Goal: Task Accomplishment & Management: Use online tool/utility

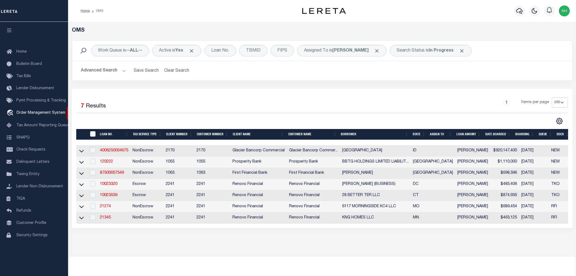
select select "200"
click at [105, 185] on link "10023320" at bounding box center [108, 184] width 17 height 4
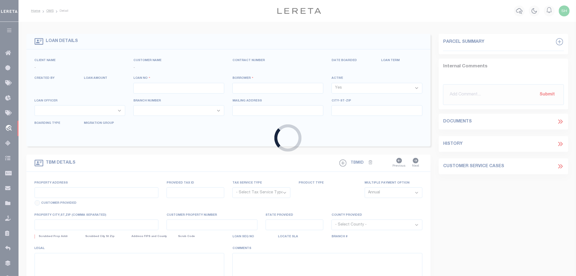
type input "10023320"
type input "YOSEF ABAY (BUSINESS)"
select select
select select "400"
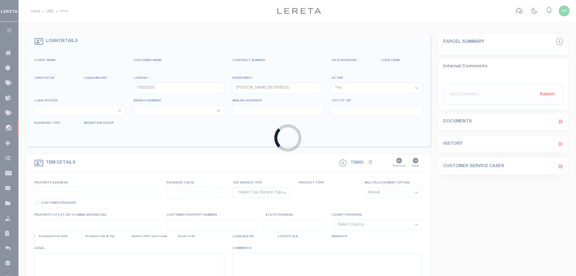
select select "Escrow"
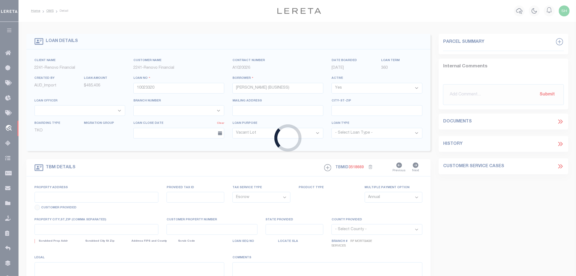
type input "723 PARK RD NW"
type input "2895 0096"
select select
type input "WASHINGTON, DC 20010"
type input "a0kUS00000EDfgS"
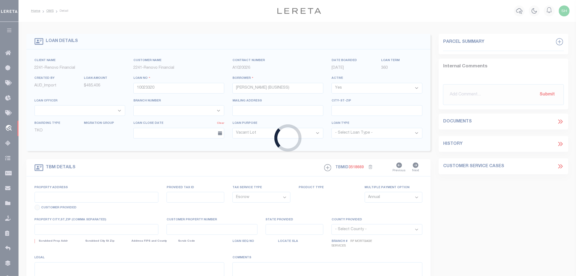
type input "DC"
select select
select select "164194"
select select "25067"
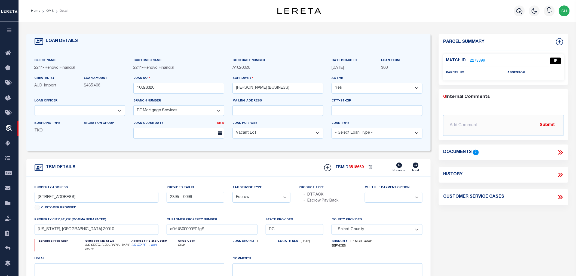
click at [479, 58] on link "2273399" at bounding box center [477, 61] width 15 height 6
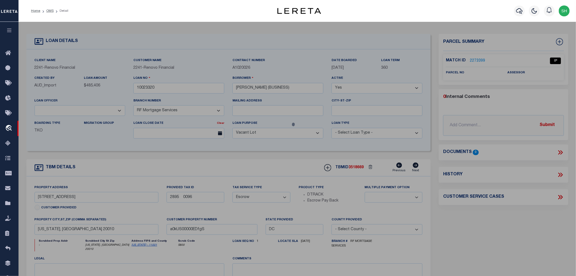
checkbox input "false"
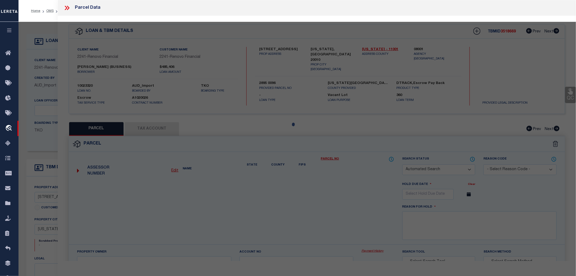
select select "IP"
checkbox input "false"
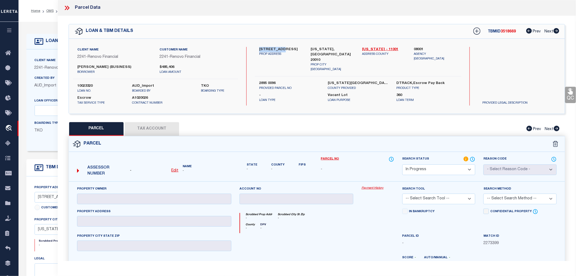
drag, startPoint x: 260, startPoint y: 48, endPoint x: 282, endPoint y: 48, distance: 22.1
click at [282, 48] on label "723 PARK RD NW" at bounding box center [280, 49] width 43 height 5
copy label "723 PARK RD"
click at [422, 47] on label "08001" at bounding box center [435, 49] width 43 height 5
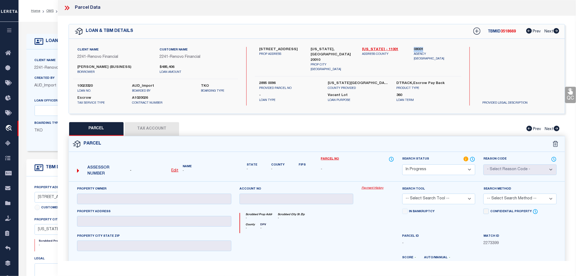
copy label "08001"
click at [175, 171] on u "Edit" at bounding box center [175, 171] width 7 height 4
select select "IP"
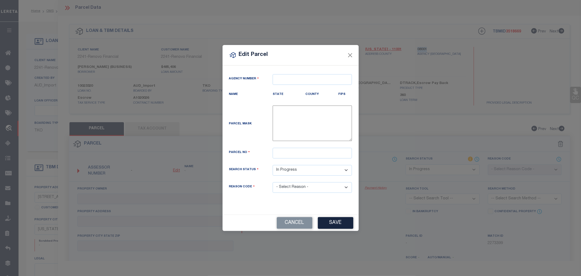
type textarea "-"
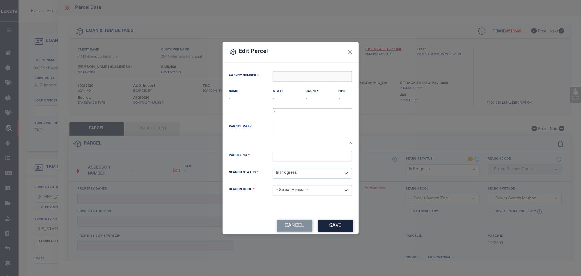
click at [289, 77] on input "text" at bounding box center [312, 76] width 79 height 11
paste input "08001"
click at [303, 85] on div "080010000 : DISTRICT OF COLUMBIA" at bounding box center [317, 86] width 88 height 9
type input "080010000"
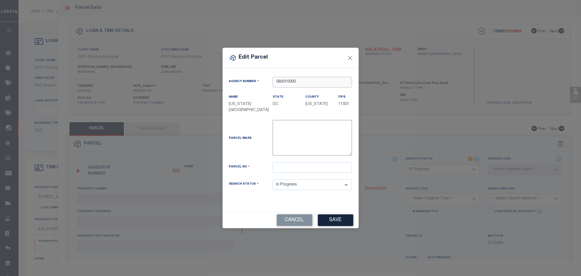
type input "080010000"
click at [284, 168] on input "text" at bounding box center [312, 167] width 79 height 11
paste input "2895- -0096"
type input "2895- -0096"
click at [330, 220] on button "Save" at bounding box center [335, 220] width 35 height 12
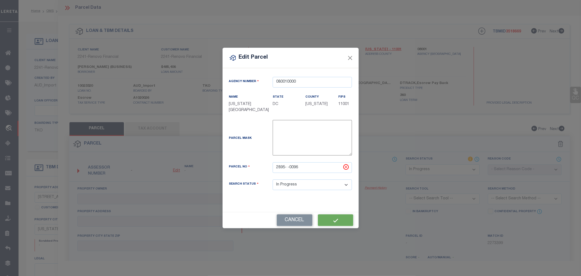
select select "IP"
checkbox input "false"
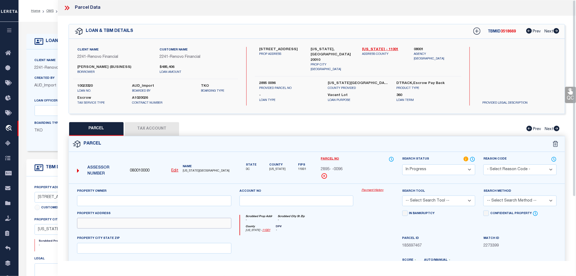
click at [105, 221] on input "text" at bounding box center [154, 223] width 154 height 11
paste input "723 PARK RD NW WASHINGTON DC 20010"
drag, startPoint x: 115, startPoint y: 223, endPoint x: 175, endPoint y: 220, distance: 60.0
click at [175, 220] on input "723 PARK RD NW WASHINGTON DC 20010" at bounding box center [154, 223] width 154 height 11
type input "723 PARK RD NW"
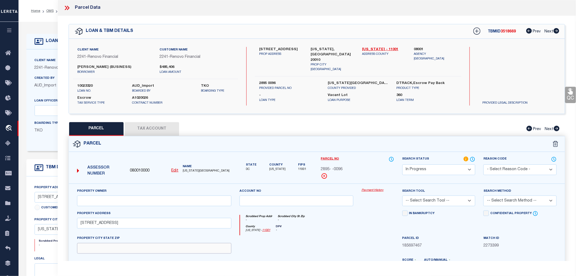
click at [90, 249] on input "text" at bounding box center [154, 248] width 154 height 11
paste input "WASHINGTON DC 20010"
type input "WASHINGTON DC 20010"
click at [106, 196] on input "text" at bounding box center [154, 200] width 154 height 11
paste input "Name ABAY, YOSEF"
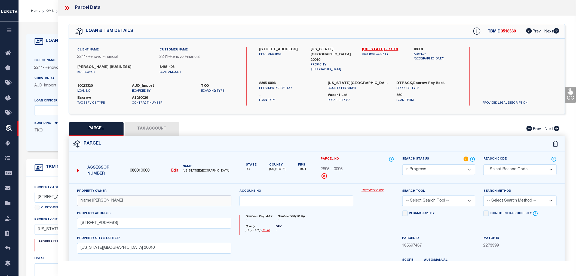
type input "Name ABAY, YOSEF"
drag, startPoint x: 259, startPoint y: 66, endPoint x: 281, endPoint y: 67, distance: 22.1
click at [281, 81] on div "2895 0096 PROVIDED PARCEL NO" at bounding box center [289, 86] width 69 height 10
copy label "2895 0096"
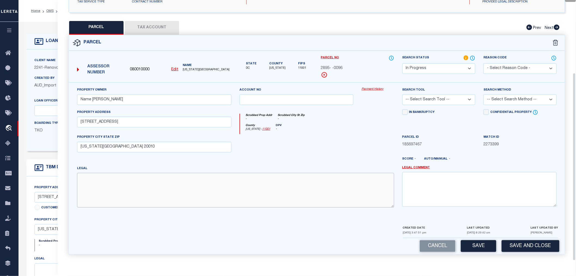
click at [124, 189] on textarea at bounding box center [235, 190] width 317 height 34
paste textarea "2895 0096"
type textarea "2895 0096"
click at [436, 103] on select "-- Select Search Tool -- 3rd Party Website Agency File Agency Website ATLS CNV-…" at bounding box center [439, 99] width 73 height 11
select select "AGW"
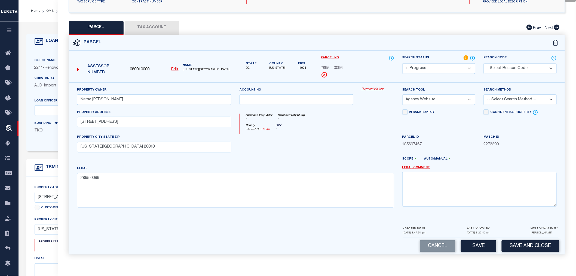
click at [403, 94] on select "-- Select Search Tool -- 3rd Party Website Agency File Agency Website ATLS CNV-…" at bounding box center [439, 99] width 73 height 11
click at [500, 96] on select "-- Select Search Method -- Property Address Legal Liability Info Provided" at bounding box center [520, 99] width 73 height 11
select select "ADD"
click at [484, 94] on select "-- Select Search Method -- Property Address Legal Liability Info Provided" at bounding box center [520, 99] width 73 height 11
click at [480, 246] on button "Save" at bounding box center [478, 246] width 35 height 12
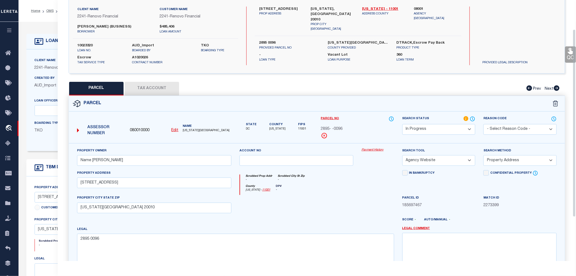
scroll to position [0, 0]
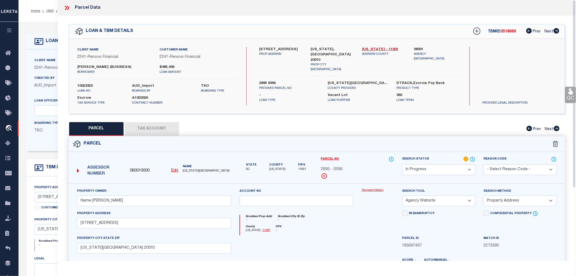
select select "AS"
select select
checkbox input "false"
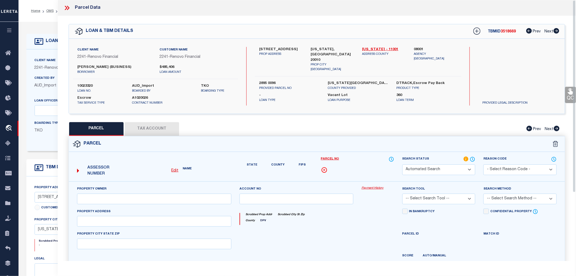
select select "IP"
type input "Name ABAY, YOSEF"
select select "AGW"
select select "ADD"
type input "723 PARK RD NW"
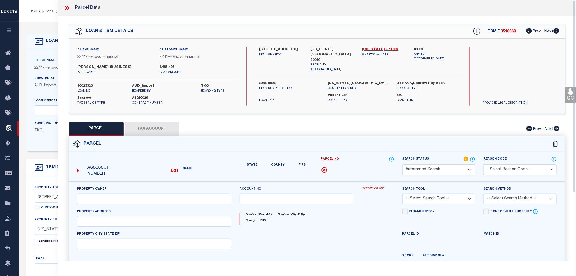
type input "WASHINGTON DC 20010"
type textarea "2895 0096"
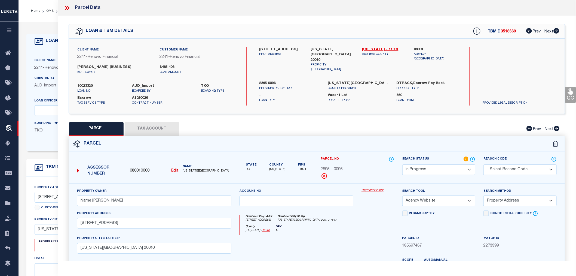
click at [151, 129] on button "Tax Account" at bounding box center [152, 129] width 54 height 14
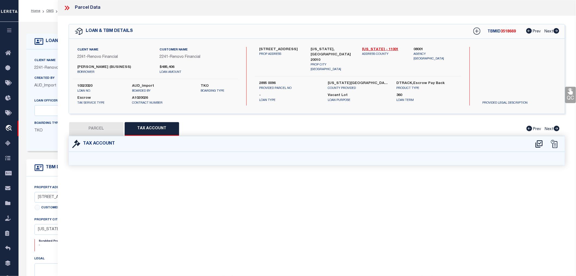
select select "100"
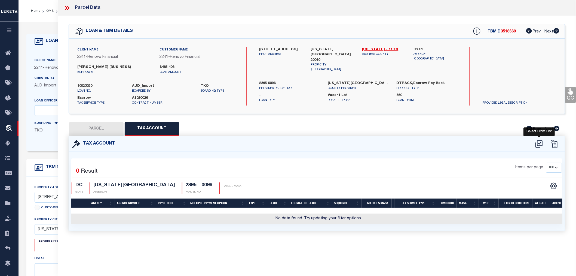
click at [540, 139] on icon at bounding box center [539, 143] width 9 height 9
select select "100"
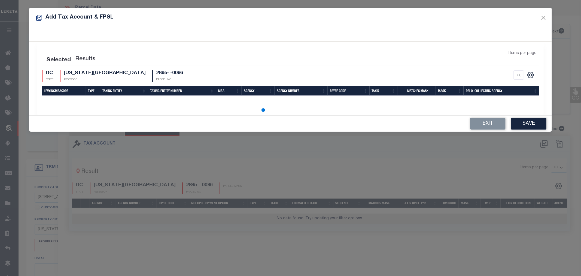
select select "100"
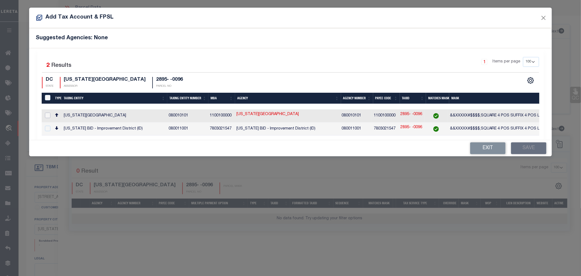
click at [47, 115] on input "checkbox" at bounding box center [47, 114] width 5 height 5
checkbox input "true"
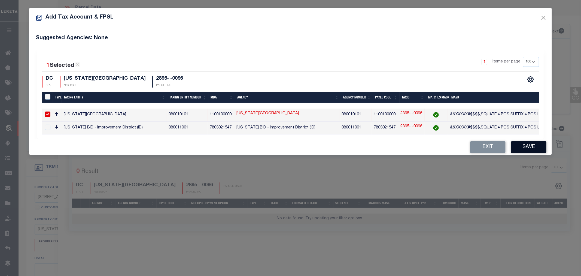
click at [526, 150] on button "Save" at bounding box center [528, 147] width 35 height 12
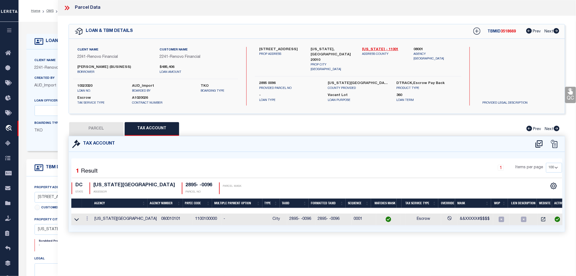
click at [104, 125] on button "PARCEL" at bounding box center [96, 129] width 54 height 14
select select "AS"
select select
checkbox input "false"
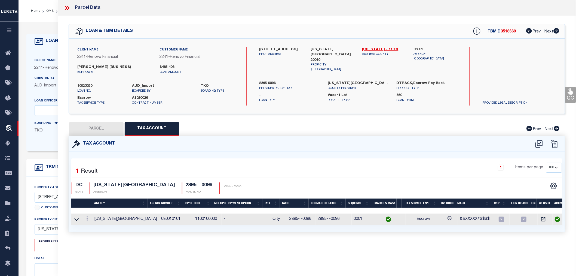
checkbox input "false"
select select "IP"
type input "Name ABAY, YOSEF"
select select "AGW"
select select "ADD"
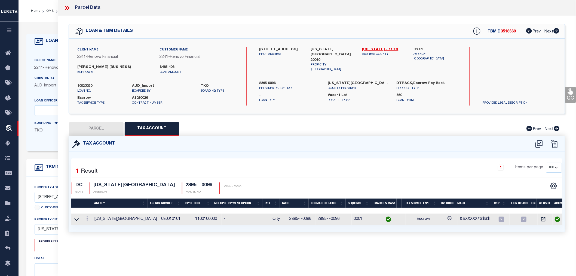
type input "723 PARK RD NW"
type input "WASHINGTON DC 20010"
type textarea "2895 0096"
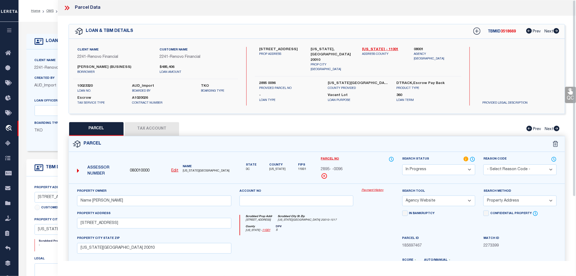
click at [451, 235] on div "In Bankruptcy" at bounding box center [439, 222] width 81 height 25
click at [436, 166] on select "Automated Search Bad Parcel Complete Duplicate Parcel High Dollar Reporting In …" at bounding box center [439, 169] width 73 height 11
click at [403, 164] on select "Automated Search Bad Parcel Complete Duplicate Parcel High Dollar Reporting In …" at bounding box center [439, 169] width 73 height 11
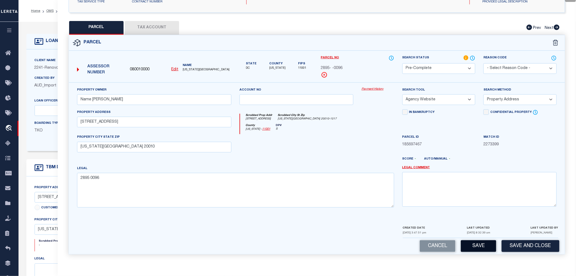
click at [473, 248] on button "Save" at bounding box center [478, 246] width 35 height 12
select select "AS"
select select
checkbox input "false"
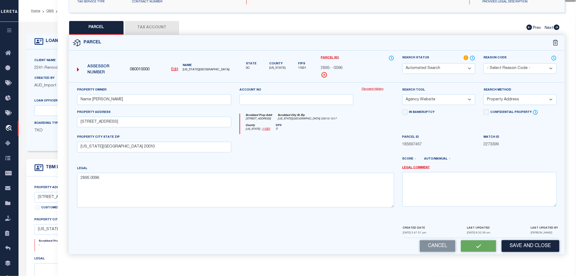
checkbox input "false"
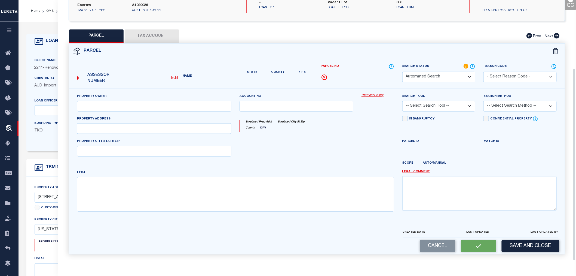
select select "PC"
type input "Name ABAY, YOSEF"
select select "AGW"
select select "ADD"
type input "723 PARK RD NW"
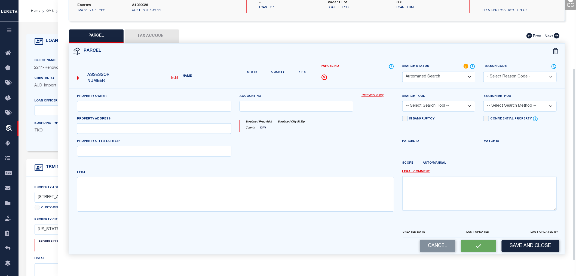
type input "WASHINGTON DC 20010"
type textarea "2895 0096"
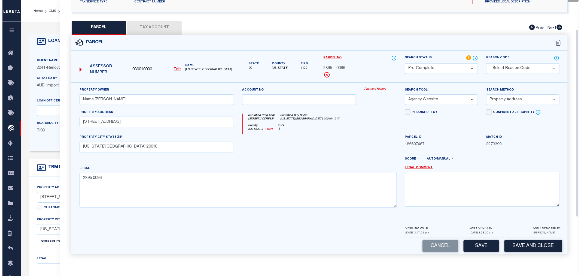
scroll to position [0, 0]
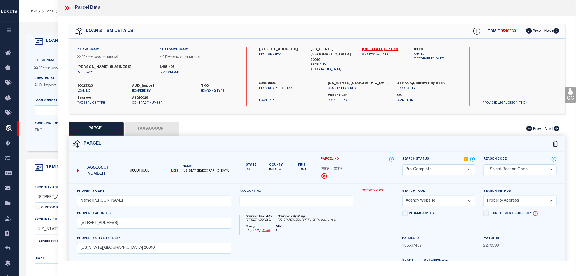
click at [67, 8] on icon at bounding box center [66, 7] width 7 height 7
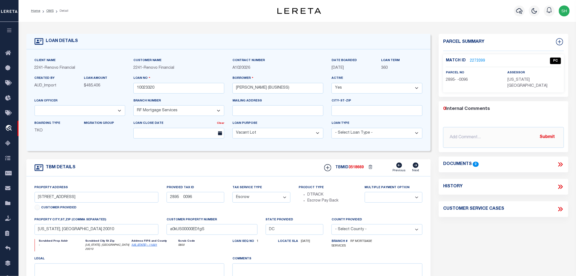
click at [480, 60] on link "2273399" at bounding box center [477, 61] width 15 height 6
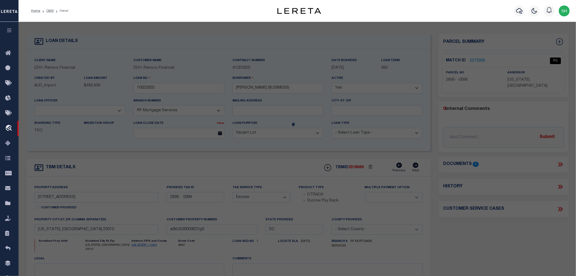
select select "AS"
select select
checkbox input "false"
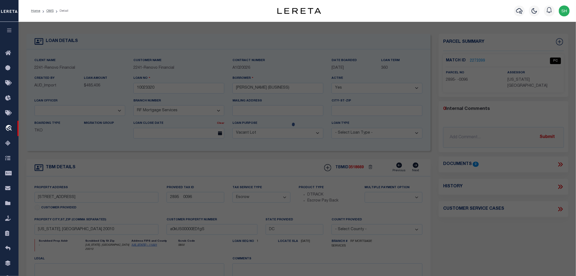
select select "QC"
type input "Name ABAY, YOSEF"
select select "AGW"
select select "ADD"
type input "723 PARK RD NW"
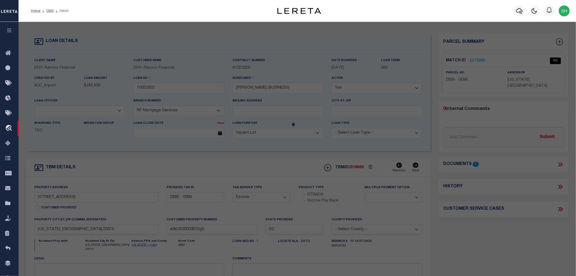
type input "WASHINGTON DC 20010"
type textarea "2895 0096"
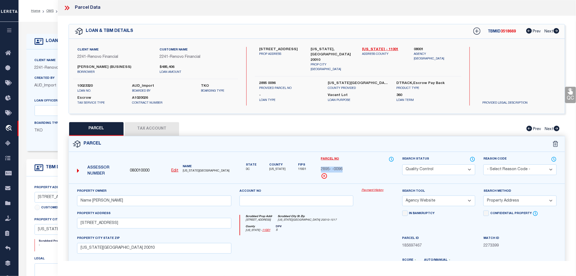
drag, startPoint x: 320, startPoint y: 169, endPoint x: 344, endPoint y: 168, distance: 24.3
click at [344, 168] on div "Parcel No 2895- -0096" at bounding box center [357, 169] width 81 height 27
copy span "2895- -0096"
click at [68, 8] on icon at bounding box center [68, 8] width 2 height 4
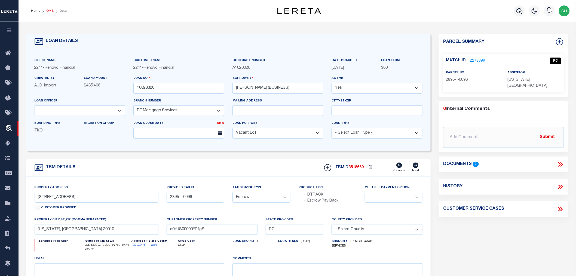
click at [48, 10] on link "OMS" at bounding box center [49, 10] width 7 height 3
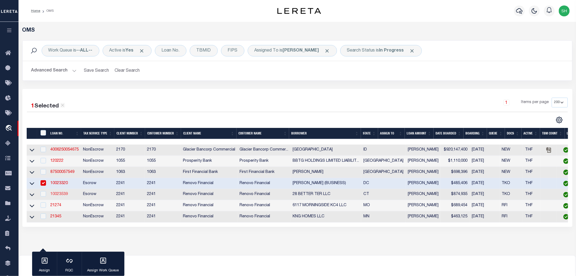
click at [56, 193] on link "10023539" at bounding box center [58, 194] width 17 height 4
type input "10023539"
type input "28 BETTER TER LLC"
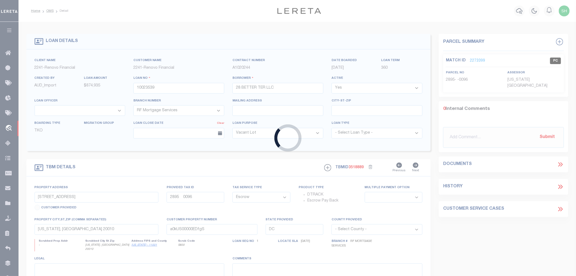
type input "28 Batter Terrace"
type input "317 0211 00300"
type input "New Haven, CT 06511"
type input "a0kUS00000EDiJK"
type input "CT"
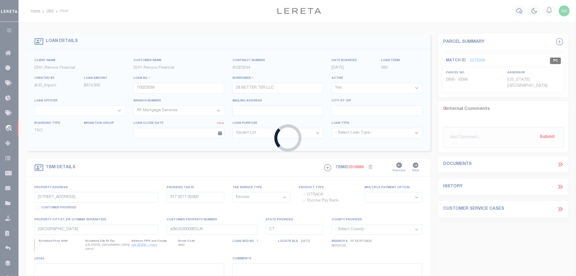
select select
select select "2"
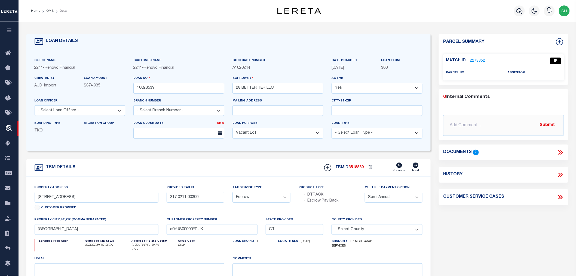
click at [477, 58] on link "2273352" at bounding box center [477, 61] width 15 height 6
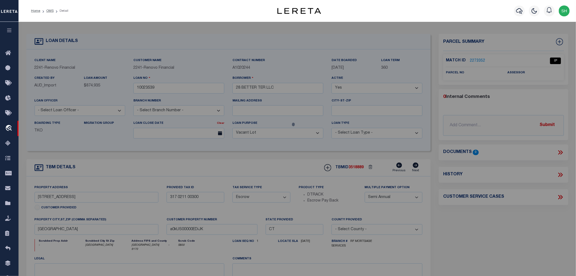
select select "AS"
select select
checkbox input "false"
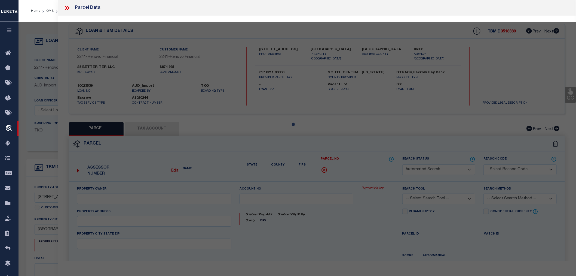
select select "IP"
checkbox input "false"
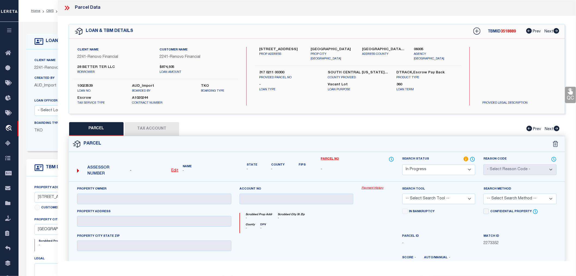
drag, startPoint x: 259, startPoint y: 50, endPoint x: 290, endPoint y: 50, distance: 31.6
click at [290, 50] on div "28 Batter Terrace PROP ADDRESS" at bounding box center [280, 54] width 51 height 14
copy label "28 Batter Terrace"
click at [300, 87] on p "Loan Type" at bounding box center [289, 89] width 60 height 5
drag, startPoint x: 259, startPoint y: 48, endPoint x: 275, endPoint y: 46, distance: 15.9
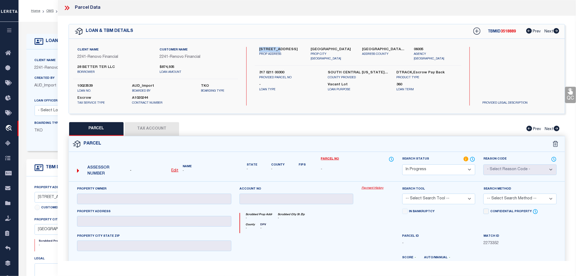
click at [275, 47] on div "28 Batter Terrace PROP ADDRESS" at bounding box center [280, 54] width 51 height 14
copy label "28 Batter"
click at [334, 87] on p "Loan Purpose" at bounding box center [358, 89] width 60 height 5
click at [420, 48] on label "06005" at bounding box center [435, 49] width 43 height 5
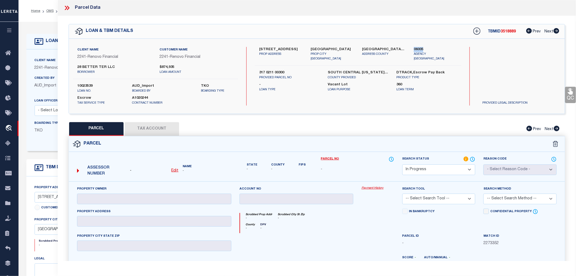
copy label "06005"
click at [177, 171] on u "Edit" at bounding box center [175, 171] width 7 height 4
select select "IP"
type textarea "-"
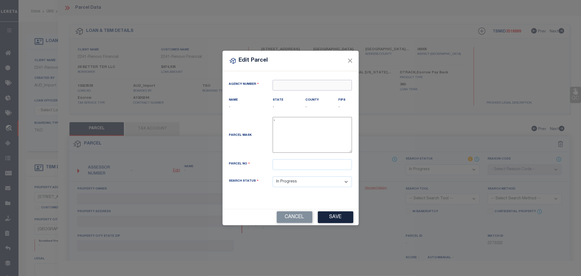
click at [300, 86] on input "text" at bounding box center [312, 85] width 79 height 11
paste input "06005"
click at [296, 94] on div "060050000 : SOUTH CENTRAL REGION" at bounding box center [319, 95] width 92 height 9
type input "060050000"
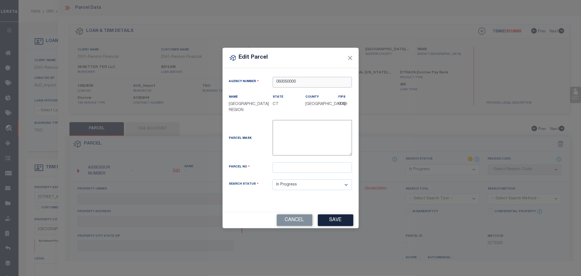
type input "060050000"
click at [277, 169] on input "text" at bounding box center [312, 167] width 79 height 11
paste input "317/ 0211/ 00300/ /"
type input "317/ 0211/ 00300/ /"
click at [336, 220] on button "Save" at bounding box center [335, 220] width 35 height 12
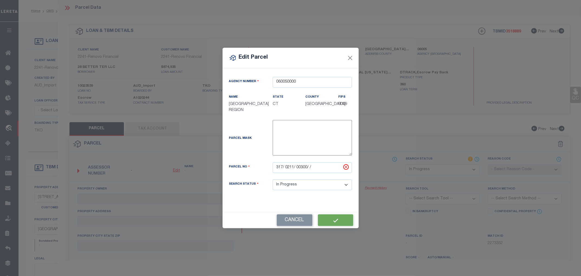
select select "IP"
checkbox input "false"
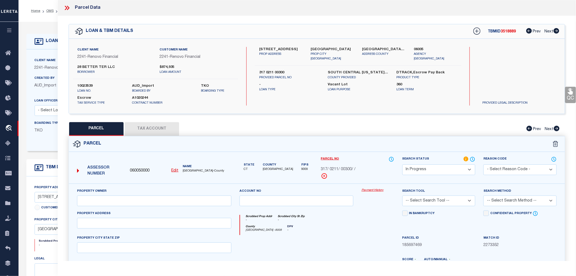
click at [148, 128] on button "Tax Account" at bounding box center [152, 129] width 54 height 14
select select "100"
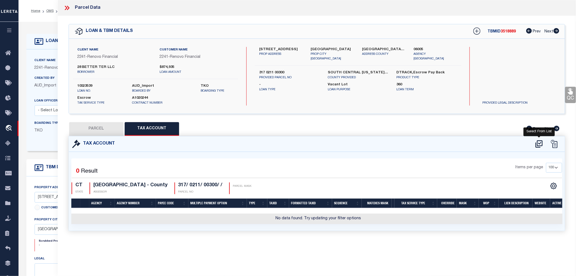
click at [543, 142] on icon at bounding box center [539, 143] width 9 height 9
select select "100"
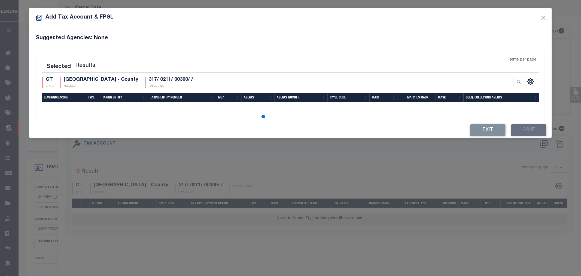
select select "100"
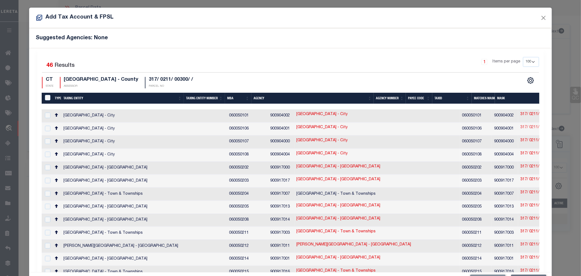
click at [520, 127] on link "317/ 0211/ 00300/ /" at bounding box center [537, 127] width 35 height 6
type input "317/ 0211/ 00300/ /"
type textarea "$$$ $$$$ $$$$$"
checkbox input "true"
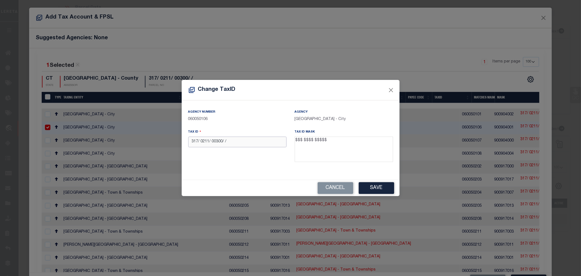
click at [232, 142] on input "317/ 0211/ 00300/ /" at bounding box center [237, 141] width 98 height 11
click at [198, 143] on input "317/ 0211 00300" at bounding box center [237, 141] width 98 height 11
type input "317 0211 00300"
click at [233, 163] on div "Tax ID 317 0211 00300" at bounding box center [237, 146] width 107 height 35
click at [374, 190] on button "Save" at bounding box center [376, 188] width 35 height 12
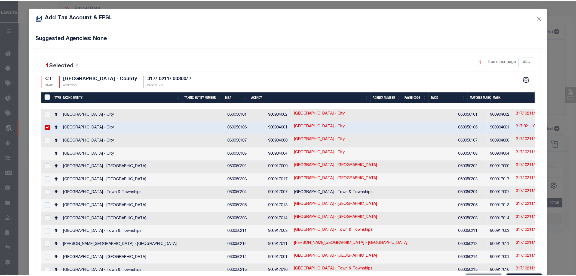
scroll to position [20, 0]
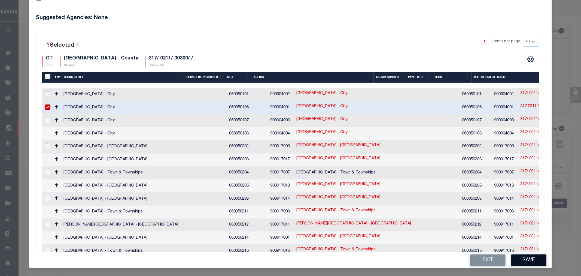
click at [527, 259] on button "Save" at bounding box center [528, 260] width 35 height 12
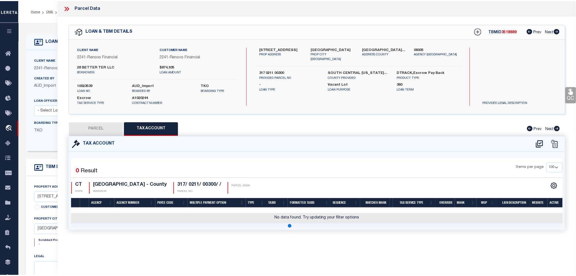
scroll to position [0, 0]
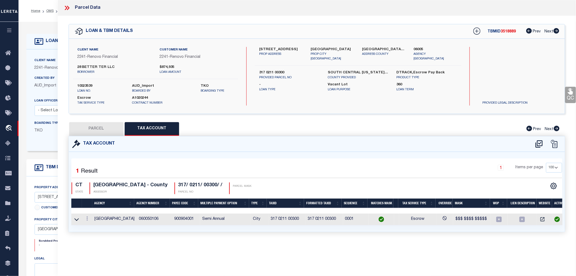
click at [100, 128] on button "PARCEL" at bounding box center [96, 129] width 54 height 14
select select "AS"
checkbox input "false"
select select "IP"
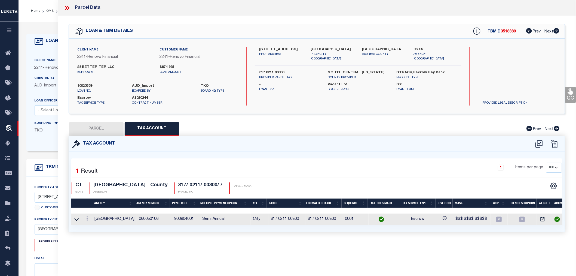
checkbox input "false"
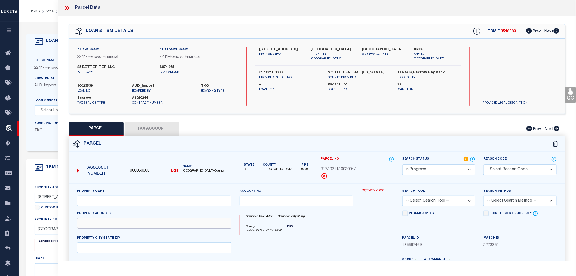
click at [99, 225] on input "text" at bounding box center [154, 223] width 154 height 11
paste input "28 BATTER TER"
type input "28 BATTER TER"
click at [93, 200] on input "text" at bounding box center [154, 200] width 154 height 11
paste input "28 BETTER TER LLC"
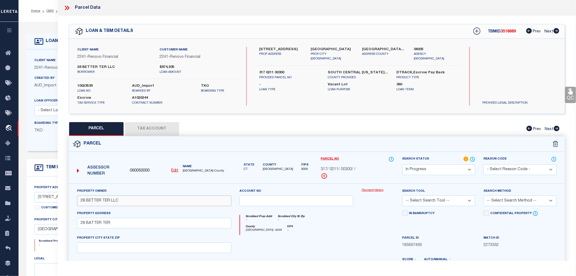
type input "28 BETTER TER LLC"
click at [443, 196] on select "-- Select Search Tool -- 3rd Party Website Agency File Agency Website ATLS CNV-…" at bounding box center [439, 200] width 73 height 11
select select "AGW"
click at [403, 195] on select "-- Select Search Tool -- 3rd Party Website Agency File Agency Website ATLS CNV-…" at bounding box center [439, 200] width 73 height 11
click at [495, 199] on select "-- Select Search Method -- Property Address Legal Liability Info Provided" at bounding box center [520, 200] width 73 height 11
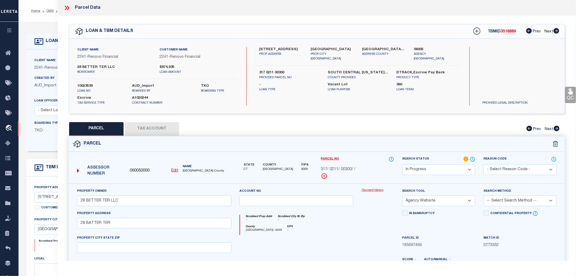
select select "ADD"
click at [484, 195] on select "-- Select Search Method -- Property Address Legal Liability Info Provided" at bounding box center [520, 200] width 73 height 11
click at [427, 171] on select "Automated Search Bad Parcel Complete Duplicate Parcel High Dollar Reporting In …" at bounding box center [439, 169] width 73 height 11
click at [403, 164] on select "Automated Search Bad Parcel Complete Duplicate Parcel High Dollar Reporting In …" at bounding box center [439, 169] width 73 height 11
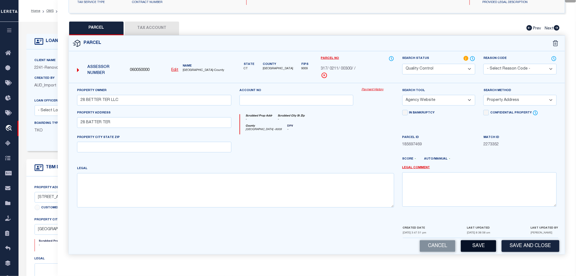
click at [480, 248] on button "Save" at bounding box center [478, 246] width 35 height 12
select select "AS"
select select
checkbox input "false"
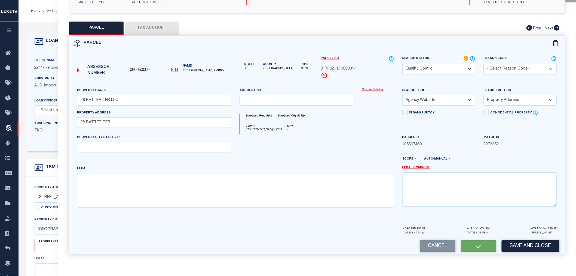
checkbox input "false"
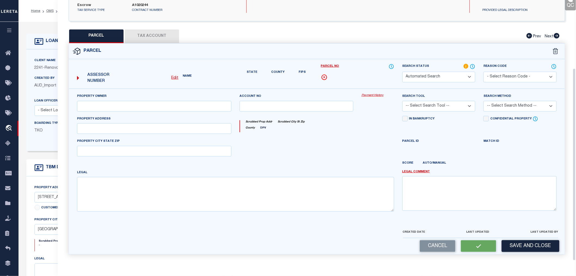
select select "QC"
type input "28 BETTER TER LLC"
select select "AGW"
select select "ADD"
type input "28 BATTER TER"
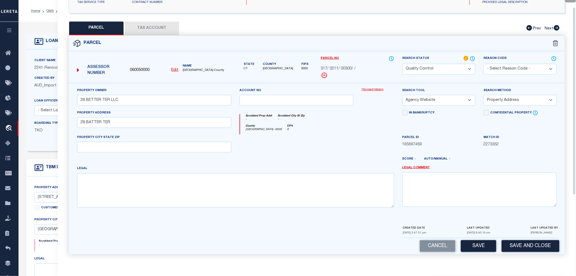
scroll to position [10, 0]
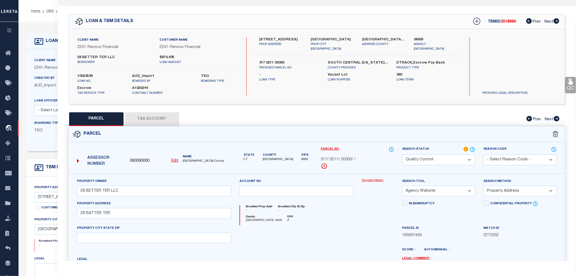
click at [508, 22] on span "3518889" at bounding box center [508, 22] width 15 height 4
copy span "3518889"
click at [505, 20] on span "3518889" at bounding box center [508, 22] width 15 height 4
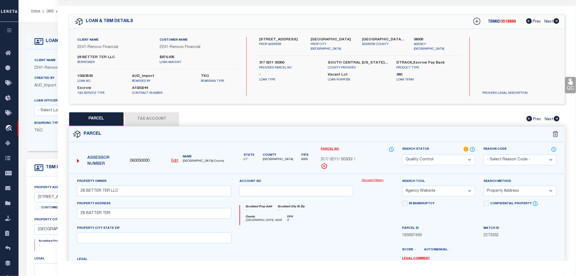
click at [505, 20] on span "3518889" at bounding box center [508, 22] width 15 height 4
click at [513, 50] on div "Search by Legal Customer" at bounding box center [515, 55] width 75 height 36
click at [507, 23] on span "3518889" at bounding box center [508, 22] width 15 height 4
copy span "3518889"
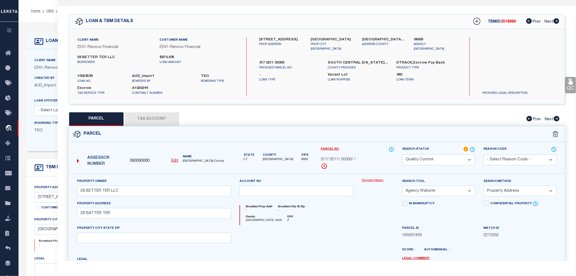
click at [84, 76] on label "10023539" at bounding box center [100, 76] width 47 height 5
copy label "10023539"
click at [149, 119] on button "Tax Account" at bounding box center [152, 119] width 54 height 14
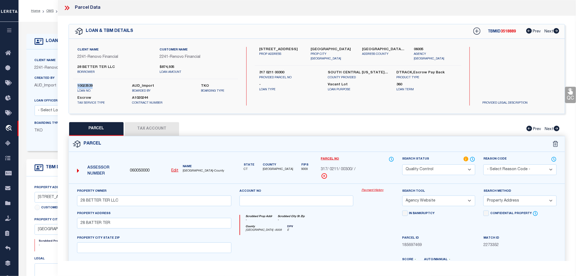
select select "100"
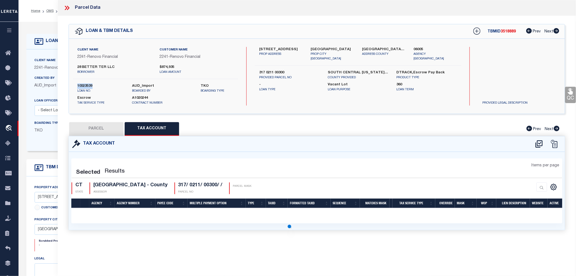
select select "100"
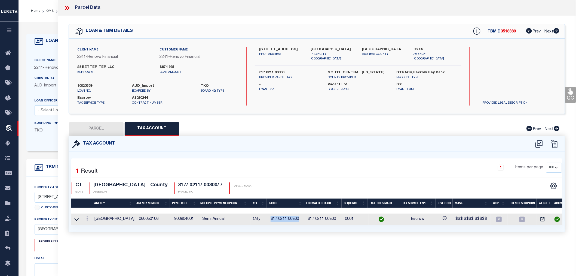
drag, startPoint x: 269, startPoint y: 218, endPoint x: 298, endPoint y: 215, distance: 29.4
click at [298, 215] on td "317 0211 00300" at bounding box center [287, 219] width 37 height 12
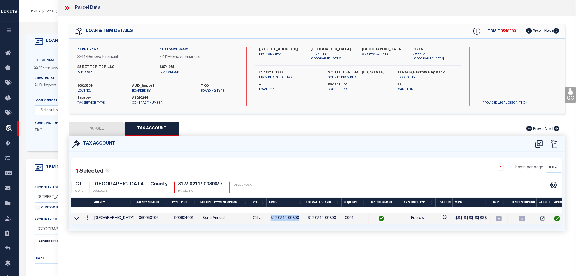
click at [99, 128] on button "PARCEL" at bounding box center [96, 129] width 54 height 14
select select "AS"
select select
checkbox input "false"
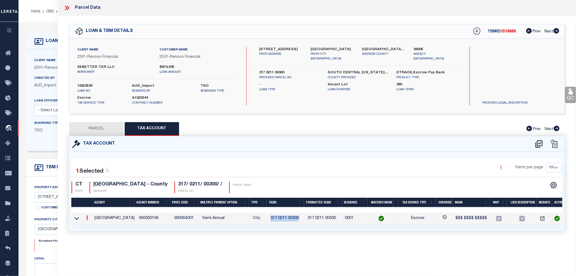
checkbox input "false"
select select "QC"
type input "28 BETTER TER LLC"
select select "AGW"
select select "ADD"
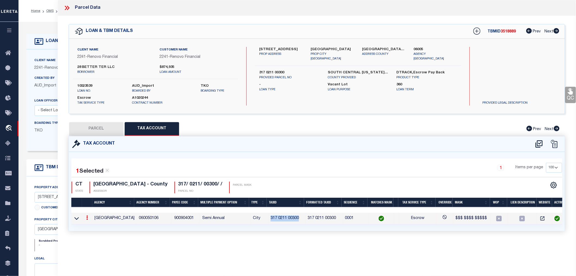
type input "28 BATTER TER"
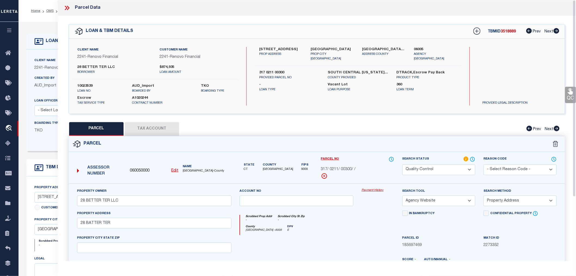
click at [69, 8] on icon at bounding box center [68, 8] width 2 height 4
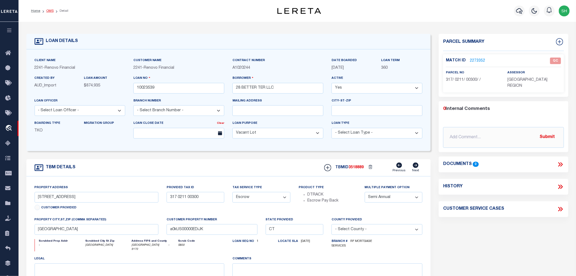
click at [53, 10] on link "OMS" at bounding box center [49, 10] width 7 height 3
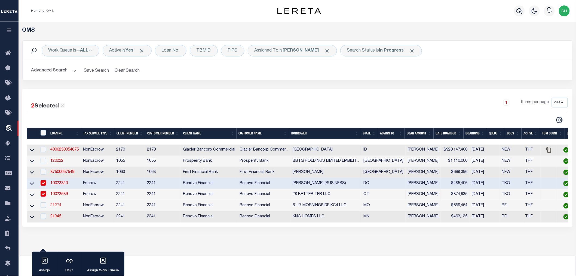
click at [57, 206] on link "21274" at bounding box center [55, 205] width 11 height 4
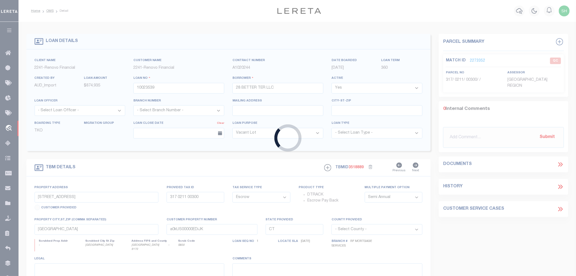
type input "21274"
type input "6117 MORNINGSIDE KC4 LLC"
select select "25066"
type input "412 Parkside rd"
type input "Plainfield NJ 07060"
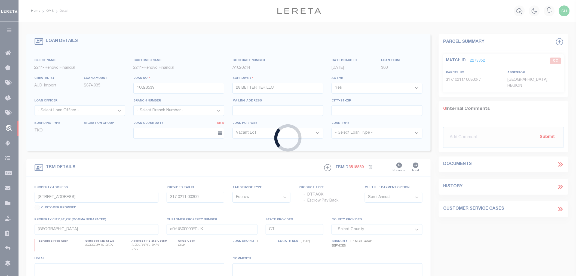
select select "NonEscrow"
type input "6117 Morningside Drive"
select select
type input "Kansas City, MO 64113"
type input "a0kUS00000DY5Ik"
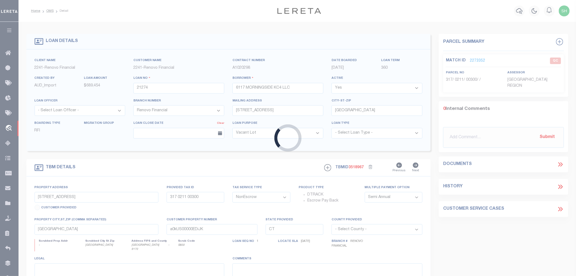
type input "MO"
select select
type textarea "LEGAL REQUIRED"
select select "25066"
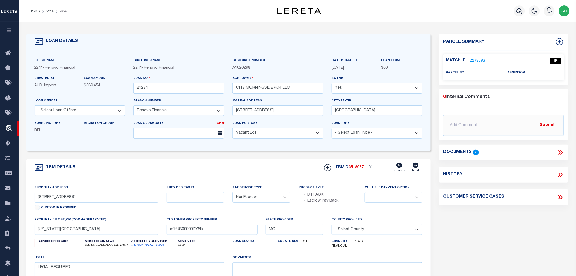
click at [475, 59] on link "2273583" at bounding box center [477, 61] width 15 height 6
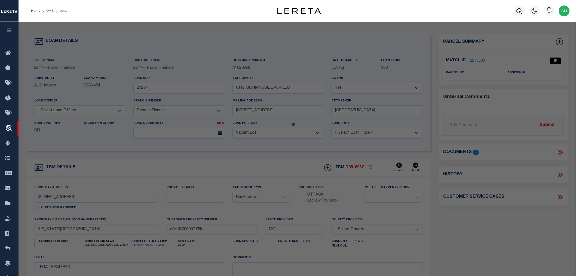
select select "AS"
select select
checkbox input "false"
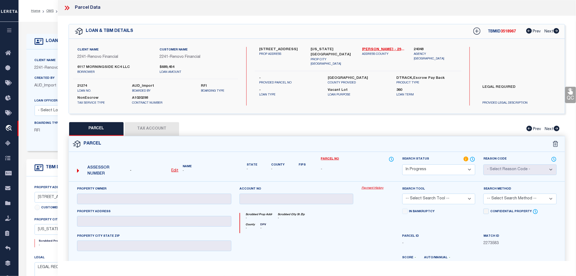
click at [427, 170] on select "Automated Search Bad Parcel Complete Duplicate Parcel High Dollar Reporting In …" at bounding box center [439, 169] width 73 height 11
click at [403, 164] on select "Automated Search Bad Parcel Complete Duplicate Parcel High Dollar Reporting In …" at bounding box center [439, 169] width 73 height 11
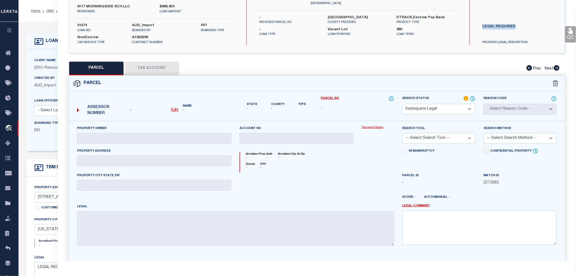
drag, startPoint x: 483, startPoint y: 23, endPoint x: 515, endPoint y: 26, distance: 31.9
click at [515, 26] on label "LEGAL REQUIRED" at bounding box center [520, 32] width 82 height 16
click at [416, 216] on textarea at bounding box center [480, 227] width 154 height 34
paste textarea "LEGAL REQUIRED"
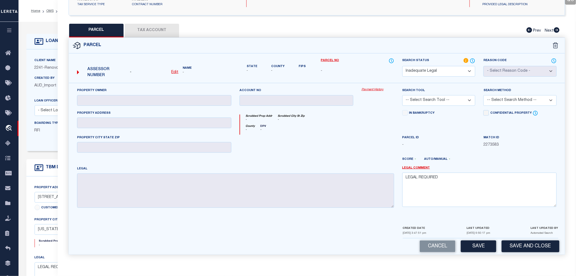
click at [477, 248] on button "Save" at bounding box center [478, 246] width 35 height 12
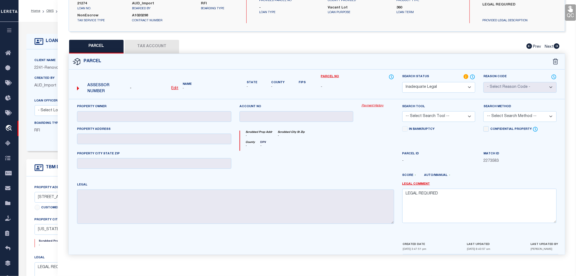
scroll to position [0, 0]
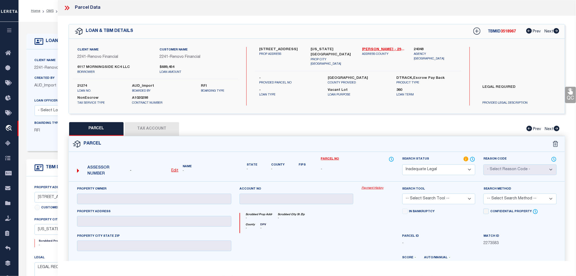
click at [511, 32] on span "3518967" at bounding box center [508, 32] width 15 height 4
click at [66, 7] on icon at bounding box center [66, 8] width 2 height 4
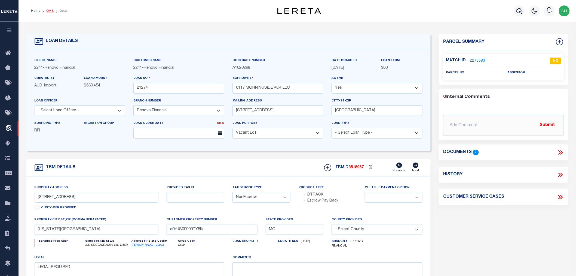
click at [50, 11] on link "OMS" at bounding box center [49, 10] width 7 height 3
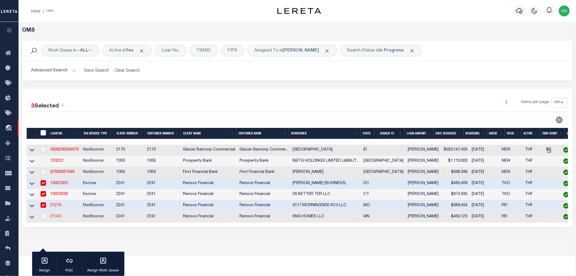
click at [53, 217] on link "21345" at bounding box center [55, 216] width 11 height 4
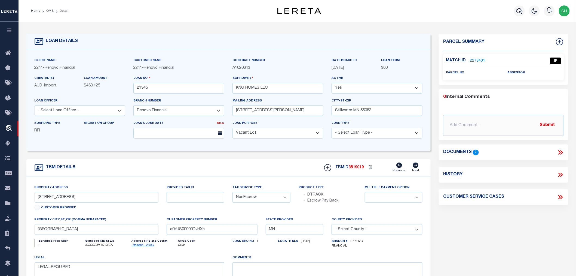
click at [476, 60] on link "2273401" at bounding box center [477, 61] width 15 height 6
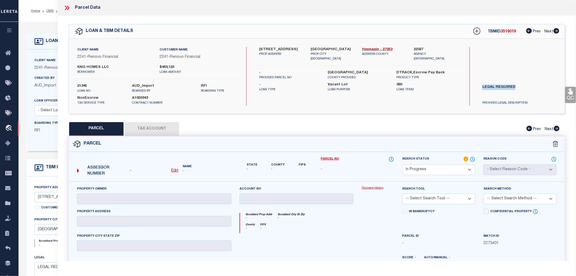
drag, startPoint x: 483, startPoint y: 85, endPoint x: 513, endPoint y: 89, distance: 30.4
click at [513, 89] on label "LEGAL REQUIRED" at bounding box center [520, 92] width 82 height 16
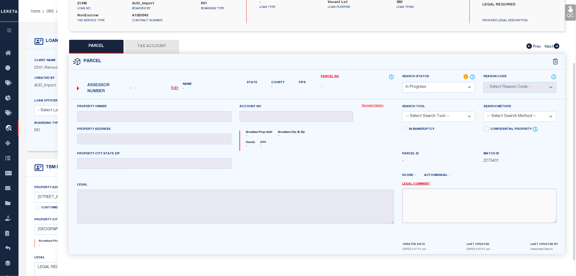
click at [423, 205] on textarea at bounding box center [480, 205] width 154 height 34
paste textarea "LEGAL REQUIRED"
click at [440, 83] on select "Automated Search Bad Parcel Complete Duplicate Parcel High Dollar Reporting In …" at bounding box center [439, 87] width 73 height 11
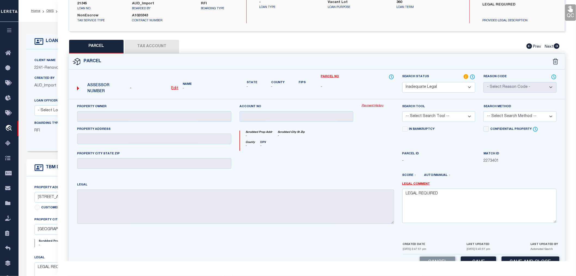
click at [403, 82] on select "Automated Search Bad Parcel Complete Duplicate Parcel High Dollar Reporting In …" at bounding box center [439, 87] width 73 height 11
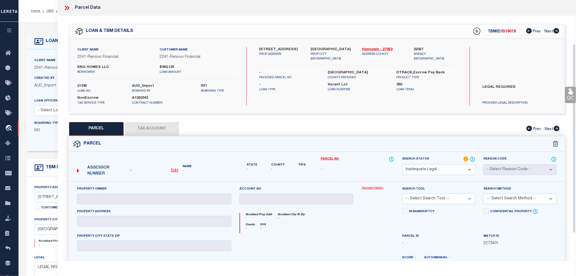
scroll to position [91, 0]
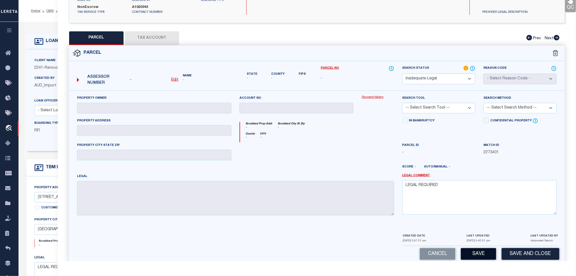
click at [476, 252] on button "Save" at bounding box center [478, 254] width 35 height 12
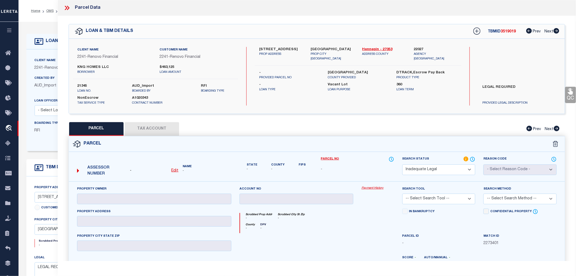
click at [509, 32] on span "3519019" at bounding box center [508, 32] width 15 height 4
click at [68, 6] on icon at bounding box center [66, 7] width 7 height 7
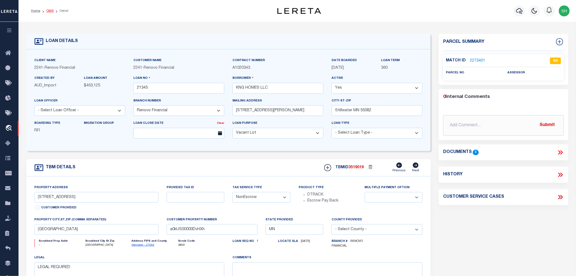
click at [48, 9] on link "OMS" at bounding box center [49, 10] width 7 height 3
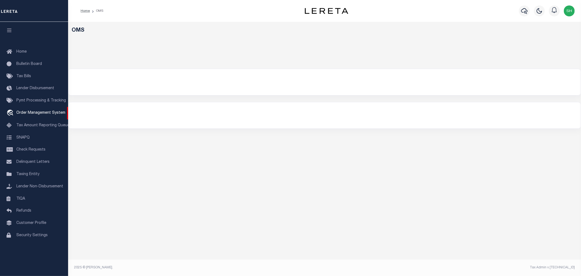
select select "200"
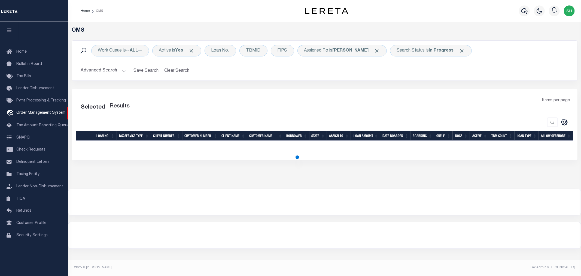
select select "200"
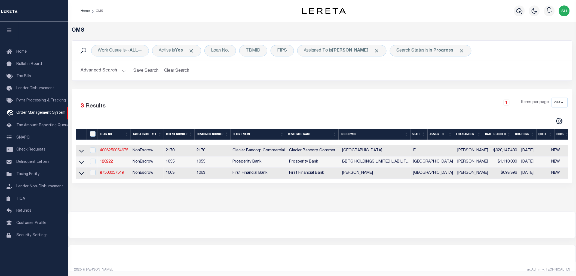
click at [110, 149] on link "4006250054675" at bounding box center [114, 150] width 28 height 4
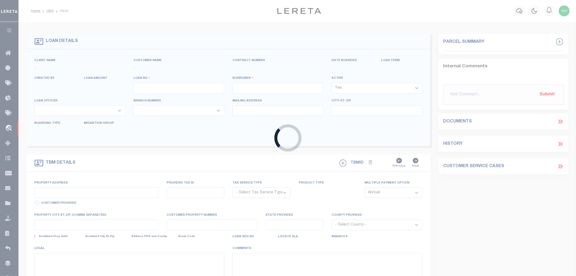
type input "4006250054675"
type input "TERRACE GATE"
select select
type input "901 PIER VIEW DR"
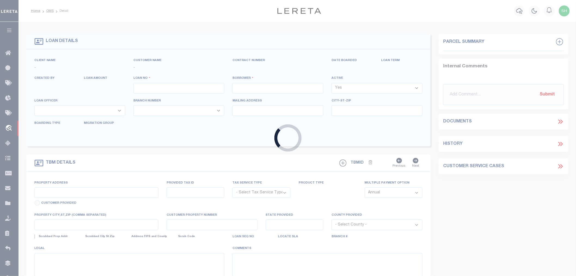
type input "IDAHO FALLS ID 83402-5070"
type input "09/28/2025"
select select "10"
select select "20"
select select "NonEscrow"
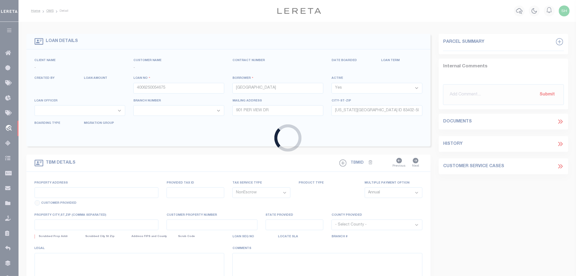
type input "1020 S SKYLINE DR"
type input "RPA2231002001O; RPA2231002002O; RPA22310010040; RP"
select select
type input "IDAHO FALLS ID 83402"
type input "ID"
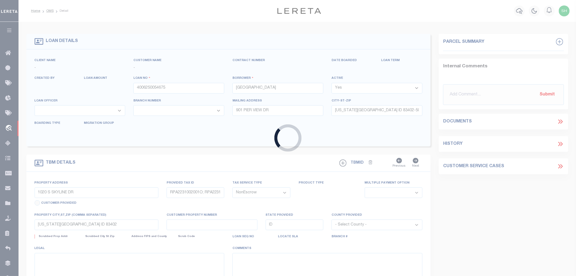
select select "4576"
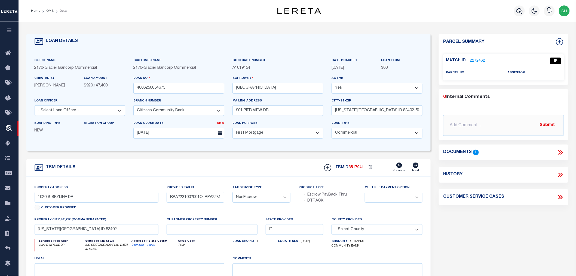
click at [559, 151] on icon at bounding box center [560, 152] width 7 height 7
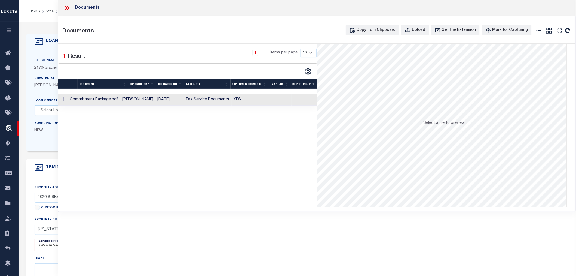
click at [245, 99] on td "YES" at bounding box center [251, 99] width 38 height 11
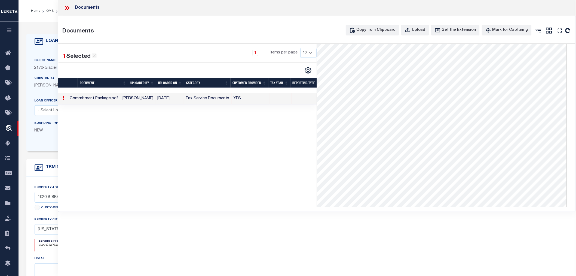
click at [66, 8] on icon at bounding box center [66, 8] width 2 height 4
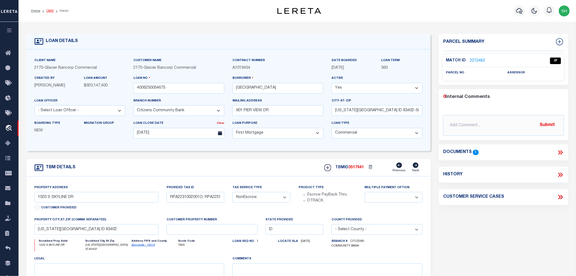
click at [52, 11] on link "OMS" at bounding box center [49, 10] width 7 height 3
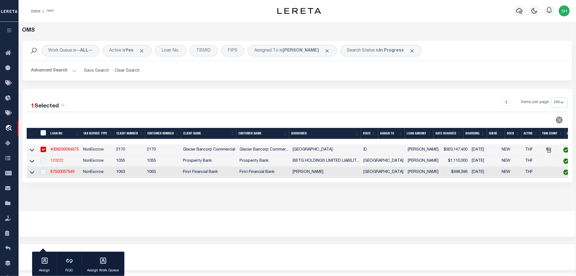
click at [58, 160] on link "120222" at bounding box center [56, 161] width 13 height 4
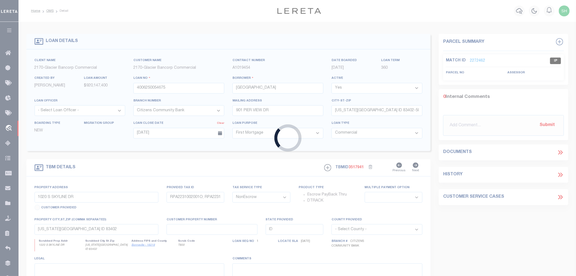
type input "120222"
type input "BBTG HOLDINGS LIMITED LIABILITY COMPANY"
select select
type input "2318 CENTER ST STE 110"
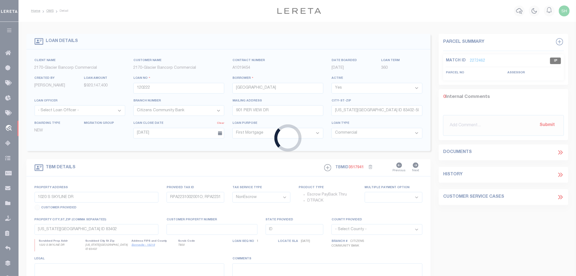
type input "DEER PARK TX 77536-4169"
select select "400"
select select
type input "2318 CENTER ST"
select select
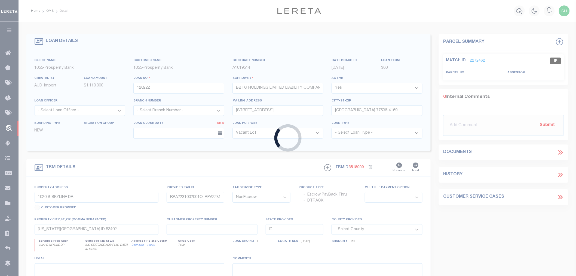
type input "DEER PARK, TX 77536"
type input "[GEOGRAPHIC_DATA]"
select select
type textarea "2318 CENTER ST DEER PARK TX 77536 TR 1: 0.7535 ACRES +/- TR 2: 0.3017 ACRES +/-…"
select select "138998"
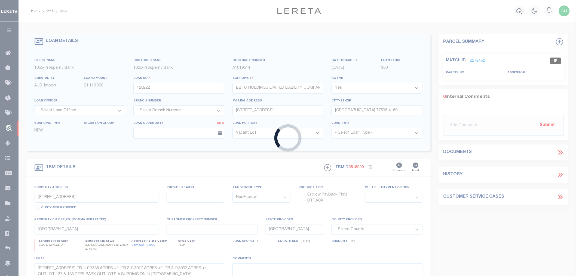
select select "3996"
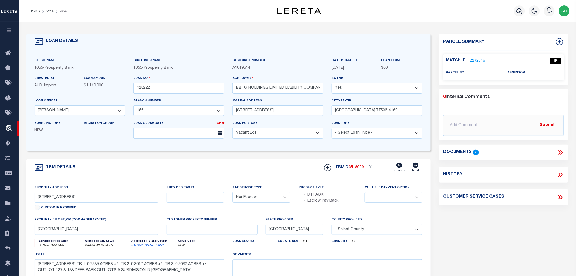
scroll to position [60, 0]
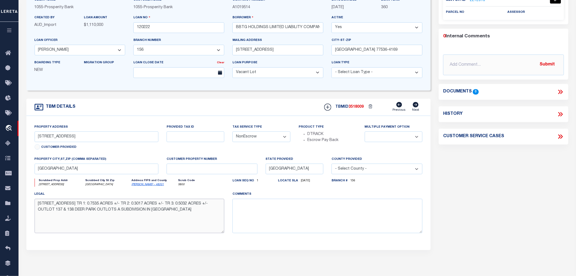
drag, startPoint x: 48, startPoint y: 218, endPoint x: 34, endPoint y: 206, distance: 19.0
click at [34, 206] on div "legal 2318 CENTER ST DEER PARK TX 77536 TR 1: 0.7535 ACRES +/- TR 2: 0.3017 ACR…" at bounding box center [130, 214] width 198 height 46
click at [470, 162] on div "Parcel Summary Match ID 2272616 0" at bounding box center [504, 122] width 138 height 298
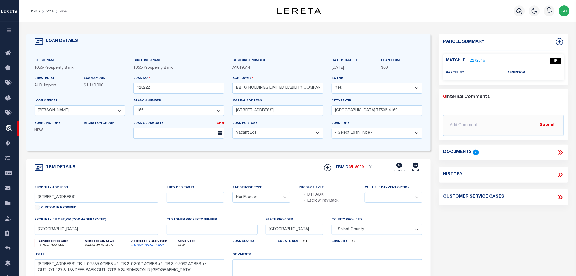
click at [480, 60] on link "2272616" at bounding box center [477, 61] width 15 height 6
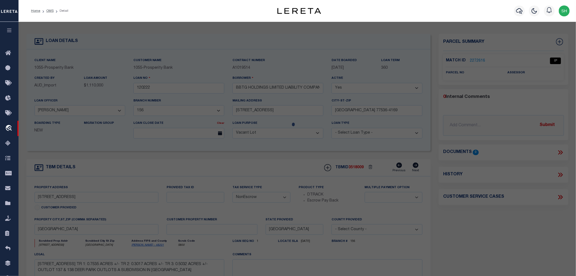
checkbox input "false"
select select "IP"
checkbox input "false"
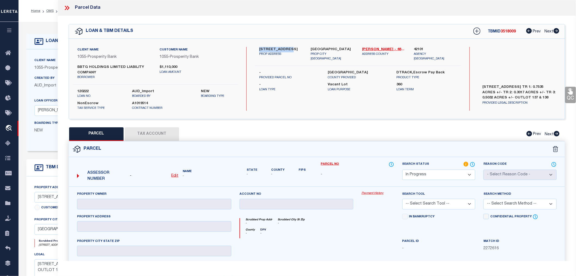
drag, startPoint x: 260, startPoint y: 47, endPoint x: 288, endPoint y: 48, distance: 28.6
click at [288, 48] on label "2318 CENTER ST" at bounding box center [280, 49] width 43 height 5
copy label "2318 CENTER ST"
drag, startPoint x: 493, startPoint y: 91, endPoint x: 509, endPoint y: 92, distance: 15.9
click at [509, 92] on label "2318 CENTER ST DEER PARK TX 77536 TR 1: 0.7535 ACRES +/- TR 2: 0.3017 ACRES +/-…" at bounding box center [520, 92] width 82 height 16
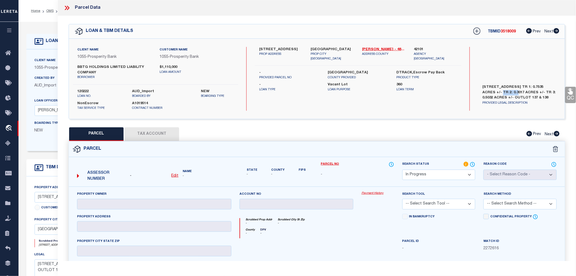
click at [509, 92] on label "2318 CENTER ST DEER PARK TX 77536 TR 1: 0.7535 ACRES +/- TR 2: 0.3017 ACRES +/-…" at bounding box center [520, 92] width 82 height 16
click at [356, 95] on div "2318 CENTER ST PROP ADDRESS DEER PARK, TX 77536 PROP CITY ST ZIP Harris - 48201…" at bounding box center [358, 79] width 207 height 64
click at [67, 6] on icon at bounding box center [66, 7] width 7 height 7
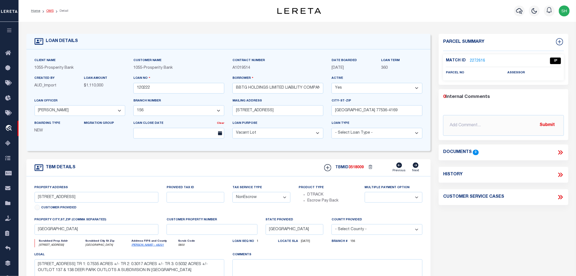
click at [50, 12] on link "OMS" at bounding box center [49, 10] width 7 height 3
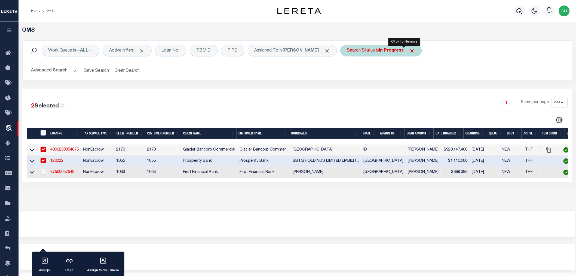
click at [410, 49] on span "Click to Remove" at bounding box center [413, 51] width 6 height 6
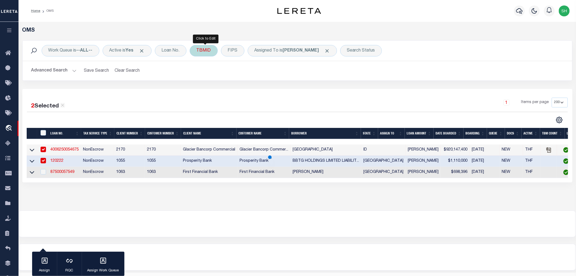
click at [205, 48] on div "TBMID" at bounding box center [204, 50] width 28 height 11
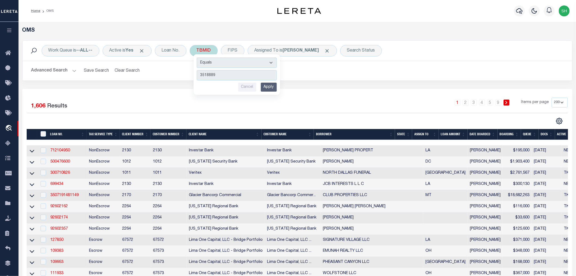
type input "3518889"
click at [271, 86] on input "Apply" at bounding box center [269, 87] width 16 height 9
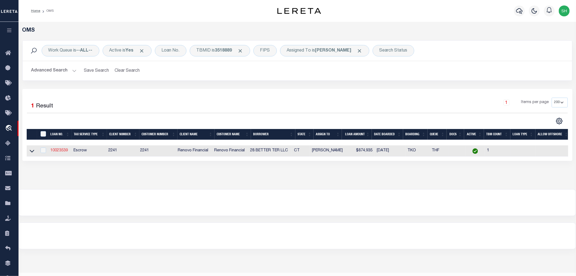
click at [60, 150] on link "10023539" at bounding box center [58, 150] width 17 height 4
type input "10023539"
type input "28 BETTER TER LLC"
select select
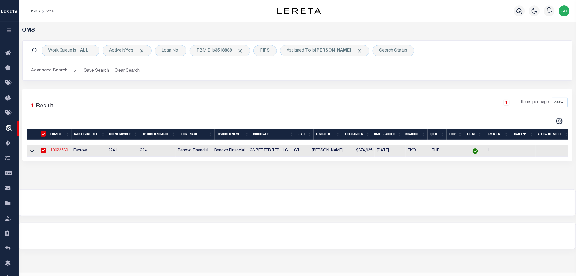
select select "Escrow"
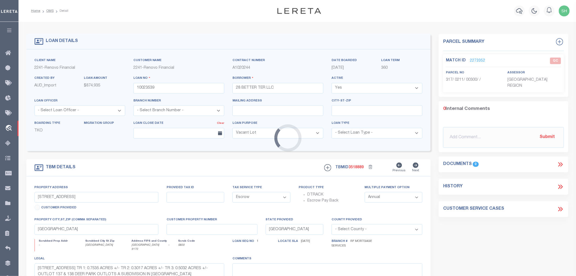
select select "164194"
select select "25067"
type input "28 Batter Terrace"
type input "317 0211 00300"
select select "2"
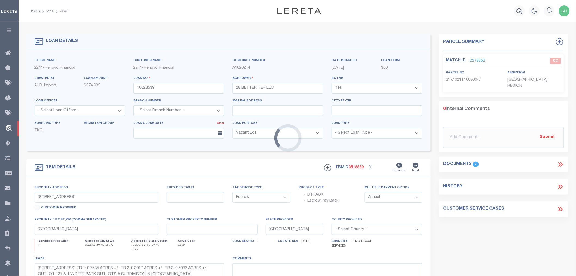
type input "New Haven, CT 06511"
type input "a0kUS00000EDiJK"
type input "CT"
select select
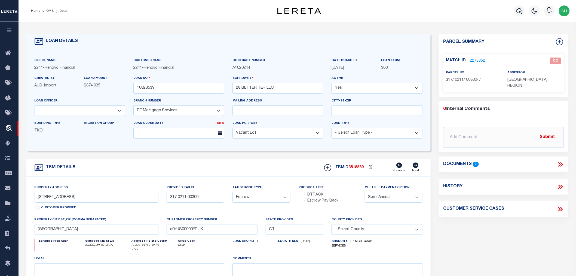
click at [477, 59] on link "2273352" at bounding box center [477, 61] width 15 height 6
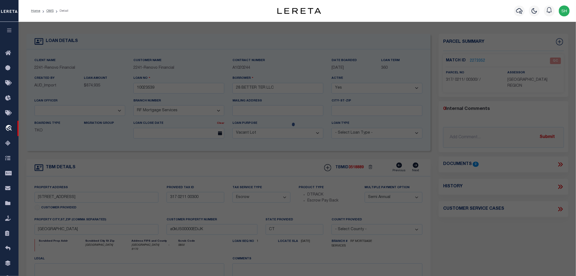
select select "AS"
checkbox input "false"
select select "QC"
type input "28 BETTER TER LLC"
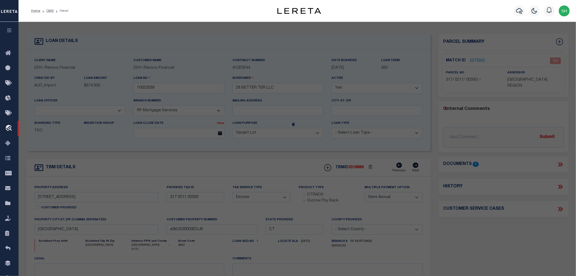
select select "AGW"
select select "ADD"
type input "28 BATTER TER"
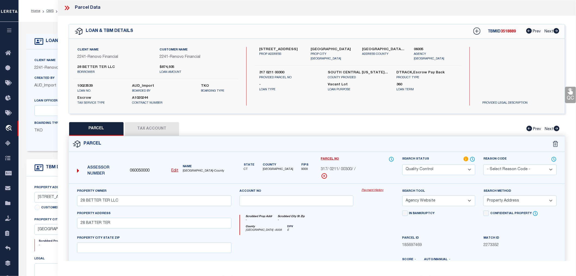
click at [144, 126] on button "Tax Account" at bounding box center [152, 129] width 54 height 14
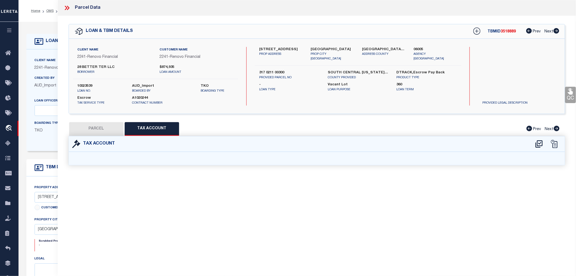
select select "100"
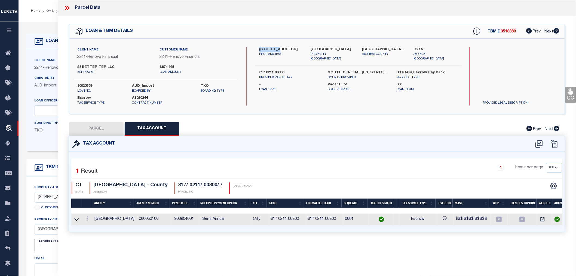
drag, startPoint x: 260, startPoint y: 49, endPoint x: 275, endPoint y: 48, distance: 15.3
click at [275, 48] on label "28 Batter Terrace" at bounding box center [280, 49] width 43 height 5
copy label "28 Batter"
click at [89, 126] on button "PARCEL" at bounding box center [96, 129] width 54 height 14
select select "AS"
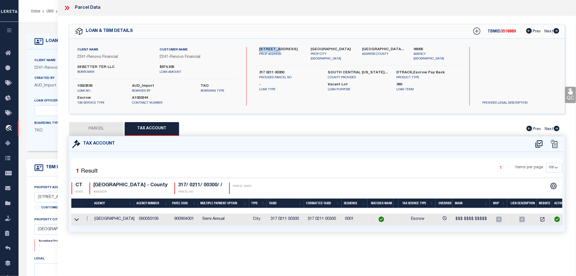
select select
checkbox input "false"
select select "QC"
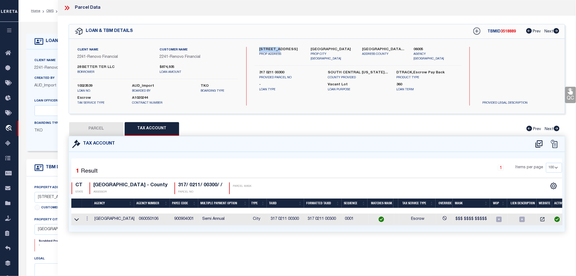
type input "28 BETTER TER LLC"
select select "AGW"
select select "ADD"
type input "28 BATTER TER"
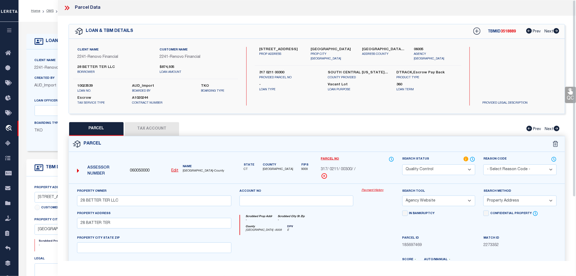
click at [70, 8] on icon at bounding box center [66, 7] width 7 height 7
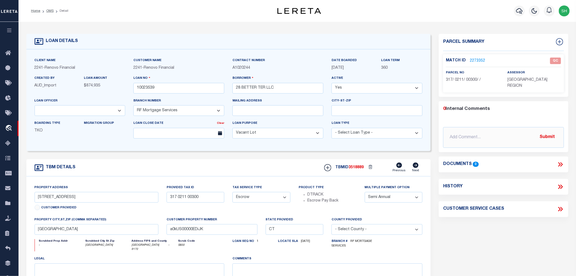
click at [51, 13] on li "OMS" at bounding box center [46, 10] width 13 height 5
click at [51, 11] on link "OMS" at bounding box center [49, 10] width 7 height 3
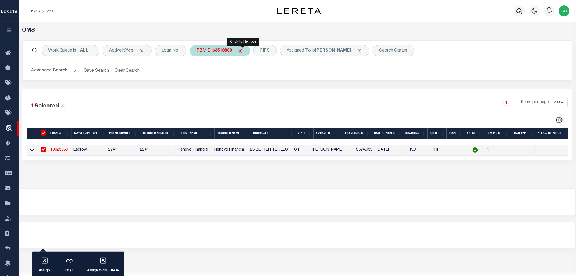
click at [243, 48] on span "Click to Remove" at bounding box center [241, 51] width 6 height 6
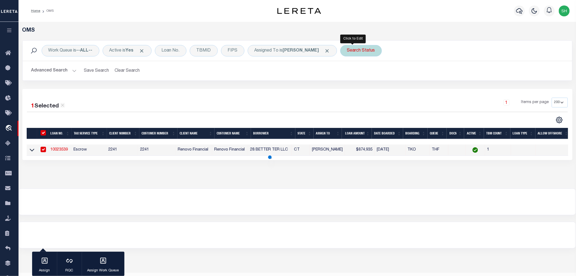
click at [366, 50] on div "Search Status" at bounding box center [361, 50] width 42 height 11
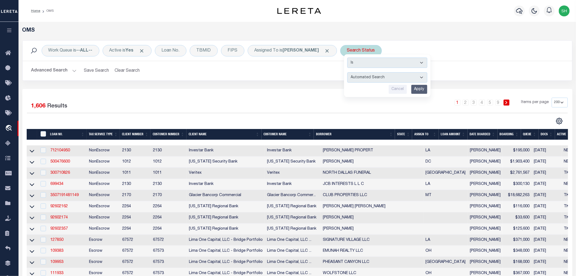
drag, startPoint x: 366, startPoint y: 50, endPoint x: 354, endPoint y: 73, distance: 25.6
click at [354, 73] on select "Automated Search Bad Parcel Complete Duplicate Parcel High Dollar Reporting In …" at bounding box center [388, 77] width 80 height 10
select select "RD"
click at [348, 72] on select "Automated Search Bad Parcel Complete Duplicate Parcel High Dollar Reporting In …" at bounding box center [388, 77] width 80 height 10
click at [412, 89] on input "Apply" at bounding box center [420, 89] width 16 height 9
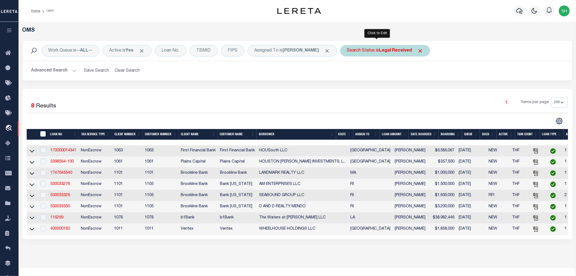
click at [365, 50] on div "Search Status is Legal Received" at bounding box center [385, 50] width 90 height 11
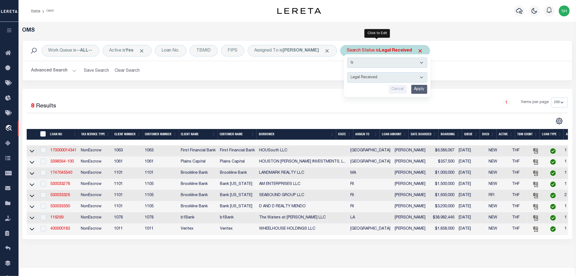
click at [361, 78] on select "Automated Search Bad Parcel Complete Duplicate Parcel High Dollar Reporting In …" at bounding box center [388, 77] width 80 height 10
select select "IP"
click at [348, 72] on select "Automated Search Bad Parcel Complete Duplicate Parcel High Dollar Reporting In …" at bounding box center [388, 77] width 80 height 10
click at [412, 87] on input "Apply" at bounding box center [420, 89] width 16 height 9
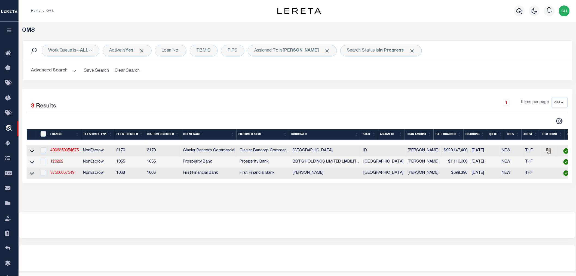
click at [60, 173] on link "87500057549" at bounding box center [62, 173] width 24 height 4
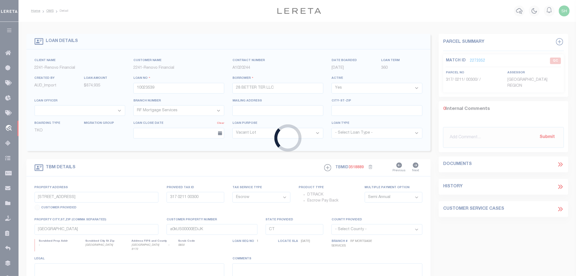
type input "87500057549"
type input "Lauren Monaco"
select select
select select "NonEscrow"
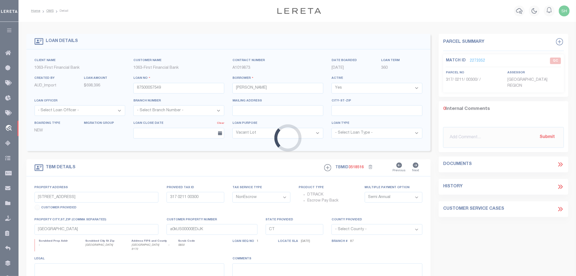
type input "9436 BLUESTEM LN"
select select
type input "DISH TX 762470000"
type input "[GEOGRAPHIC_DATA]"
select select
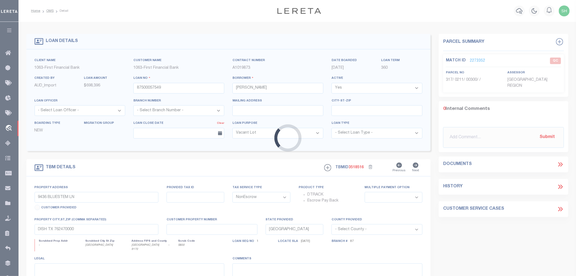
select select "10024"
select select "535"
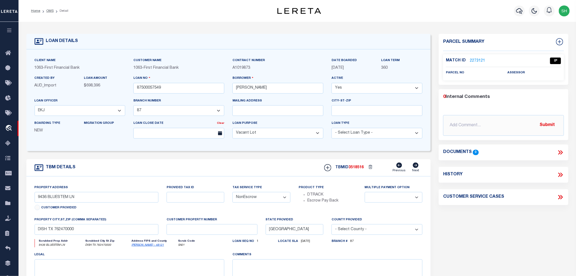
click at [481, 58] on link "2273121" at bounding box center [477, 61] width 15 height 6
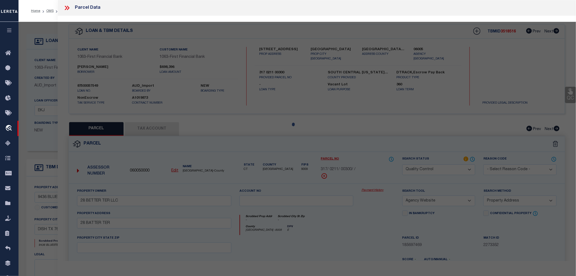
select select "AS"
select select
checkbox input "false"
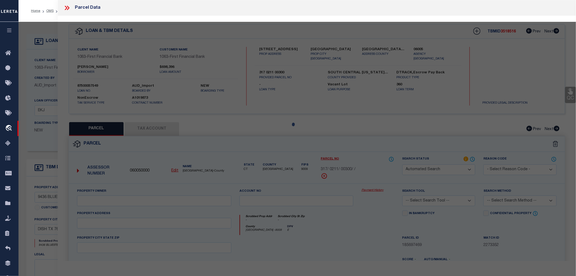
select select "IP"
checkbox input "false"
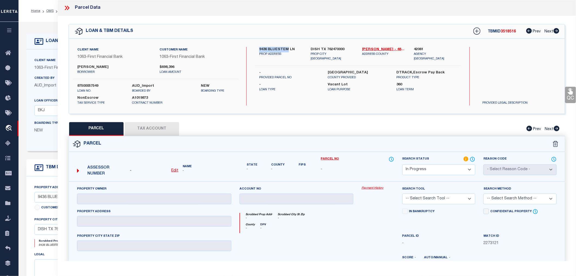
drag, startPoint x: 257, startPoint y: 47, endPoint x: 287, endPoint y: 47, distance: 29.7
click at [287, 47] on div "9436 BLUESTEM LN PROP ADDRESS" at bounding box center [280, 54] width 51 height 14
copy label "9436 BLUESTEM"
click at [77, 66] on div "Lauren Monaco borrower" at bounding box center [114, 70] width 83 height 10
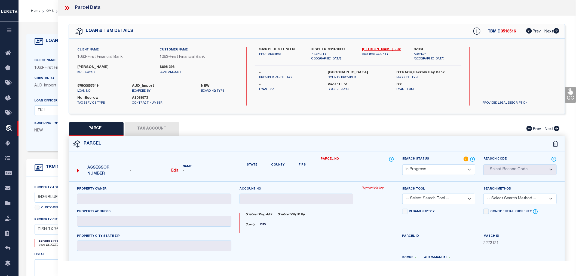
click at [312, 107] on div "Client Name 1063 - First Financial Bank Customer Name 1063 - First Financial Ba…" at bounding box center [317, 76] width 496 height 75
click at [257, 145] on div "Parcel" at bounding box center [317, 144] width 496 height 16
click at [346, 228] on div "County - DPV -" at bounding box center [317, 228] width 154 height 10
click at [203, 143] on div "Parcel" at bounding box center [317, 144] width 496 height 16
drag, startPoint x: 308, startPoint y: 49, endPoint x: 325, endPoint y: 47, distance: 17.3
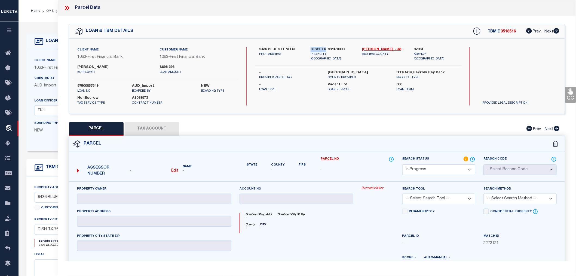
click at [325, 47] on div "DISH TX 762470000 PROP CITY ST ZIP" at bounding box center [332, 54] width 51 height 14
copy label "DISH TX"
click at [319, 87] on p "Loan Type" at bounding box center [289, 89] width 60 height 5
drag, startPoint x: 77, startPoint y: 66, endPoint x: 105, endPoint y: 66, distance: 28.9
click at [105, 66] on div "Lauren Monaco borrower" at bounding box center [114, 70] width 83 height 10
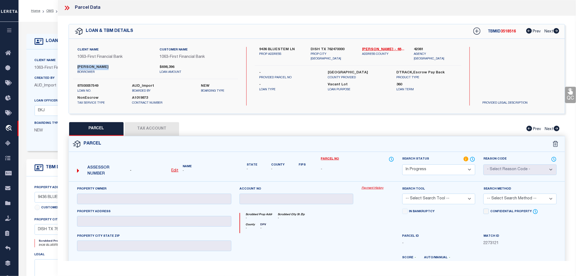
copy label "Lauren Monaco"
click at [83, 66] on label "Lauren Monaco" at bounding box center [114, 67] width 74 height 5
drag, startPoint x: 258, startPoint y: 47, endPoint x: 287, endPoint y: 49, distance: 29.0
click at [287, 49] on div "9436 BLUESTEM LN PROP ADDRESS" at bounding box center [280, 54] width 51 height 14
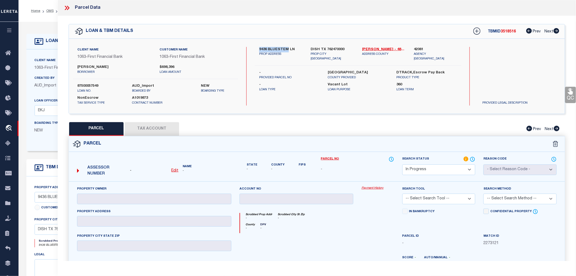
copy label "9436 BLUESTEM"
click at [436, 172] on select "Automated Search Bad Parcel Complete Duplicate Parcel High Dollar Reporting In …" at bounding box center [439, 169] width 73 height 11
select select "ND"
click at [403, 164] on select "Automated Search Bad Parcel Complete Duplicate Parcel High Dollar Reporting In …" at bounding box center [439, 169] width 73 height 11
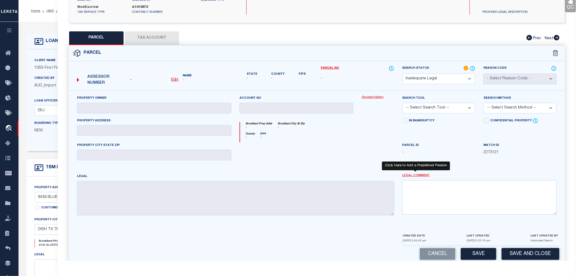
click at [415, 174] on link "Legal Comment" at bounding box center [417, 175] width 28 height 5
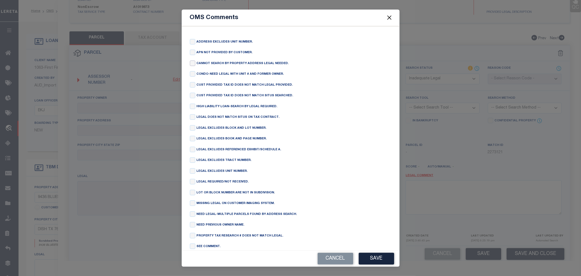
click at [191, 63] on input "checkbox" at bounding box center [192, 62] width 5 height 5
checkbox input "true"
click at [379, 256] on button "Save" at bounding box center [376, 259] width 35 height 12
type textarea "CANNOT SEARCH BY PROPERTY ADDRESS LEGAL NEEDED."
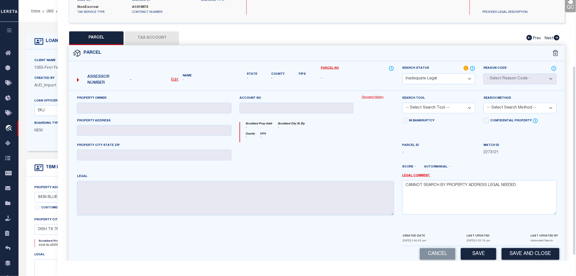
click at [488, 252] on button "Save" at bounding box center [478, 254] width 35 height 12
select select "AS"
checkbox input "false"
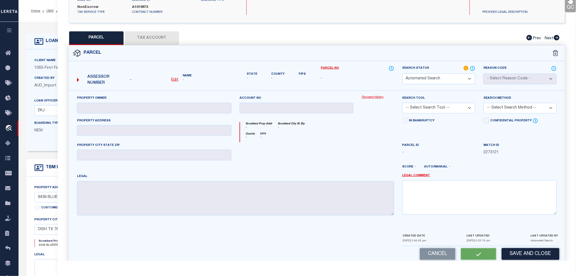
select select "ND"
checkbox input "false"
type textarea "CANNOT SEARCH BY PROPERTY ADDRESS LEGAL NEEDED."
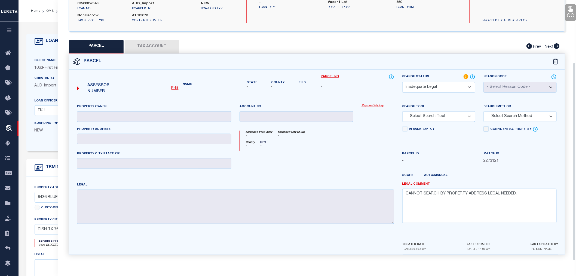
scroll to position [0, 0]
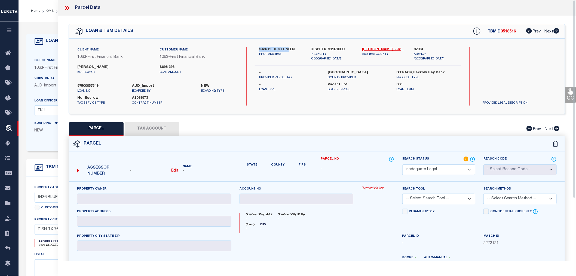
click at [510, 31] on span "3518516" at bounding box center [508, 32] width 15 height 4
copy span "3518516"
click at [506, 31] on span "3518516" at bounding box center [508, 32] width 15 height 4
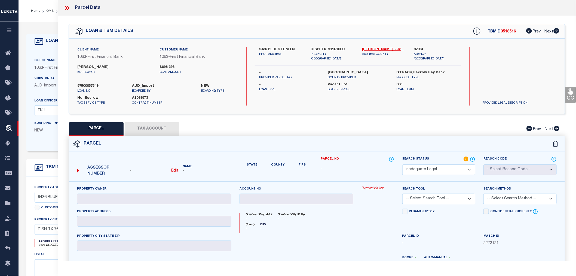
click at [82, 84] on label "87500057549" at bounding box center [100, 85] width 47 height 5
copy label "87500057549"
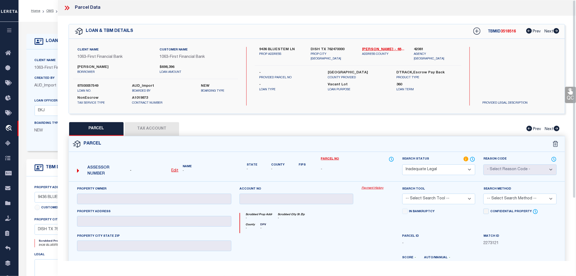
click at [68, 7] on icon at bounding box center [68, 8] width 2 height 4
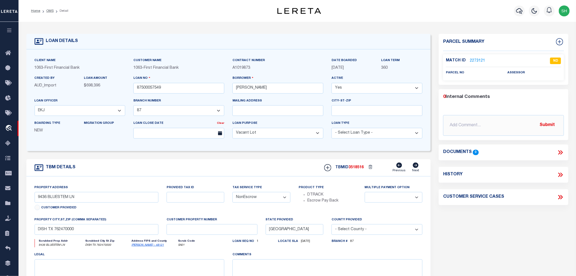
click at [51, 13] on li "OMS" at bounding box center [46, 10] width 13 height 5
click at [50, 10] on link "OMS" at bounding box center [49, 10] width 7 height 3
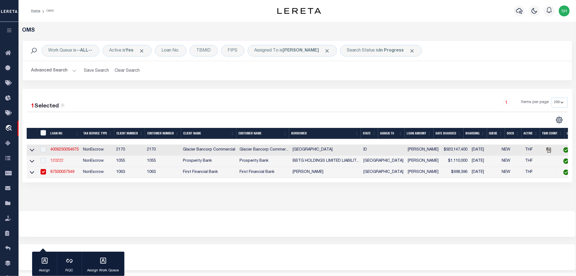
click at [58, 161] on link "120222" at bounding box center [56, 161] width 13 height 4
type input "120222"
type input "BBTG HOLDINGS LIMITED LIABILITY COMPANY"
select select
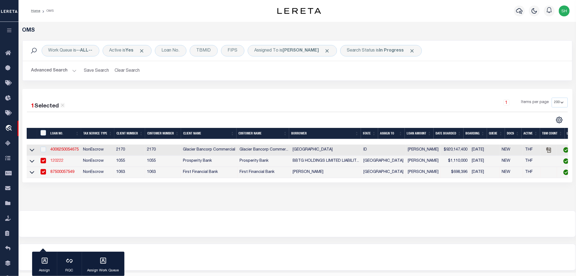
type input "2318 CENTER ST STE 110"
type input "DEER PARK TX 77536-4169"
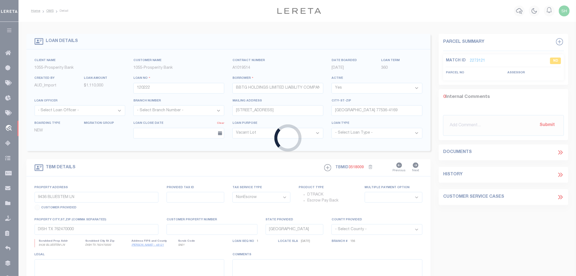
type input "2318 CENTER ST"
select select
type input "DEER PARK, TX 77536"
select select
type textarea "2318 CENTER ST DEER PARK TX 77536 TR 1: 0.7535 ACRES +/- TR 2: 0.3017 ACRES +/-…"
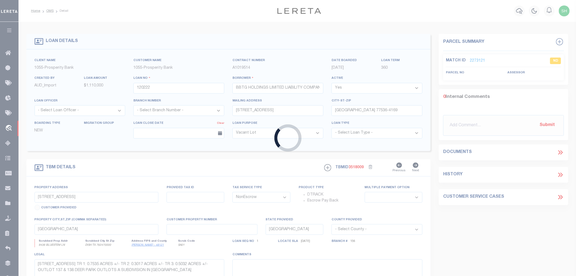
select select "138998"
select select "3996"
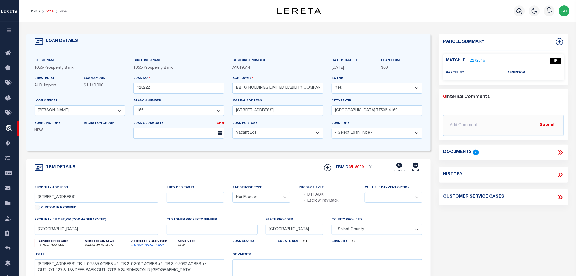
click at [48, 12] on link "OMS" at bounding box center [49, 10] width 7 height 3
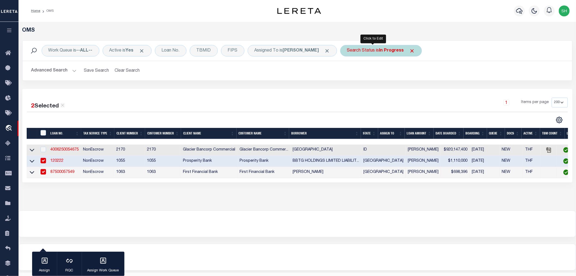
click at [368, 50] on div "Search Status is In Progress" at bounding box center [381, 50] width 82 height 11
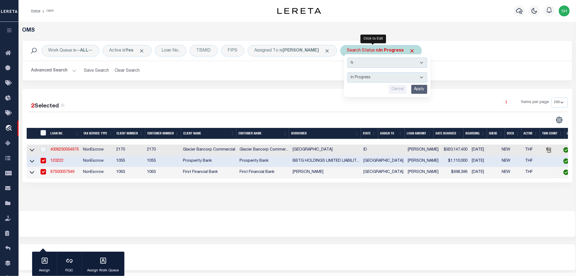
click at [368, 79] on select "Automated Search Bad Parcel Complete Duplicate Parcel High Dollar Reporting In …" at bounding box center [388, 77] width 80 height 10
select select "RD"
click at [348, 72] on select "Automated Search Bad Parcel Complete Duplicate Parcel High Dollar Reporting In …" at bounding box center [388, 77] width 80 height 10
click at [412, 88] on input "Apply" at bounding box center [420, 89] width 16 height 9
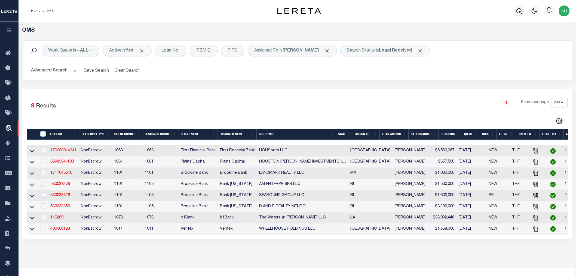
click at [59, 150] on link "170000014341" at bounding box center [63, 150] width 26 height 4
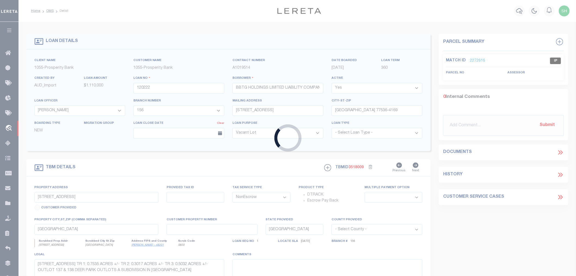
type input "170000014341"
type input "HOUSouth LLC"
select select
select select "100"
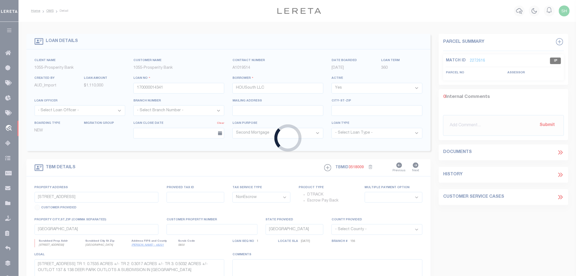
select select "92690"
select select "2311"
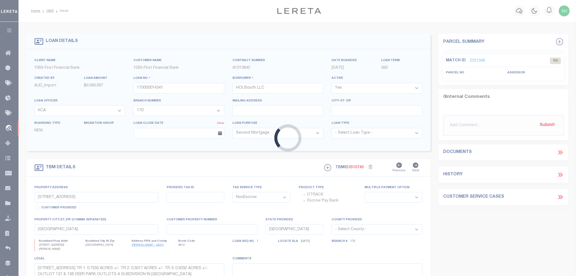
type input "4700 Fuqua"
select select
type input "Houston TX 77048"
select select
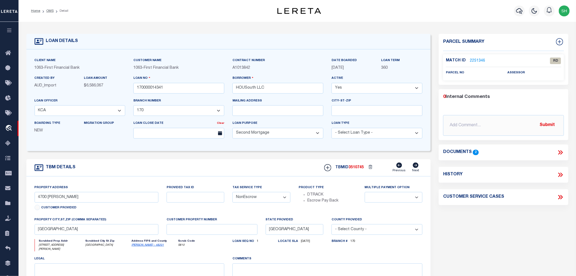
click at [561, 151] on icon at bounding box center [560, 152] width 7 height 7
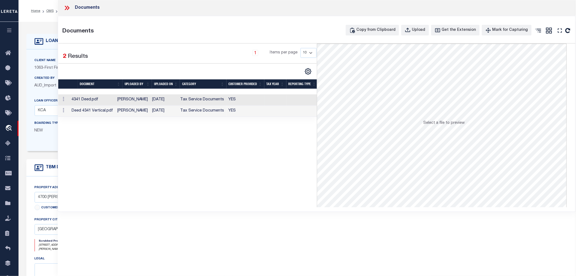
click at [200, 97] on td "Tax Service Documents" at bounding box center [202, 99] width 48 height 11
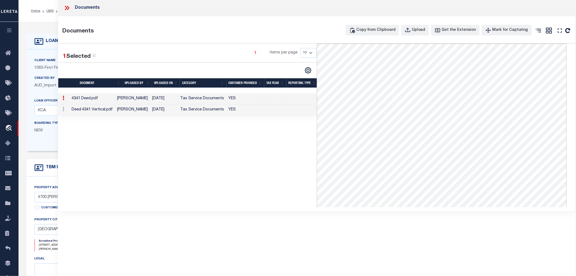
click at [100, 109] on td "Deed 4341 Vertical.pdf" at bounding box center [92, 109] width 46 height 11
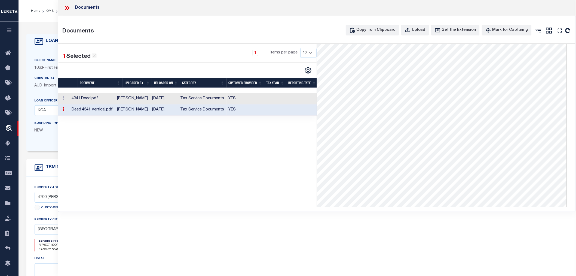
click at [66, 9] on icon at bounding box center [66, 8] width 2 height 4
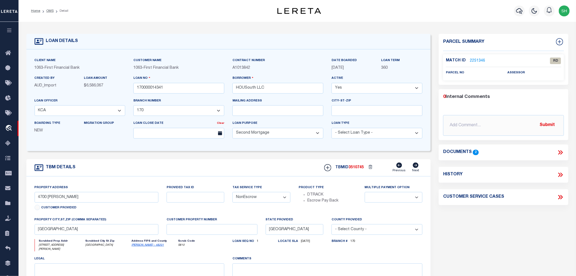
click at [477, 61] on link "2251346" at bounding box center [477, 61] width 15 height 6
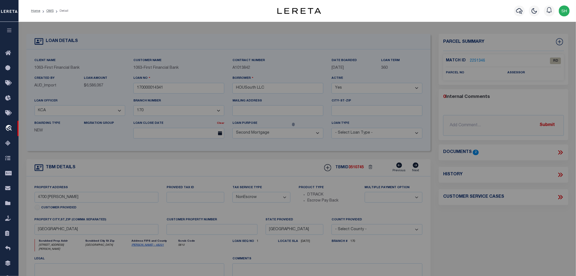
select select "AS"
checkbox input "false"
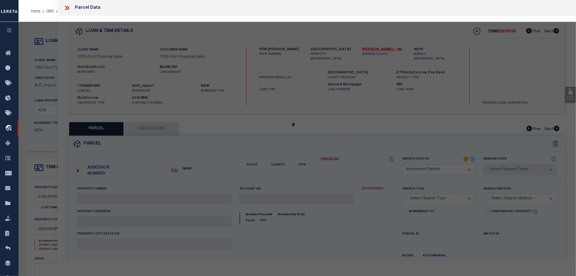
select select "RD"
checkbox input "false"
type textarea "Document uploaded that satisfies a legal requirement, changing from ND to RD"
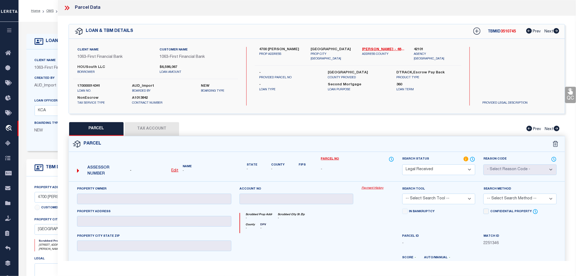
click at [66, 5] on icon at bounding box center [66, 7] width 7 height 7
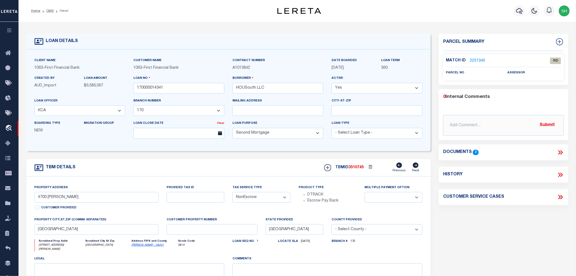
click at [559, 150] on icon at bounding box center [560, 152] width 7 height 7
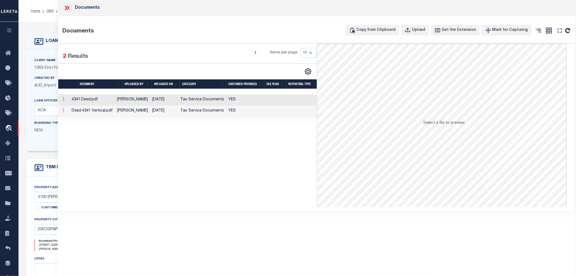
click at [149, 111] on td "Jett Patterson" at bounding box center [132, 110] width 35 height 11
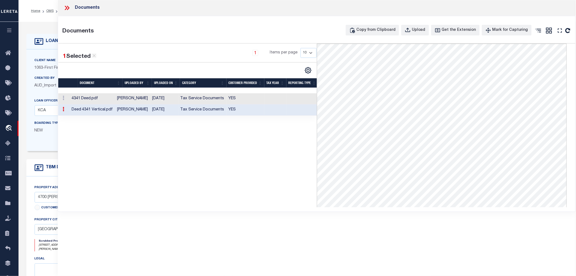
click at [67, 8] on icon at bounding box center [66, 7] width 7 height 7
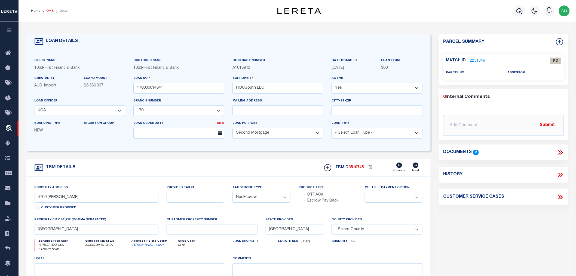
click at [47, 10] on link "OMS" at bounding box center [49, 10] width 7 height 3
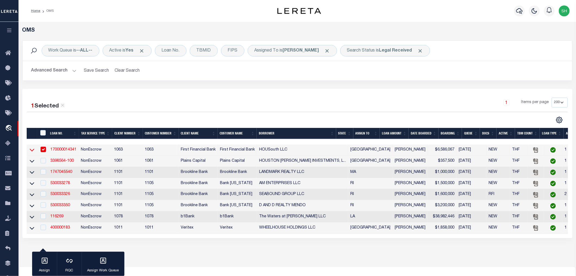
click at [32, 150] on icon at bounding box center [32, 150] width 5 height 6
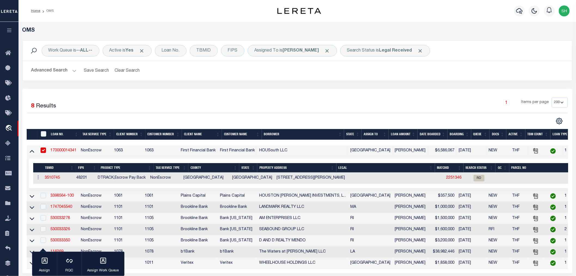
scroll to position [91, 0]
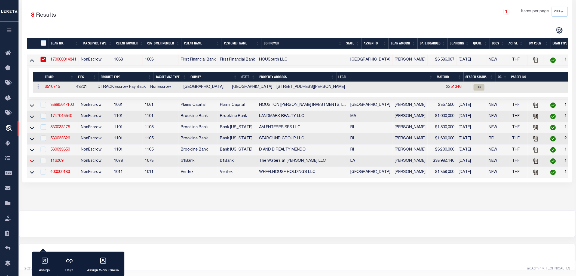
click at [33, 163] on icon at bounding box center [32, 161] width 5 height 6
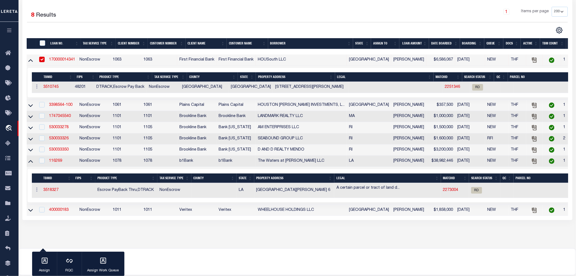
scroll to position [0, 0]
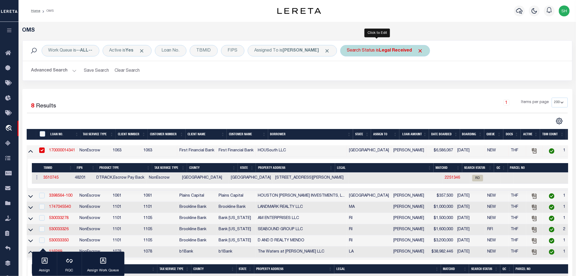
click at [367, 50] on div "Search Status is Legal Received" at bounding box center [385, 50] width 90 height 11
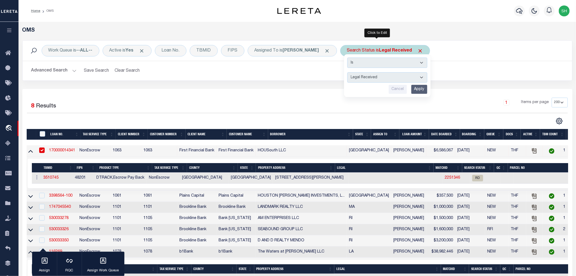
click at [364, 75] on select "Automated Search Bad Parcel Complete Duplicate Parcel High Dollar Reporting In …" at bounding box center [388, 77] width 80 height 10
select select "IP"
click at [348, 72] on select "Automated Search Bad Parcel Complete Duplicate Parcel High Dollar Reporting In …" at bounding box center [388, 77] width 80 height 10
click at [418, 90] on input "Apply" at bounding box center [420, 89] width 16 height 9
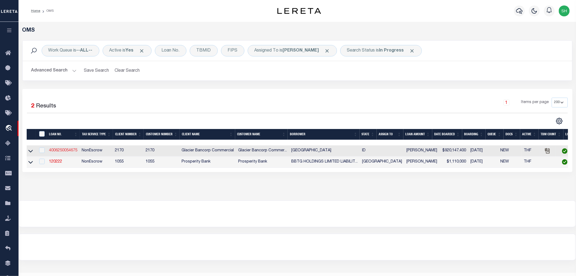
click at [64, 148] on link "4006250054675" at bounding box center [63, 150] width 28 height 4
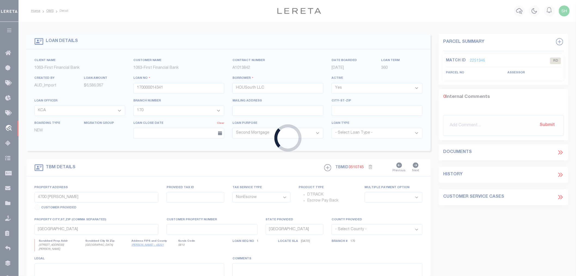
type input "4006250054675"
type input "TERRACE GATE"
select select
type input "901 PIER VIEW DR"
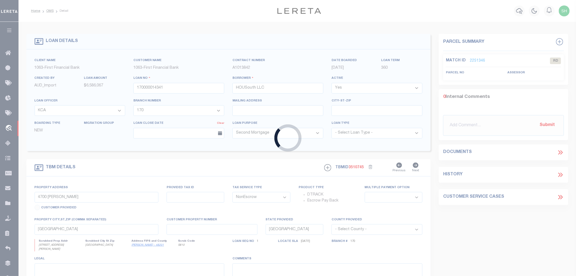
type input "IDAHO FALLS ID 83402-5070"
type input "09/28/2025"
select select "10"
select select "20"
type input "1020 S SKYLINE DR"
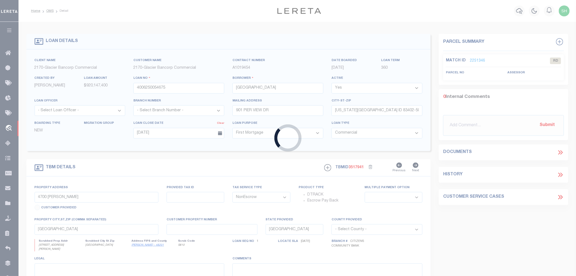
type input "RPA2231002001O; RPA2231002002O; RPA22310010040; RP"
select select
type input "IDAHO FALLS ID 83402"
type input "ID"
select select "4576"
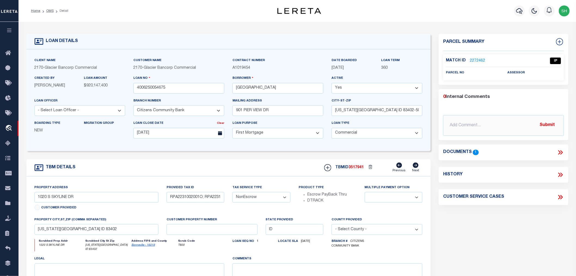
click at [562, 150] on icon at bounding box center [560, 152] width 7 height 7
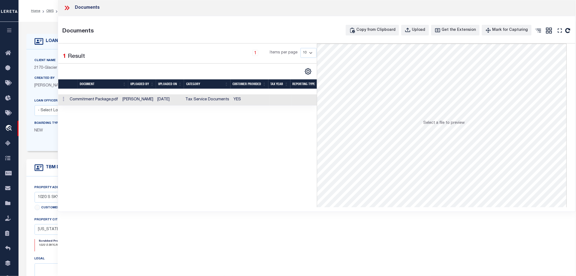
click at [226, 100] on td "Tax Service Documents" at bounding box center [208, 99] width 48 height 11
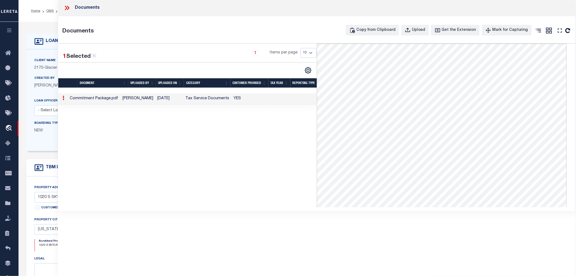
click at [66, 5] on icon at bounding box center [66, 7] width 7 height 7
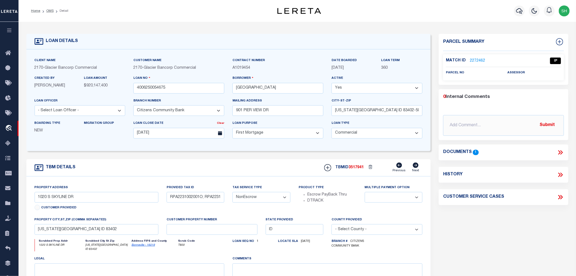
click at [479, 59] on link "2272462" at bounding box center [477, 61] width 15 height 6
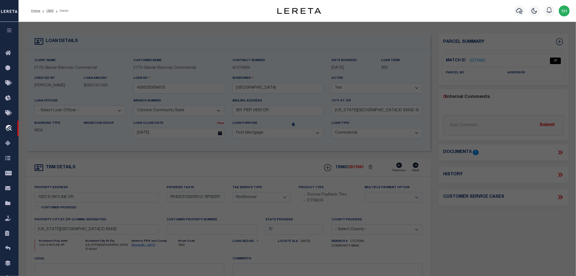
select select "AS"
checkbox input "false"
select select "IP"
checkbox input "false"
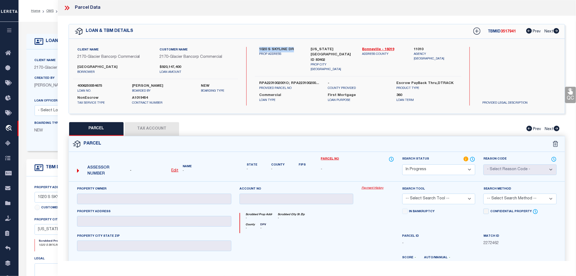
drag, startPoint x: 258, startPoint y: 47, endPoint x: 293, endPoint y: 50, distance: 35.3
click at [293, 50] on div "1020 S SKYLINE DR PROP ADDRESS" at bounding box center [280, 59] width 51 height 25
copy label "1020 S SKYLINE DR"
click at [274, 81] on label "RPA2231002001O; RPA2231002002O; RPA22310010040; RP" at bounding box center [289, 83] width 60 height 5
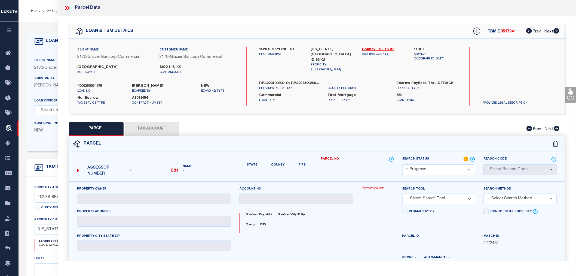
click at [274, 81] on label "RPA2231002001O; RPA2231002002O; RPA22310010040; RP" at bounding box center [289, 83] width 60 height 5
click at [66, 6] on icon at bounding box center [66, 7] width 7 height 7
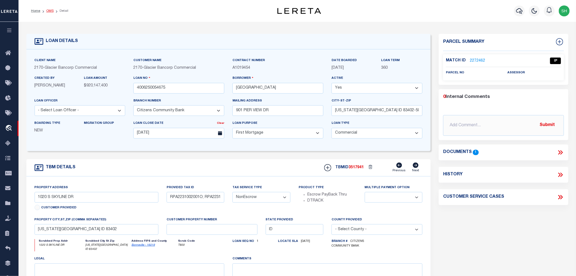
click at [50, 11] on link "OMS" at bounding box center [49, 10] width 7 height 3
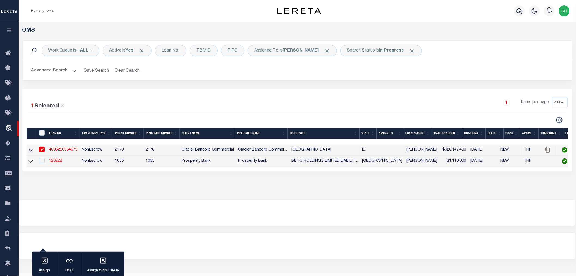
click at [55, 161] on link "120222" at bounding box center [55, 161] width 13 height 4
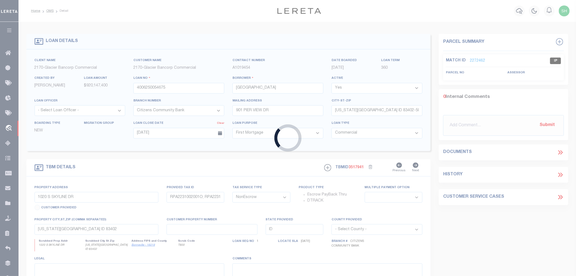
type input "120222"
type input "BBTG HOLDINGS LIMITED LIABILITY COMPANY"
select select
type input "2318 CENTER ST STE 110"
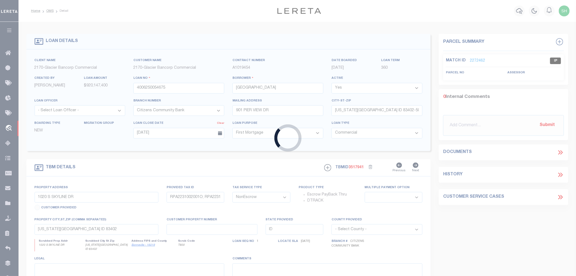
type input "DEER PARK TX 77536-4169"
select select "400"
select select
type input "2318 CENTER ST"
select select
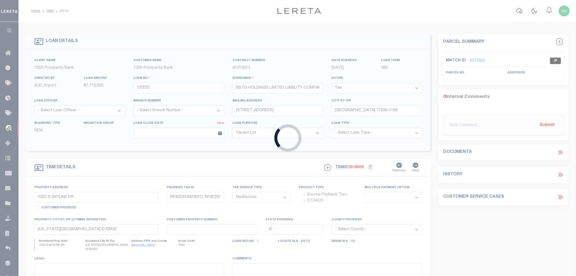
type input "DEER PARK, TX 77536"
type input "TX"
select select
type textarea "2318 CENTER ST DEER PARK TX 77536 TR 1: 0.7535 ACRES +/- TR 2: 0.3017 ACRES +/-…"
select select "138998"
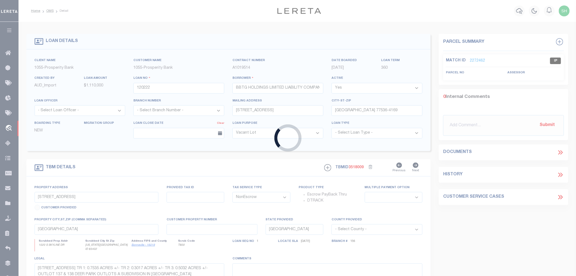
select select "3996"
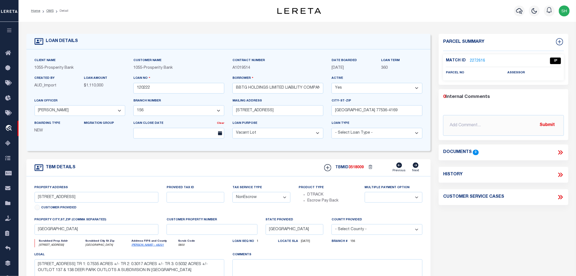
scroll to position [91, 0]
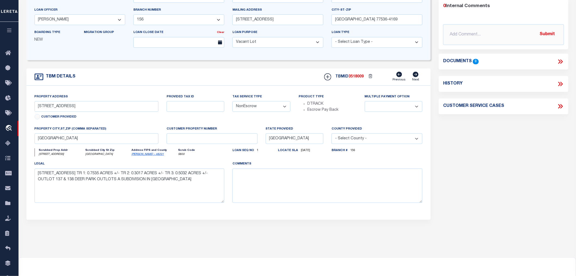
click at [72, 156] on icon "2318 CENTER ST" at bounding box center [61, 154] width 45 height 4
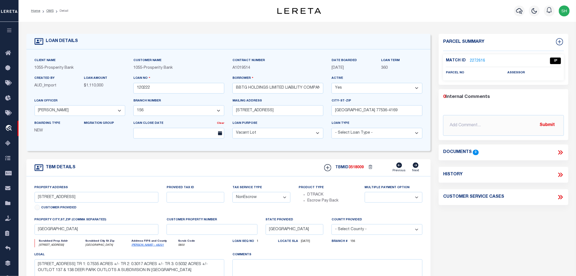
click at [473, 58] on link "2272616" at bounding box center [477, 61] width 15 height 6
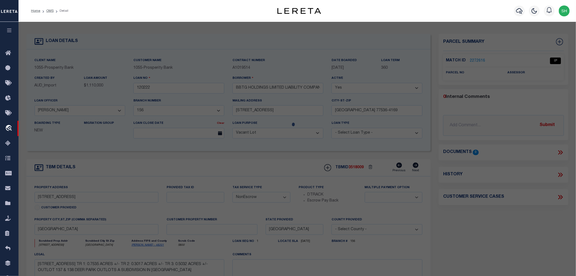
select select "AS"
checkbox input "false"
select select "IP"
checkbox input "false"
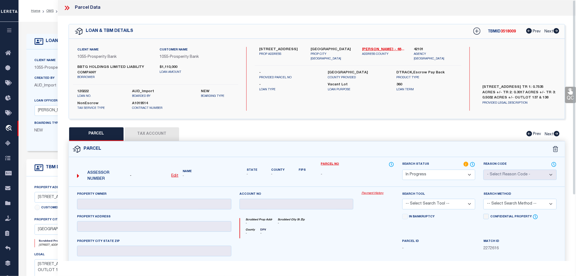
click at [74, 76] on div "BBTG HOLDINGS LIMITED LIABILITY COMPANY borrower" at bounding box center [114, 72] width 83 height 15
drag, startPoint x: 491, startPoint y: 91, endPoint x: 507, endPoint y: 91, distance: 16.1
click at [507, 91] on label "2318 CENTER ST DEER PARK TX 77536 TR 1: 0.7535 ACRES +/- TR 2: 0.3017 ACRES +/-…" at bounding box center [520, 92] width 82 height 16
click at [498, 95] on label "2318 CENTER ST DEER PARK TX 77536 TR 1: 0.7535 ACRES +/- TR 2: 0.3017 ACRES +/-…" at bounding box center [520, 92] width 82 height 16
click at [82, 65] on label "BBTG HOLDINGS LIMITED LIABILITY COMPANY" at bounding box center [114, 70] width 74 height 11
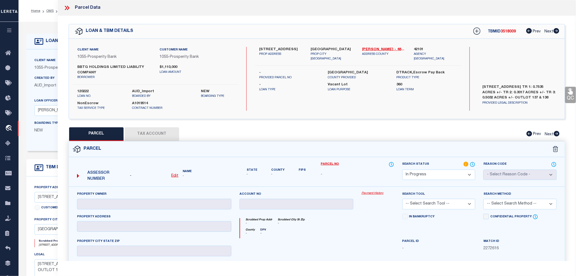
click at [82, 65] on label "BBTG HOLDINGS LIMITED LIABILITY COMPANY" at bounding box center [114, 70] width 74 height 11
click at [417, 48] on label "42101" at bounding box center [435, 49] width 43 height 5
click at [417, 50] on label "42101" at bounding box center [435, 49] width 43 height 5
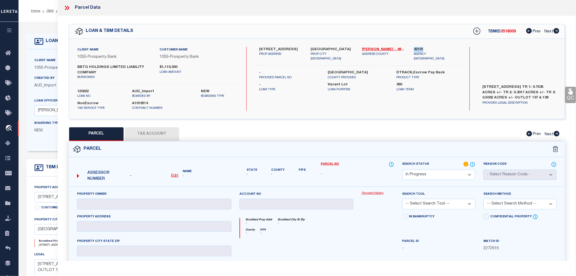
click at [175, 175] on u "Edit" at bounding box center [175, 176] width 7 height 4
select select "IP"
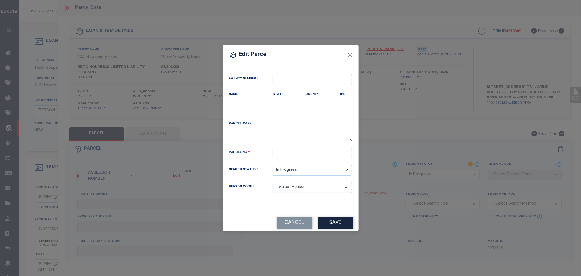
type textarea "-"
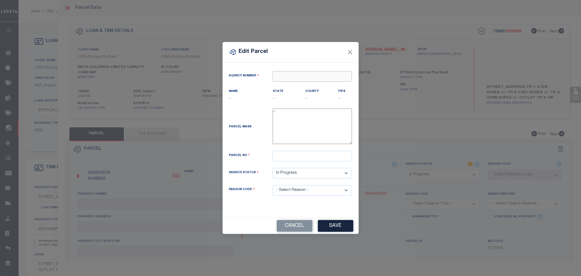
click at [281, 75] on input "text" at bounding box center [312, 76] width 79 height 11
paste input "42101"
click at [292, 85] on div "421010000 : HARRIS COUNTY" at bounding box center [312, 90] width 79 height 16
type input "421010000"
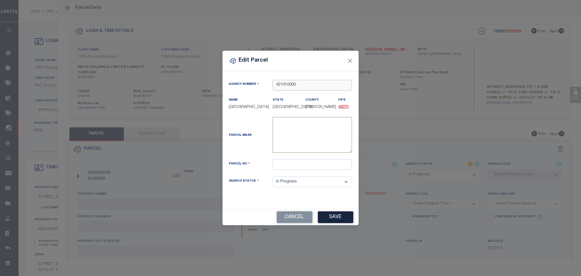
type input "421010000"
click at [294, 165] on input "text" at bounding box center [312, 164] width 79 height 11
paste input "0113190000586"
type input "0113190000586"
click at [329, 216] on button "Save" at bounding box center [335, 217] width 35 height 12
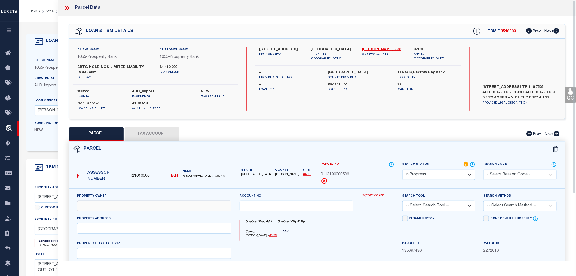
click at [90, 205] on input "text" at bounding box center [154, 205] width 154 height 11
paste input "BBTG HOLDINGS LLC"
click at [94, 229] on input "text" at bounding box center [154, 228] width 154 height 11
paste input "2318 CENTER ST DEER PARK, TX 77536"
drag, startPoint x: 113, startPoint y: 227, endPoint x: 160, endPoint y: 230, distance: 47.0
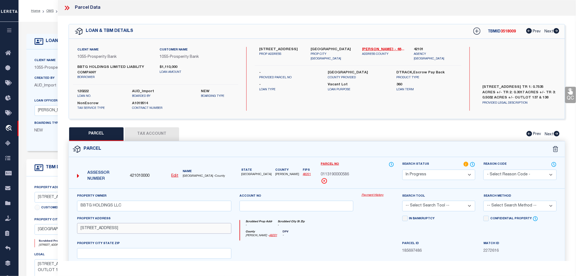
click at [160, 230] on input "2318 CENTER ST DEER PARK, TX 77536" at bounding box center [154, 228] width 154 height 11
click at [95, 253] on input "text" at bounding box center [154, 253] width 154 height 11
paste input "DEER PARK, TX 77536"
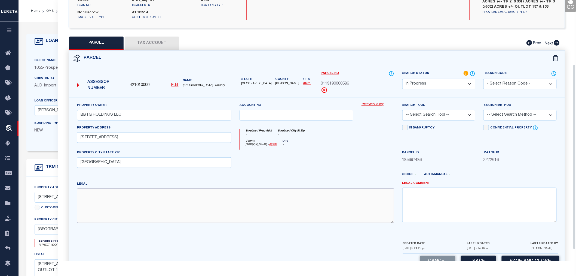
click at [93, 197] on textarea at bounding box center [235, 205] width 317 height 34
paste textarea "TRS 137A 137A-1 137D-2 137F-2 137H 137H-1 & 138A DEER PARK OUTLOTS"
click at [239, 195] on textarea "TRS 137A 137A-1 137D-2 137F-2 137H 137H-1 & 138A DEER PARK OUTLOTS" at bounding box center [235, 205] width 317 height 34
paste textarea "32,823 SF"
click at [244, 166] on div at bounding box center [297, 161] width 122 height 22
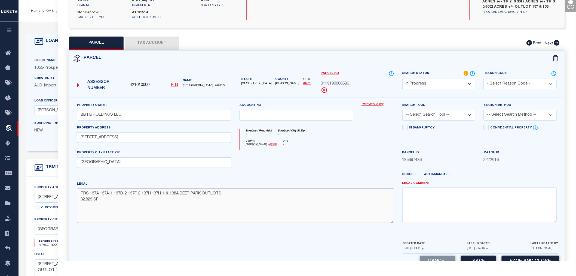
click at [112, 200] on textarea "TRS 137A 137A-1 137D-2 137F-2 137H 137H-1 & 138A DEER PARK OUTLOTS 32,823 SF" at bounding box center [235, 205] width 317 height 34
paste textarea "0.7535"
click at [430, 117] on select "-- Select Search Tool -- 3rd Party Website Agency File Agency Website ATLS CNV-…" at bounding box center [439, 115] width 73 height 11
click at [403, 110] on select "-- Select Search Tool -- 3rd Party Website Agency File Agency Website ATLS CNV-…" at bounding box center [439, 115] width 73 height 11
click at [492, 111] on select "-- Select Search Method -- Property Address Legal Liability Info Provided" at bounding box center [520, 115] width 73 height 11
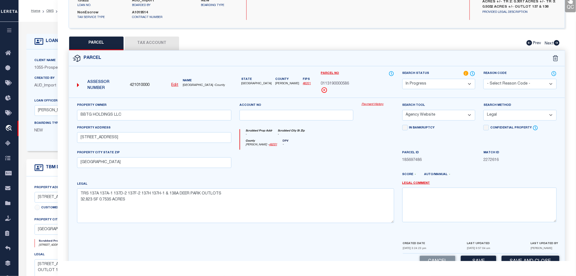
click at [484, 110] on select "-- Select Search Method -- Property Address Legal Liability Info Provided" at bounding box center [520, 115] width 73 height 11
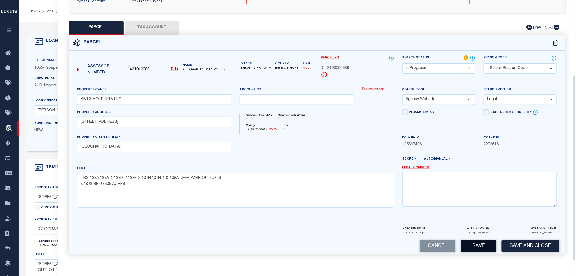
click at [470, 242] on button "Save" at bounding box center [478, 246] width 35 height 12
click at [154, 27] on button "Tax Account" at bounding box center [152, 28] width 54 height 14
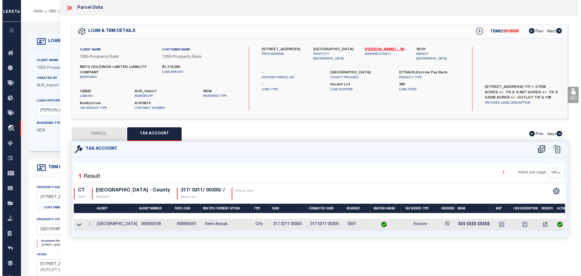
scroll to position [0, 0]
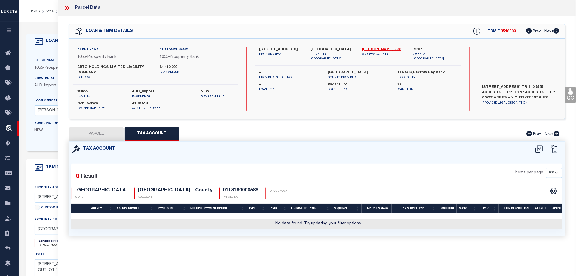
click at [154, 166] on div "Selected 0 Result Items per page 10 25 50 100 TX STATE ASSESSOR" at bounding box center [316, 196] width 491 height 66
click at [538, 145] on icon at bounding box center [539, 148] width 7 height 7
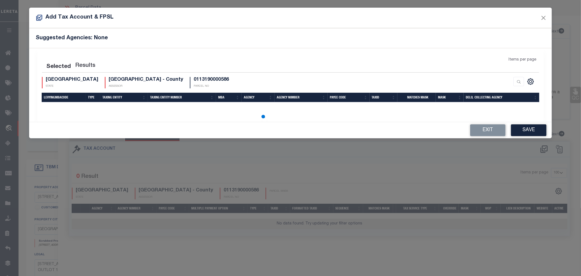
scroll to position [2, 0]
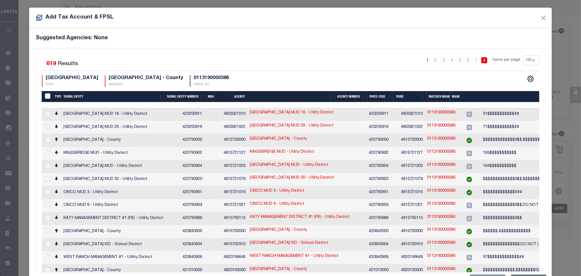
click at [48, 267] on input "checkbox" at bounding box center [47, 269] width 5 height 5
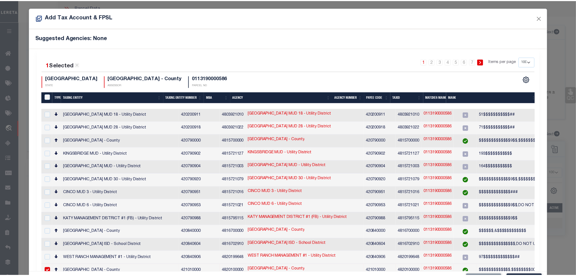
scroll to position [20, 0]
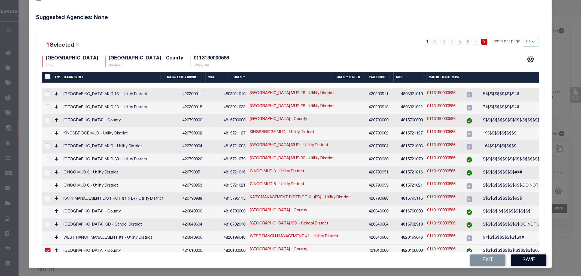
click at [518, 260] on button "Save" at bounding box center [528, 260] width 35 height 12
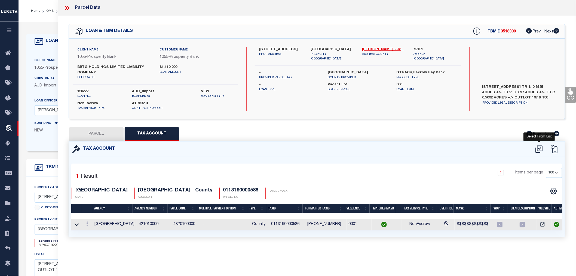
click at [542, 149] on icon at bounding box center [539, 149] width 9 height 9
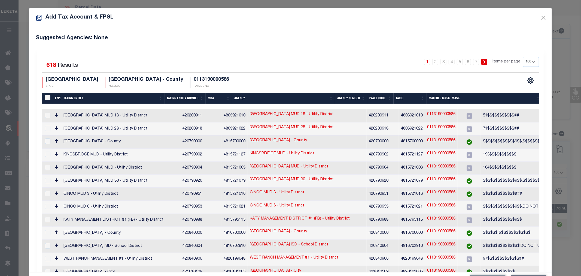
scroll to position [121, 0]
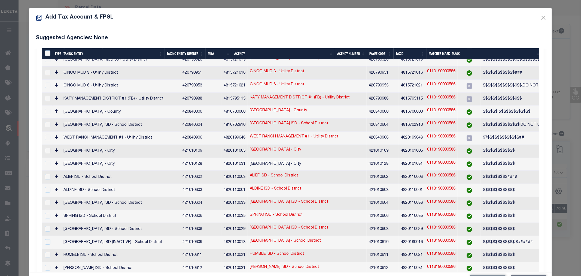
click at [47, 148] on input "checkbox" at bounding box center [47, 150] width 5 height 5
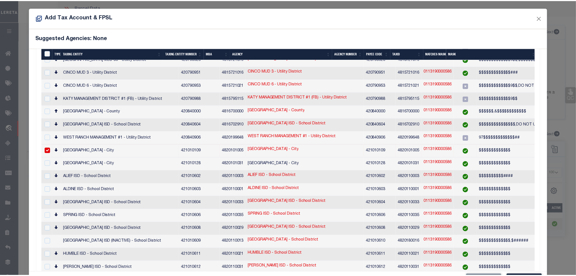
scroll to position [20, 0]
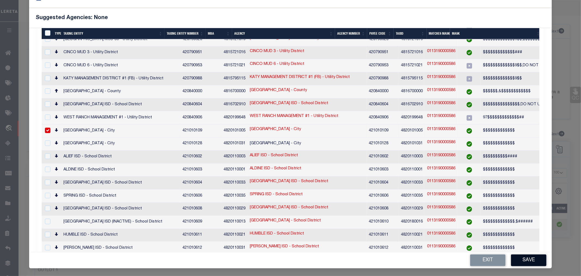
click at [521, 259] on button "Save" at bounding box center [528, 260] width 35 height 12
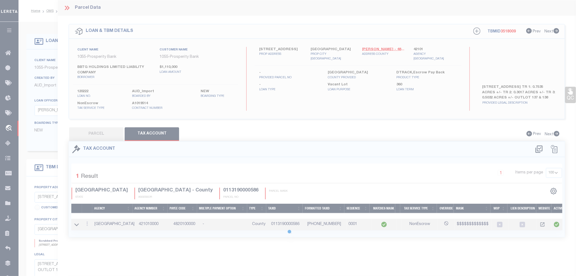
scroll to position [0, 0]
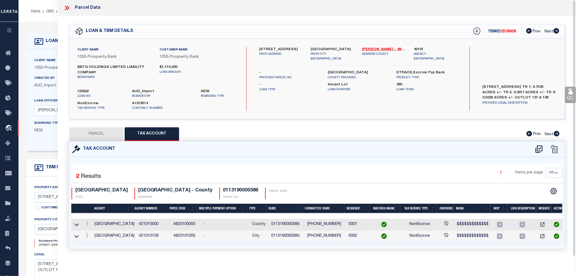
click at [86, 134] on button "PARCEL" at bounding box center [96, 134] width 54 height 14
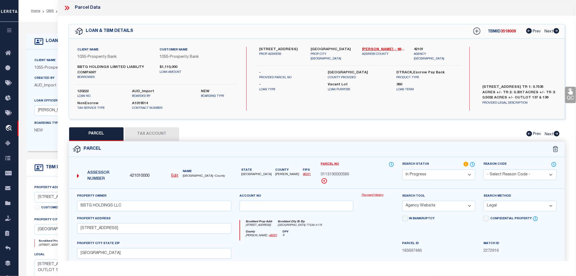
click at [410, 172] on select "Automated Search Bad Parcel Complete Duplicate Parcel High Dollar Reporting In …" at bounding box center [439, 174] width 73 height 11
click at [403, 169] on select "Automated Search Bad Parcel Complete Duplicate Parcel High Dollar Reporting In …" at bounding box center [439, 174] width 73 height 11
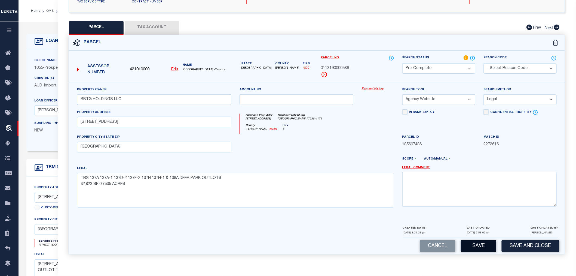
click at [472, 242] on button "Save" at bounding box center [478, 246] width 35 height 12
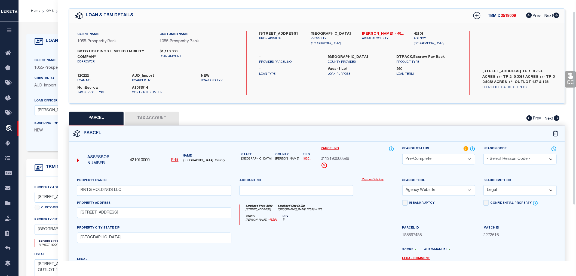
click at [349, 223] on div "County Harris - 48201 DPV S" at bounding box center [317, 219] width 154 height 11
click at [342, 232] on div at bounding box center [297, 236] width 122 height 22
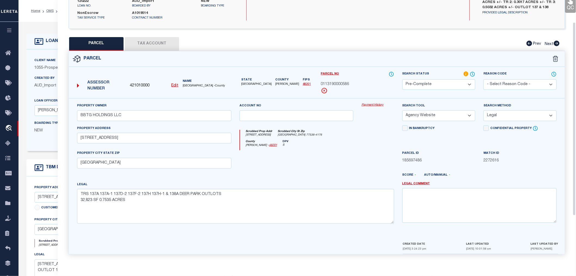
scroll to position [0, 0]
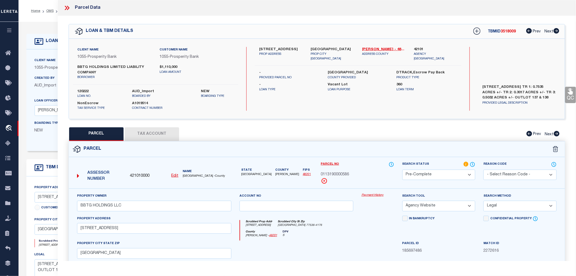
click at [419, 48] on label "42101" at bounding box center [435, 49] width 43 height 5
click at [475, 31] on icon at bounding box center [477, 31] width 7 height 7
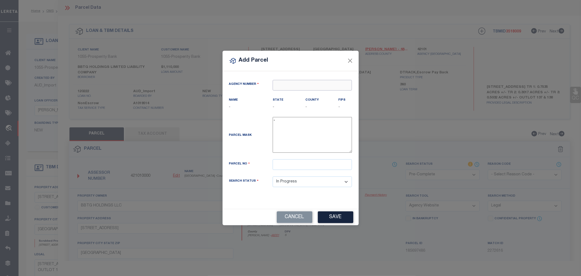
click at [284, 87] on input "text" at bounding box center [312, 85] width 79 height 11
paste input "42101"
click at [303, 94] on div "421010000 : HARRIS COUNTY" at bounding box center [312, 99] width 79 height 16
click at [280, 166] on input "text" at bounding box center [312, 164] width 79 height 11
paste input "0113190000226"
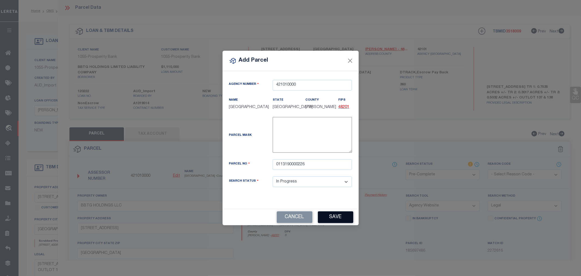
click at [333, 215] on button "Save" at bounding box center [335, 217] width 35 height 12
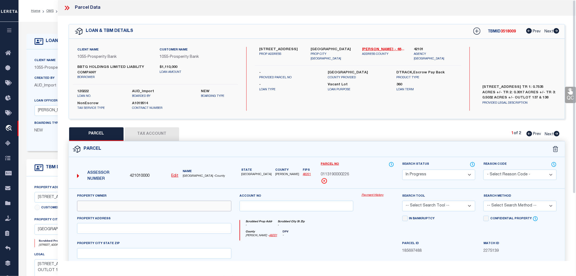
click at [85, 205] on input "text" at bounding box center [154, 205] width 154 height 11
paste input "BBTG HOLDINGS LIMITED LIABILITY COMPANY"
click at [85, 227] on input "text" at bounding box center [154, 228] width 154 height 11
paste input "0 CENTER ST DEER PARK, TX 77536"
drag, startPoint x: 107, startPoint y: 227, endPoint x: 152, endPoint y: 231, distance: 45.1
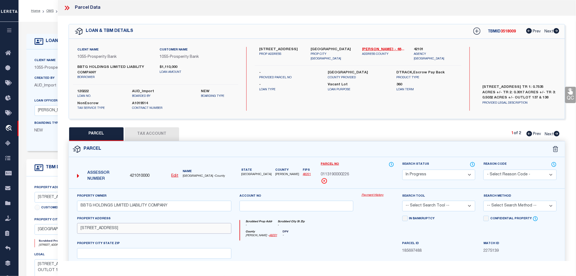
click at [152, 231] on input "0 CENTER ST DEER PARK, TX 77536" at bounding box center [154, 228] width 154 height 11
click at [109, 253] on input "text" at bounding box center [154, 253] width 154 height 11
paste input "DEER PARK, TX 77536"
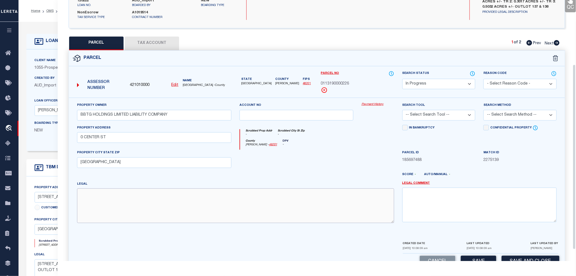
click at [115, 193] on textarea at bounding box center [235, 205] width 317 height 34
paste textarea "TRS 137D & 137E DEER PARK OUTLOTS"
click at [164, 196] on textarea "TRS 137D & 137E DEER PARK OUTLOTS" at bounding box center [235, 205] width 317 height 34
paste textarea "13,142 SF"
click at [434, 116] on select "-- Select Search Tool -- 3rd Party Website Agency File Agency Website ATLS CNV-…" at bounding box center [439, 115] width 73 height 11
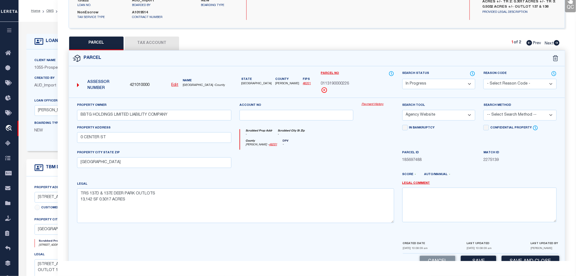
click at [403, 110] on select "-- Select Search Tool -- 3rd Party Website Agency File Agency Website ATLS CNV-…" at bounding box center [439, 115] width 73 height 11
click at [492, 115] on select "-- Select Search Method -- Property Address Legal Liability Info Provided" at bounding box center [520, 115] width 73 height 11
click at [484, 110] on select "-- Select Search Method -- Property Address Legal Liability Info Provided" at bounding box center [520, 115] width 73 height 11
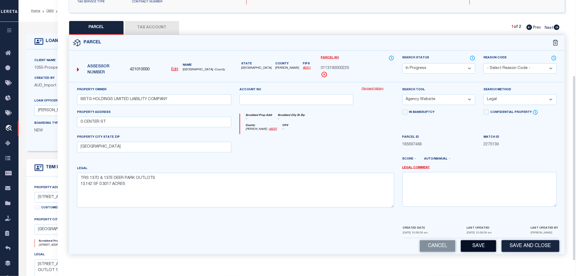
click at [479, 242] on button "Save" at bounding box center [478, 246] width 35 height 12
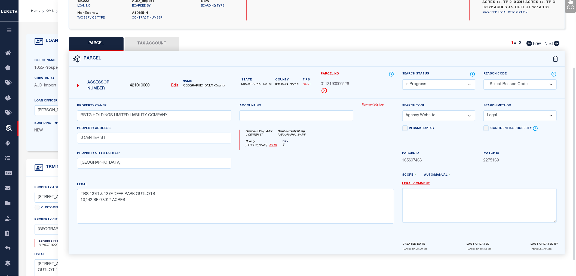
scroll to position [90, 0]
click at [147, 42] on button "Tax Account" at bounding box center [152, 44] width 54 height 14
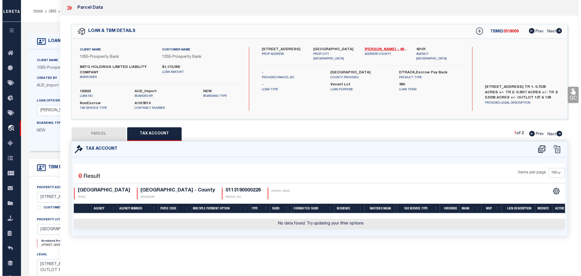
scroll to position [0, 0]
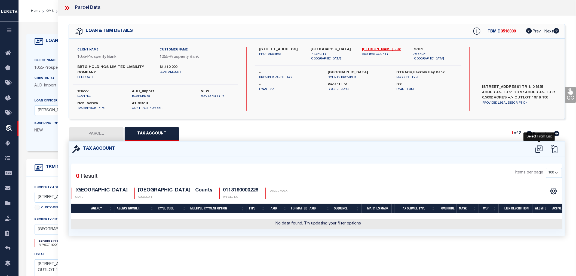
click at [541, 148] on icon at bounding box center [539, 148] width 7 height 7
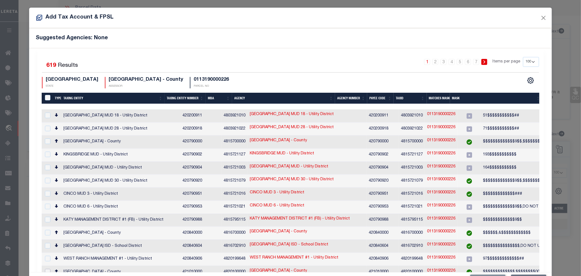
click at [46, 269] on input "checkbox" at bounding box center [47, 271] width 5 height 5
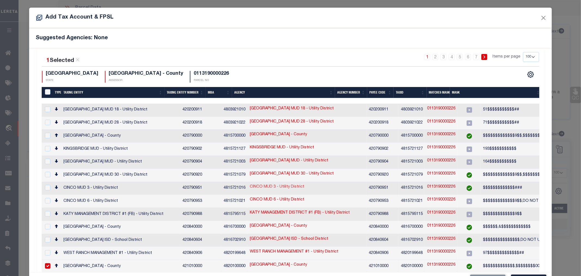
scroll to position [96, 0]
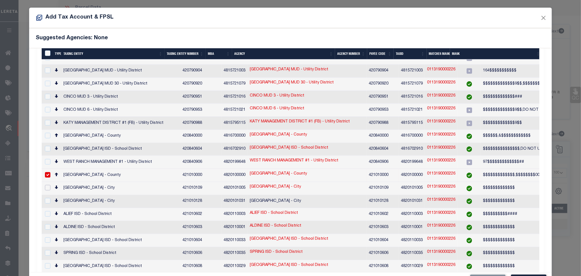
click at [48, 185] on input "checkbox" at bounding box center [47, 187] width 5 height 5
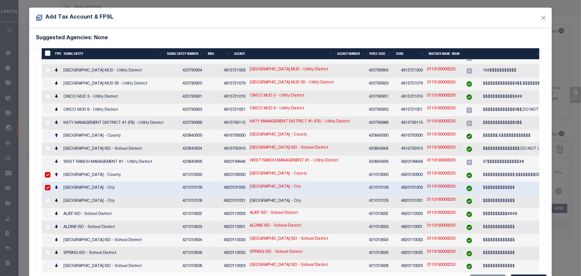
scroll to position [20, 0]
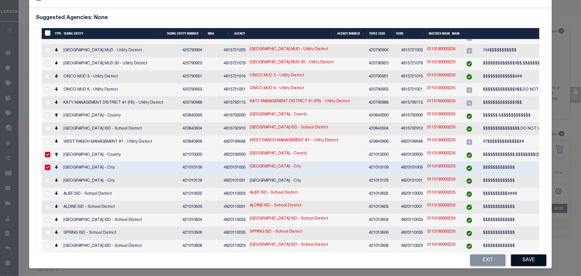
click at [522, 259] on button "Save" at bounding box center [528, 260] width 35 height 12
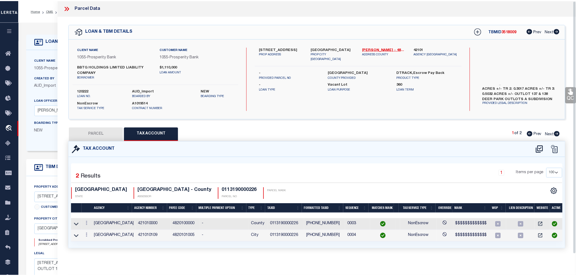
scroll to position [0, 0]
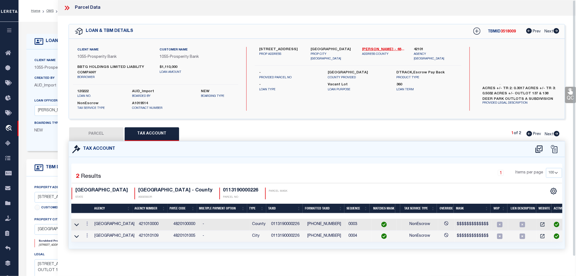
click at [94, 136] on button "PARCEL" at bounding box center [96, 134] width 54 height 14
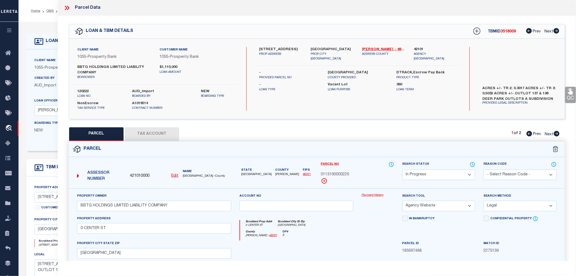
click at [414, 175] on select "Automated Search Bad Parcel Complete Duplicate Parcel High Dollar Reporting In …" at bounding box center [439, 174] width 73 height 11
click at [403, 169] on select "Automated Search Bad Parcel Complete Duplicate Parcel High Dollar Reporting In …" at bounding box center [439, 174] width 73 height 11
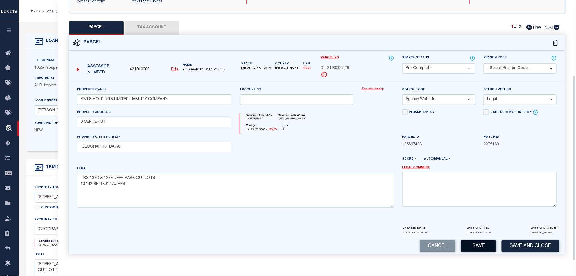
click at [476, 246] on button "Save" at bounding box center [478, 246] width 35 height 12
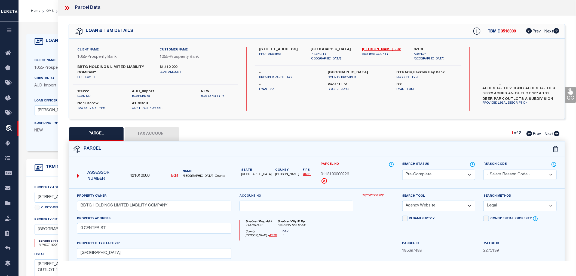
click at [418, 50] on label "42101" at bounding box center [435, 49] width 43 height 5
click at [476, 31] on icon at bounding box center [478, 31] width 4 height 4
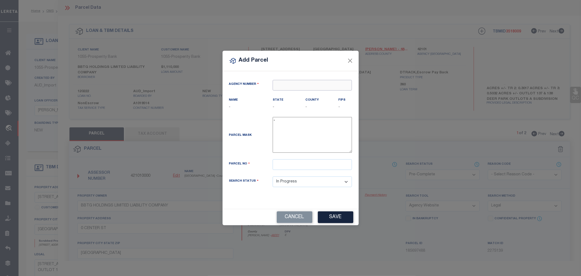
click at [308, 85] on input "text" at bounding box center [312, 85] width 79 height 11
paste input "42101"
click at [297, 95] on div "421010000 : HARRIS COUNTY" at bounding box center [312, 99] width 79 height 16
click at [294, 161] on input "text" at bounding box center [312, 164] width 79 height 11
paste input "0113190000221"
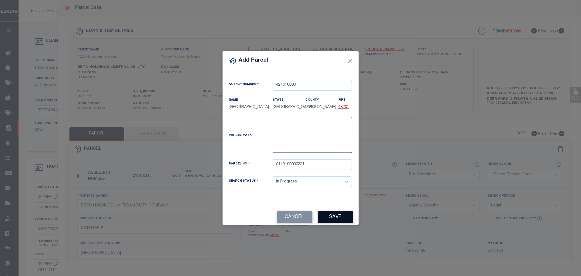
click at [334, 215] on button "Save" at bounding box center [335, 217] width 35 height 12
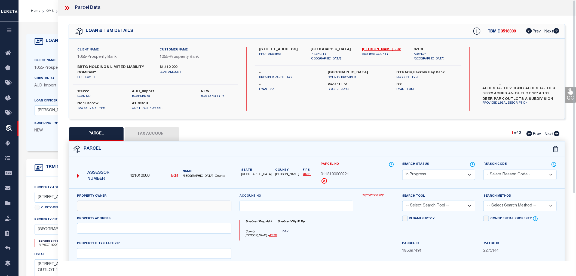
click at [83, 205] on input "text" at bounding box center [154, 205] width 154 height 11
paste input "BBTG HOLDINGS LIMITED LIABILITY COMPANY"
click at [97, 228] on input "text" at bounding box center [154, 228] width 154 height 11
paste input "201 W SAN AUGUSTINE ST DEER PARK, TX 77536"
drag, startPoint x: 132, startPoint y: 227, endPoint x: 176, endPoint y: 227, distance: 43.6
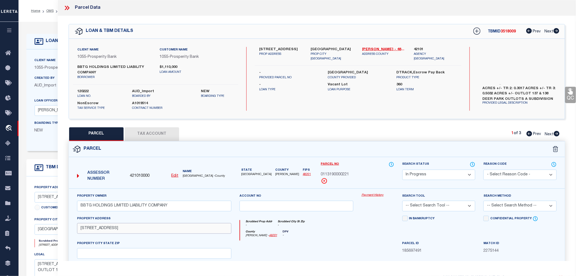
click at [176, 227] on input "201 W SAN AUGUSTINE ST DEER PARK, TX 77536" at bounding box center [154, 228] width 154 height 11
click at [93, 254] on input "text" at bounding box center [154, 253] width 154 height 11
paste input "DEER PARK, TX 77536"
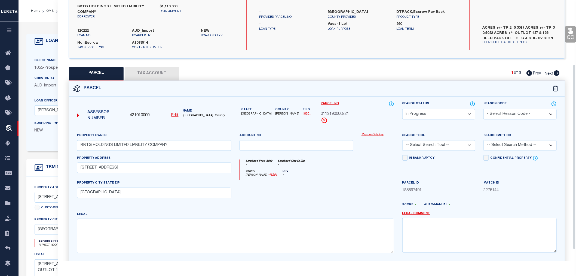
scroll to position [91, 0]
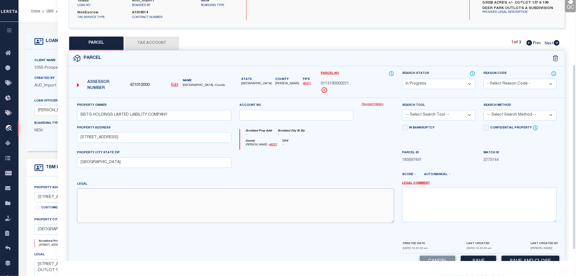
click at [95, 199] on textarea at bounding box center [235, 205] width 317 height 34
paste textarea "TRS 137F & 137G DEER PARK OUTLOTS"
click at [157, 195] on textarea "TRS 137F & 137G DEER PARK OUTLOTS" at bounding box center [235, 205] width 317 height 34
paste textarea "21,923 SF"
click at [422, 113] on select "-- Select Search Tool -- 3rd Party Website Agency File Agency Website ATLS CNV-…" at bounding box center [439, 115] width 73 height 11
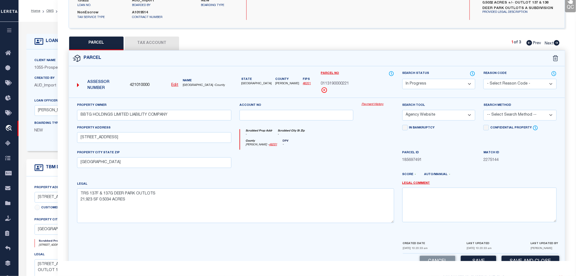
click at [403, 110] on select "-- Select Search Tool -- 3rd Party Website Agency File Agency Website ATLS CNV-…" at bounding box center [439, 115] width 73 height 11
click at [519, 115] on select "-- Select Search Method -- Property Address Legal Liability Info Provided" at bounding box center [520, 115] width 73 height 11
click at [484, 110] on select "-- Select Search Method -- Property Address Legal Liability Info Provided" at bounding box center [520, 115] width 73 height 11
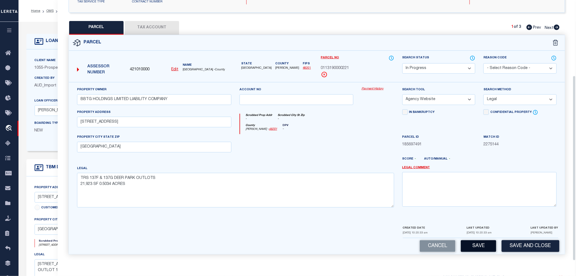
click at [481, 245] on button "Save" at bounding box center [478, 246] width 35 height 12
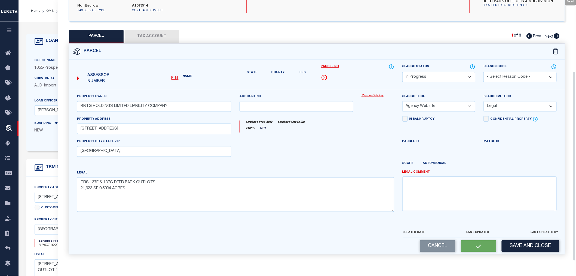
scroll to position [90, 0]
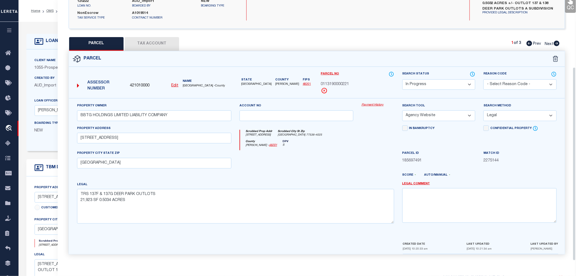
click at [146, 40] on button "Tax Account" at bounding box center [152, 44] width 54 height 14
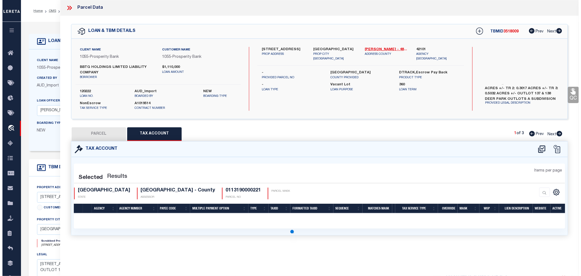
scroll to position [0, 0]
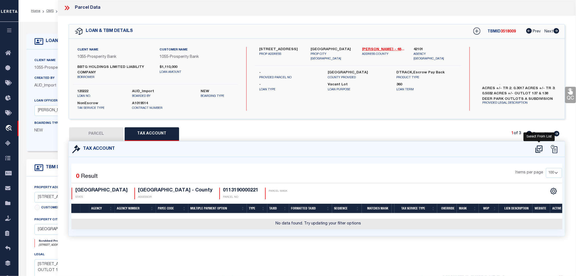
click at [538, 146] on icon at bounding box center [539, 148] width 7 height 7
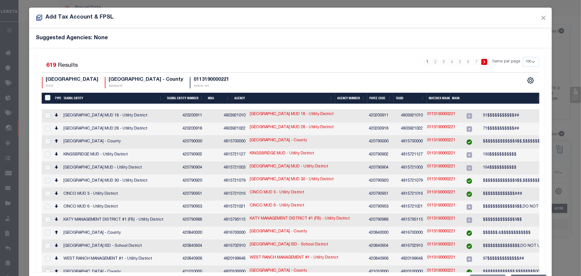
click at [48, 269] on input "checkbox" at bounding box center [47, 271] width 5 height 5
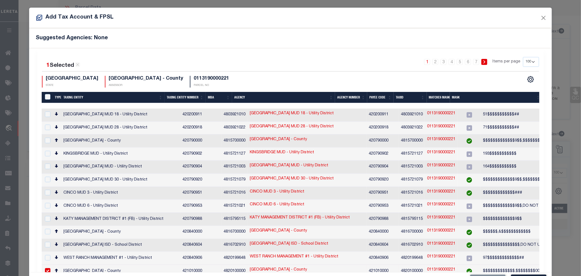
scroll to position [32, 0]
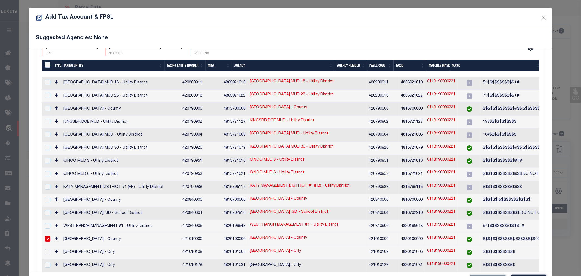
click at [47, 249] on input "checkbox" at bounding box center [47, 251] width 5 height 5
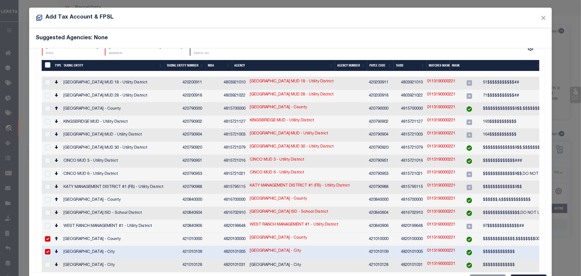
scroll to position [20, 0]
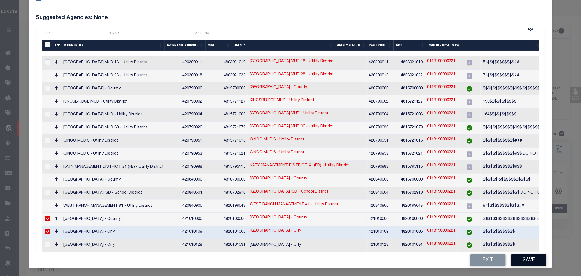
click at [519, 261] on button "Save" at bounding box center [528, 260] width 35 height 12
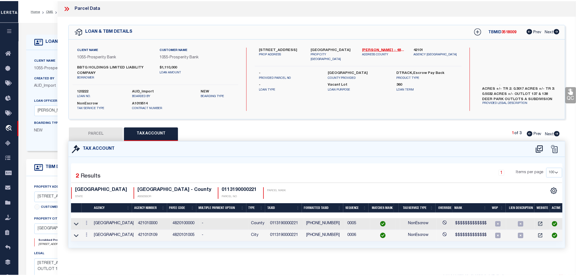
scroll to position [0, 0]
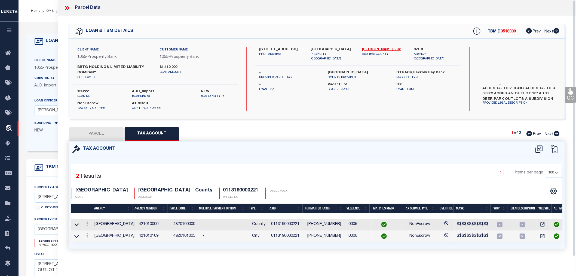
click at [100, 135] on button "PARCEL" at bounding box center [96, 134] width 54 height 14
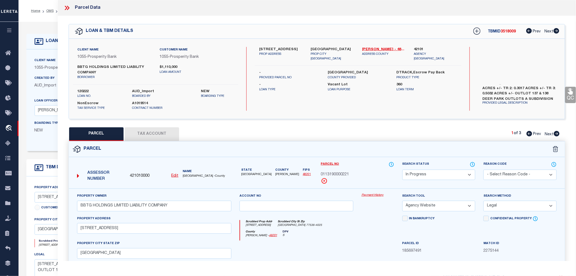
click at [423, 172] on select "Automated Search Bad Parcel Complete Duplicate Parcel High Dollar Reporting In …" at bounding box center [439, 174] width 73 height 11
click at [403, 169] on select "Automated Search Bad Parcel Complete Duplicate Parcel High Dollar Reporting In …" at bounding box center [439, 174] width 73 height 11
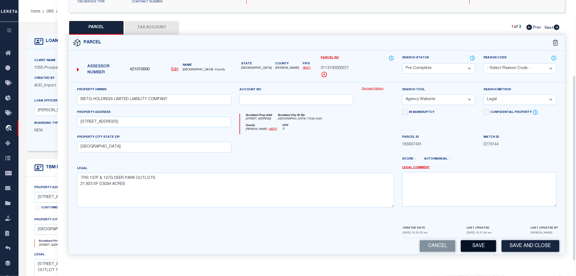
click at [485, 246] on button "Save" at bounding box center [478, 246] width 35 height 12
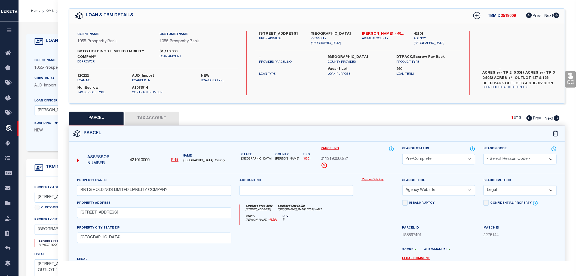
click at [507, 15] on span "3518009" at bounding box center [508, 16] width 15 height 4
click at [84, 75] on label "120222" at bounding box center [100, 75] width 47 height 5
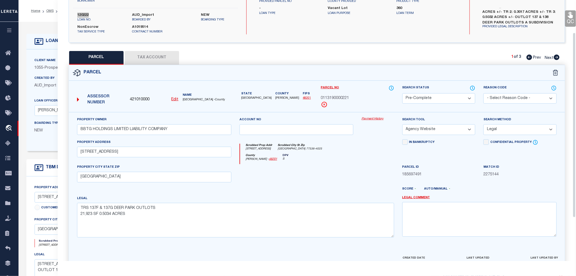
scroll to position [46, 0]
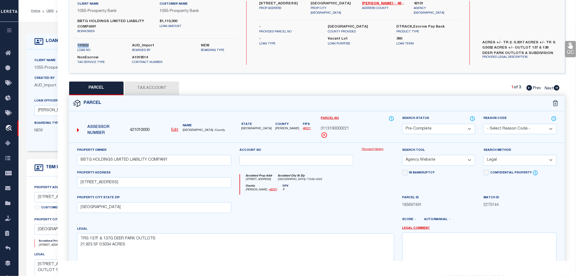
click at [334, 128] on span "0113190000221" at bounding box center [335, 129] width 28 height 6
drag, startPoint x: 558, startPoint y: 86, endPoint x: 473, endPoint y: 99, distance: 86.0
click at [558, 86] on icon at bounding box center [557, 87] width 6 height 5
click at [338, 127] on span "0113190000586" at bounding box center [335, 129] width 28 height 6
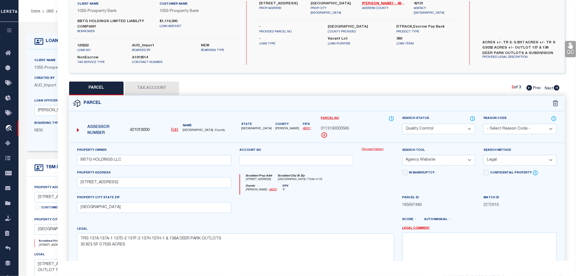
click at [338, 127] on span "0113190000586" at bounding box center [335, 129] width 28 height 6
click at [556, 86] on icon at bounding box center [557, 87] width 6 height 5
click at [331, 128] on span "0113190000226" at bounding box center [335, 129] width 28 height 6
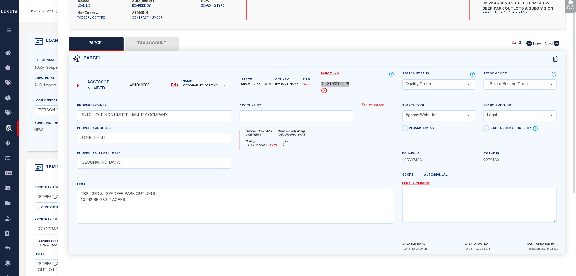
scroll to position [0, 0]
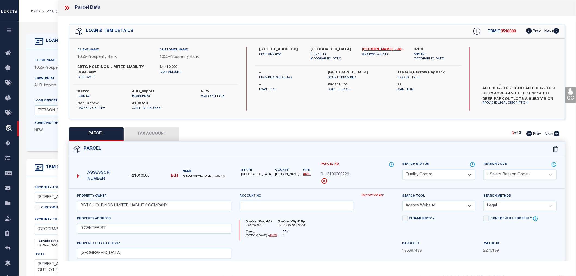
drag, startPoint x: 65, startPoint y: 7, endPoint x: 78, endPoint y: 4, distance: 12.7
click at [65, 7] on icon at bounding box center [66, 7] width 7 height 7
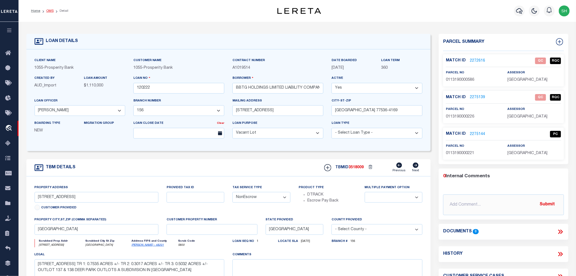
click at [51, 12] on link "OMS" at bounding box center [49, 10] width 7 height 3
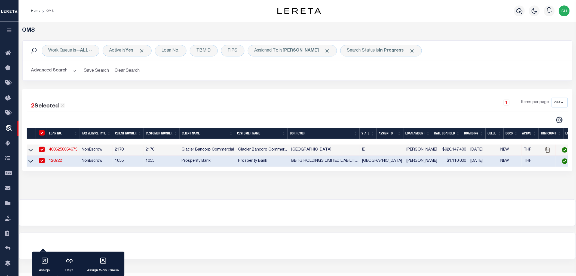
click at [55, 151] on link "4006250054675" at bounding box center [63, 150] width 28 height 4
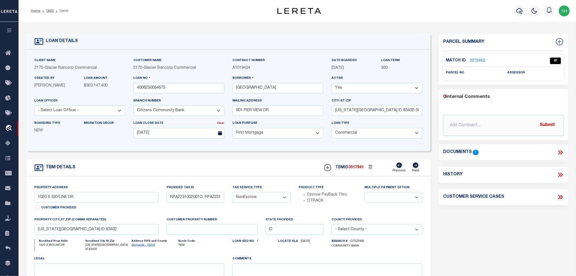
click at [478, 60] on link "2272462" at bounding box center [477, 61] width 15 height 6
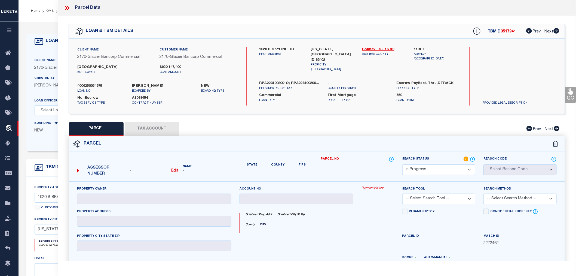
click at [10, 32] on icon "button" at bounding box center [9, 30] width 6 height 5
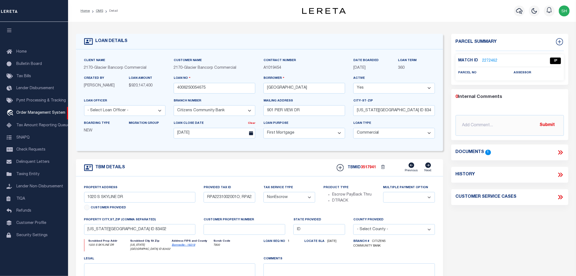
click at [485, 58] on link "2272462" at bounding box center [490, 61] width 15 height 6
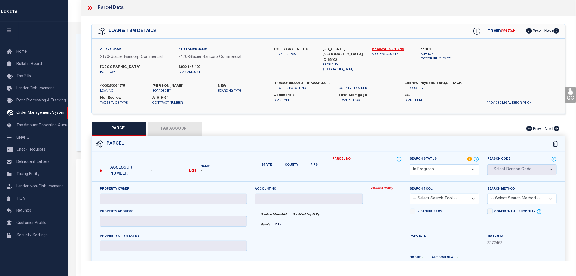
click at [423, 168] on select "Automated Search Bad Parcel Complete Duplicate Parcel High Dollar Reporting In …" at bounding box center [444, 169] width 69 height 11
click at [410, 164] on select "Automated Search Bad Parcel Complete Duplicate Parcel High Dollar Reporting In …" at bounding box center [444, 169] width 69 height 11
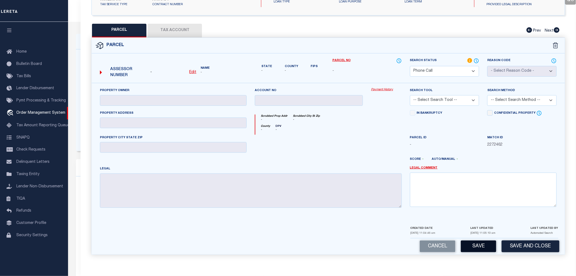
click at [479, 245] on button "Save" at bounding box center [478, 246] width 35 height 12
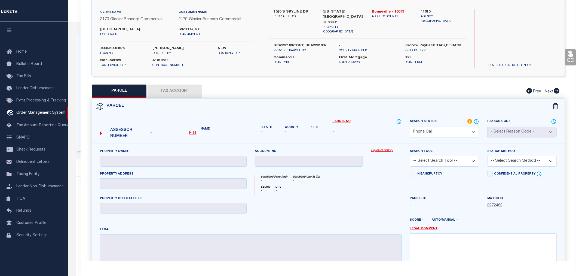
scroll to position [0, 0]
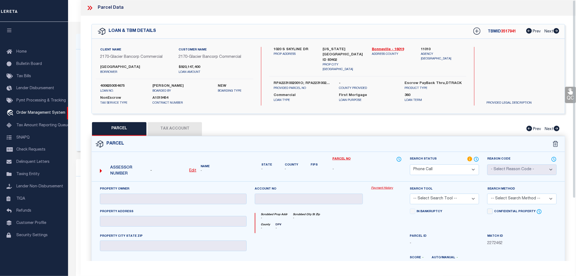
click at [91, 8] on icon at bounding box center [91, 8] width 2 height 4
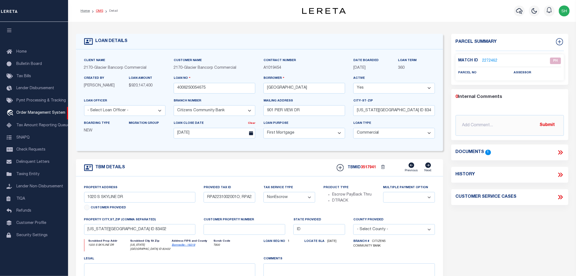
click at [97, 9] on link "OMS" at bounding box center [99, 10] width 7 height 3
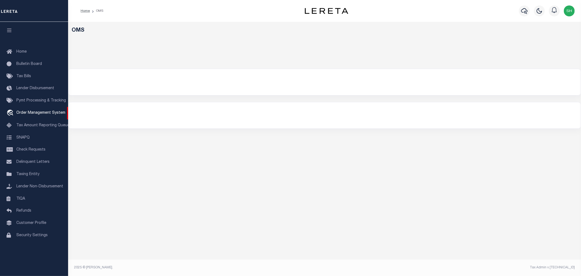
select select "200"
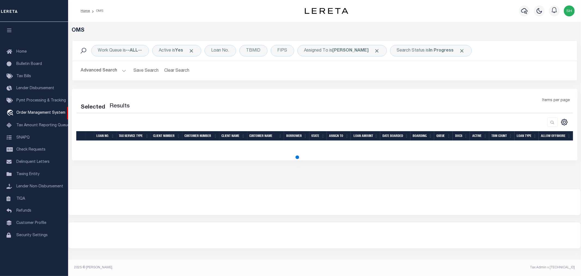
select select "200"
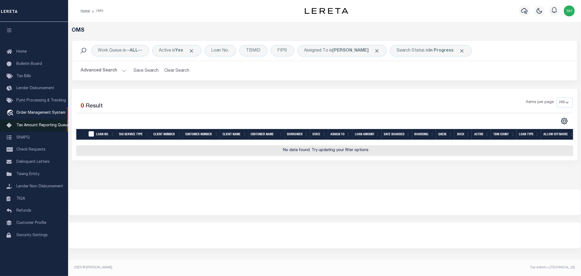
click at [25, 126] on span "Tax Amount Reporting Queue" at bounding box center [42, 125] width 53 height 4
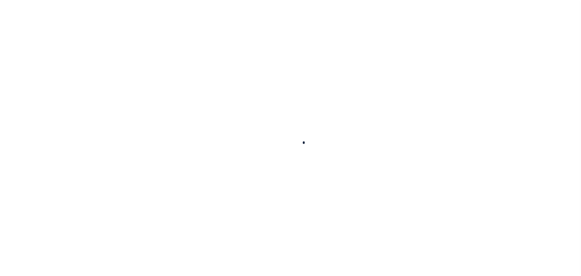
scroll to position [7, 0]
select select "100"
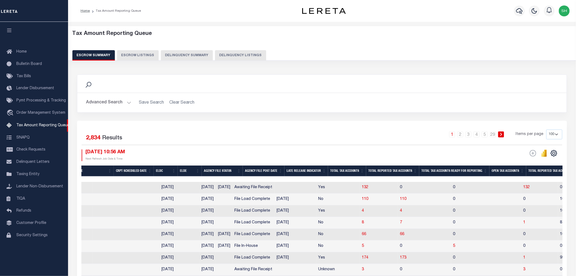
scroll to position [0, 389]
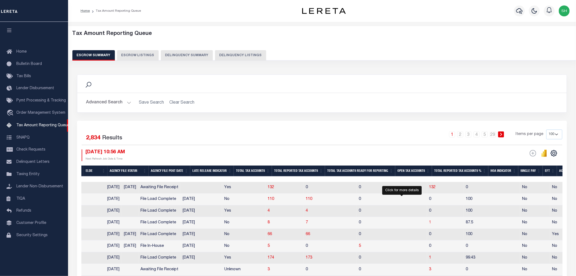
click at [430, 223] on span "1" at bounding box center [431, 222] width 2 height 4
select select "100"
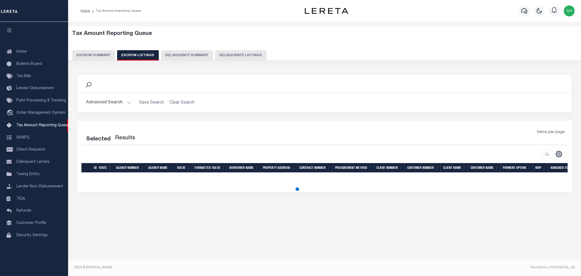
select select "100"
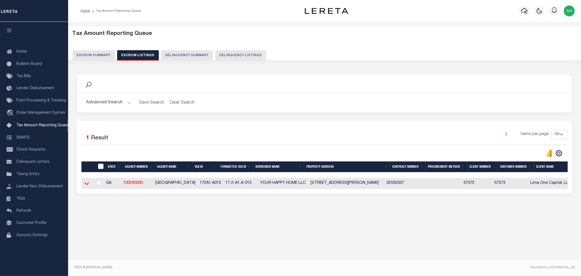
click at [86, 184] on icon at bounding box center [86, 183] width 5 height 6
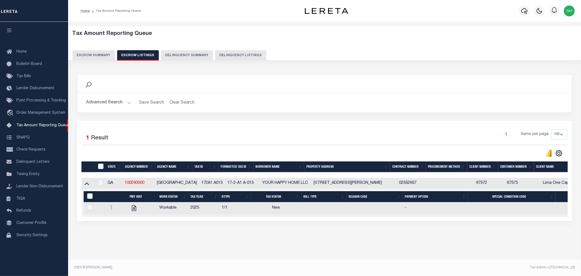
drag, startPoint x: 111, startPoint y: 208, endPoint x: 126, endPoint y: 225, distance: 23.4
click at [126, 225] on div "Search Advanced Search Save Search Clear Search In In AK AL AR AZ CA CO CT" at bounding box center [325, 153] width 502 height 168
drag, startPoint x: 197, startPoint y: 184, endPoint x: 217, endPoint y: 183, distance: 20.2
click at [217, 183] on td "172A1 A013" at bounding box center [212, 183] width 26 height 11
checkbox input "true"
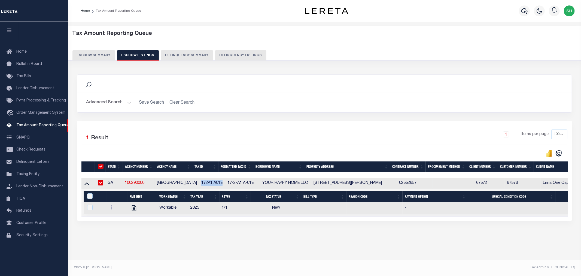
checkbox input "true"
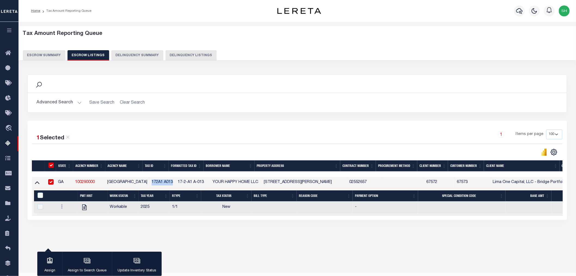
copy td "172A1 A013"
click at [6, 142] on icon at bounding box center [9, 143] width 9 height 7
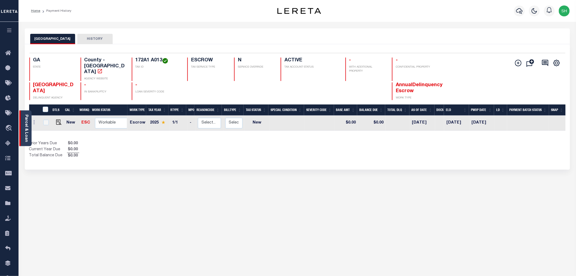
click at [26, 126] on link "Parcel & Loan" at bounding box center [26, 128] width 4 height 28
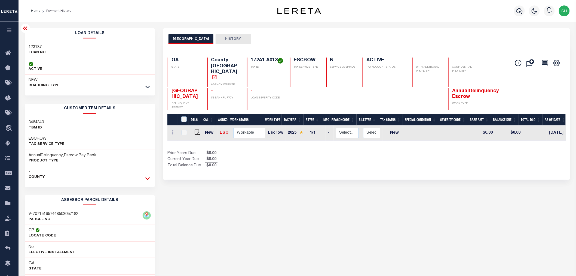
click at [146, 178] on icon at bounding box center [147, 178] width 5 height 3
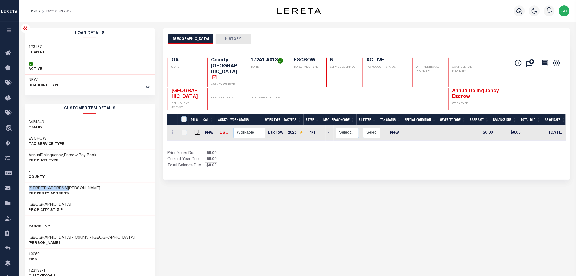
drag, startPoint x: 29, startPoint y: 187, endPoint x: 72, endPoint y: 187, distance: 42.8
click at [72, 187] on h3 "[STREET_ADDRESS][PERSON_NAME]" at bounding box center [65, 187] width 72 height 5
click at [78, 197] on div "[STREET_ADDRESS][PERSON_NAME] Property Address" at bounding box center [90, 191] width 130 height 17
drag, startPoint x: 27, startPoint y: 189, endPoint x: 68, endPoint y: 187, distance: 41.4
click at [68, 187] on div "[STREET_ADDRESS][PERSON_NAME] Property Address" at bounding box center [90, 191] width 130 height 17
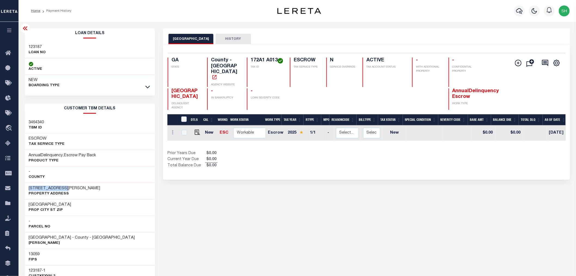
copy h3 "[STREET_ADDRESS][PERSON_NAME]"
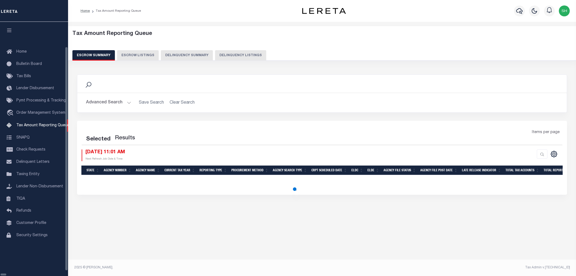
select select "100"
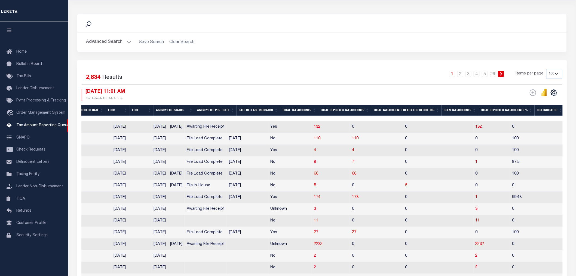
scroll to position [91, 0]
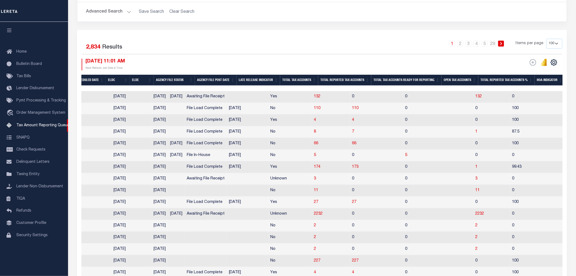
drag, startPoint x: 232, startPoint y: 87, endPoint x: 99, endPoint y: 86, distance: 132.4
click at [99, 86] on div at bounding box center [358, 88] width 1239 height 5
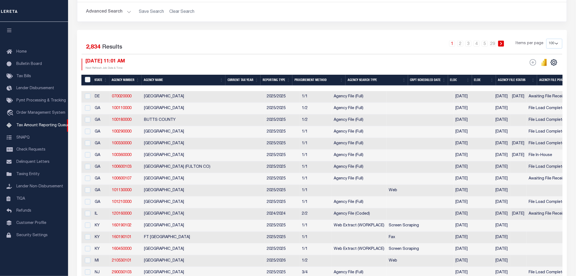
scroll to position [0, 0]
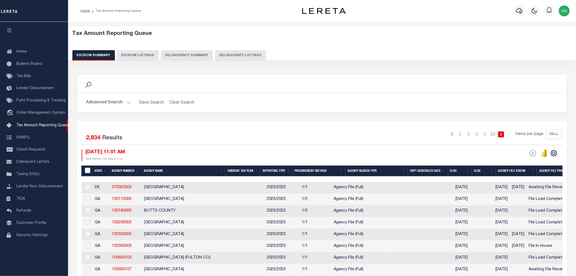
click at [106, 99] on button "Advanced Search" at bounding box center [108, 102] width 45 height 11
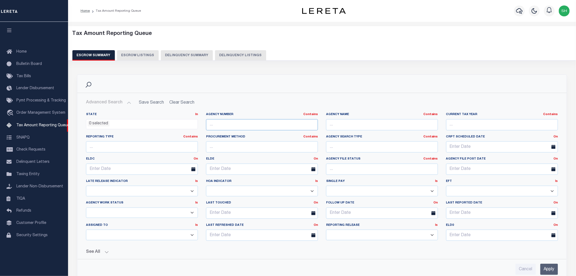
click at [222, 125] on input "text" at bounding box center [262, 124] width 112 height 11
paste input "https://lowtaxinfo.com/pulaskicounty/1024189-2025"
type input "https://lowtaxinfo.com/pulaskicounty/1024189-2025"
paste input "130660000"
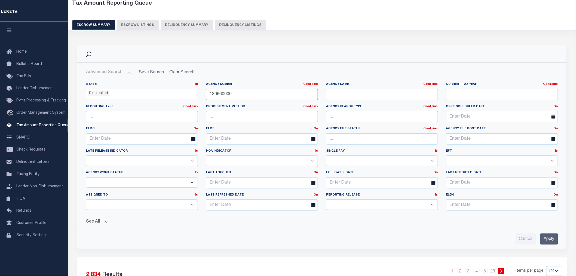
type input "130660000"
click at [546, 238] on input "Apply" at bounding box center [550, 238] width 18 height 11
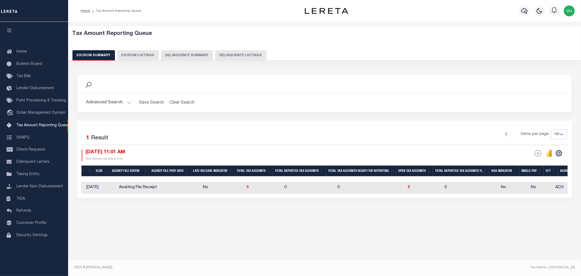
scroll to position [0, 330]
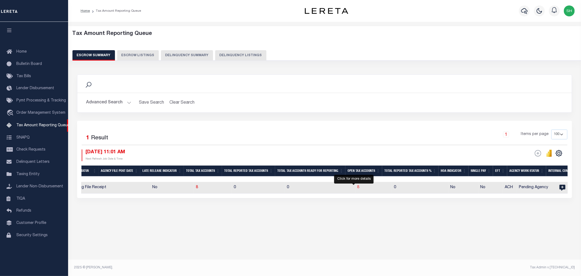
click at [357, 187] on span "8" at bounding box center [358, 187] width 2 height 4
select select "100"
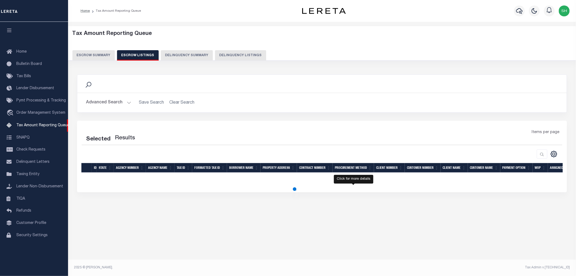
select select "100"
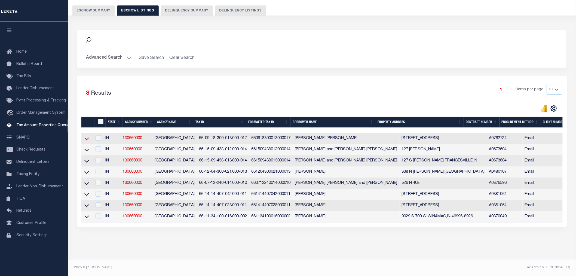
click at [86, 136] on icon at bounding box center [86, 139] width 5 height 6
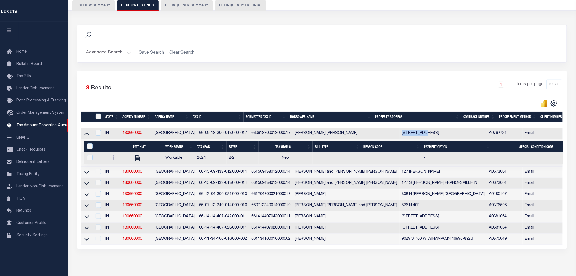
drag, startPoint x: 381, startPoint y: 134, endPoint x: 404, endPoint y: 134, distance: 22.9
click at [404, 134] on td "1228 E 700S STAR CITY, IN 46985" at bounding box center [443, 133] width 87 height 11
checkbox input "true"
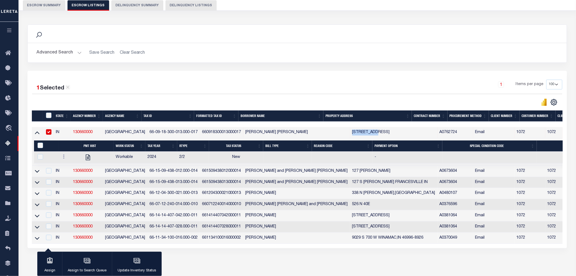
copy td "1228 E 700S"
click at [35, 172] on icon at bounding box center [37, 171] width 5 height 6
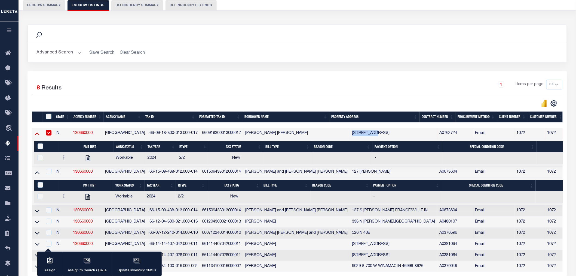
click at [36, 133] on icon at bounding box center [37, 133] width 5 height 6
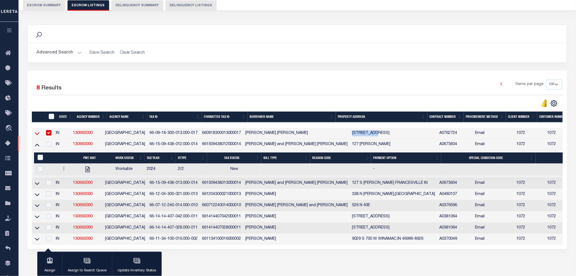
click at [37, 134] on icon at bounding box center [37, 133] width 5 height 6
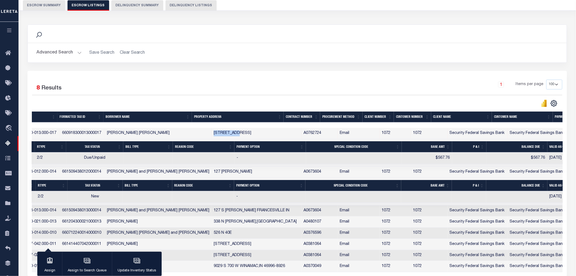
scroll to position [0, 0]
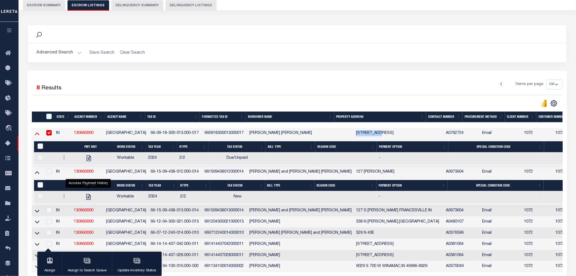
click at [35, 134] on icon at bounding box center [37, 133] width 5 height 6
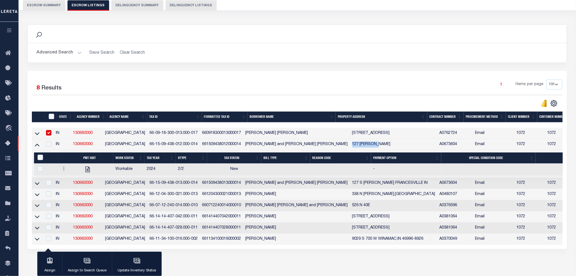
drag, startPoint x: 337, startPoint y: 144, endPoint x: 366, endPoint y: 145, distance: 29.5
click at [366, 145] on td "127 S BROOKS" at bounding box center [393, 144] width 87 height 11
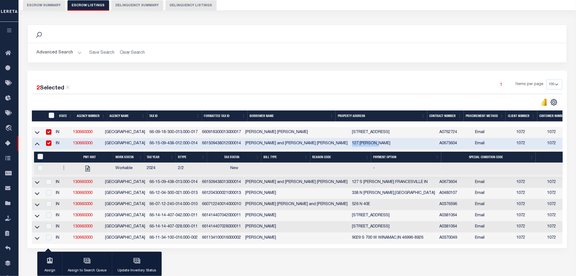
copy td "127 S BROOKS"
drag, startPoint x: 149, startPoint y: 144, endPoint x: 198, endPoint y: 147, distance: 49.1
click at [198, 147] on td "66-15-09-438-012.000-014" at bounding box center [173, 143] width 53 height 11
checkbox input "false"
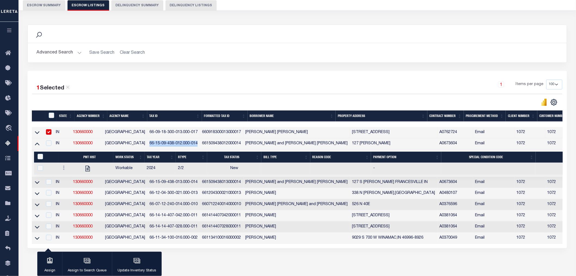
copy td "66-15-09-438-012.000-014"
click at [36, 184] on icon at bounding box center [37, 182] width 5 height 3
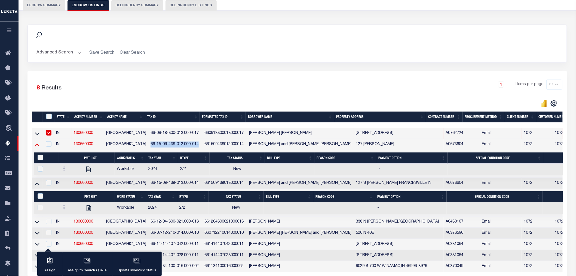
click at [38, 145] on icon at bounding box center [37, 145] width 5 height 6
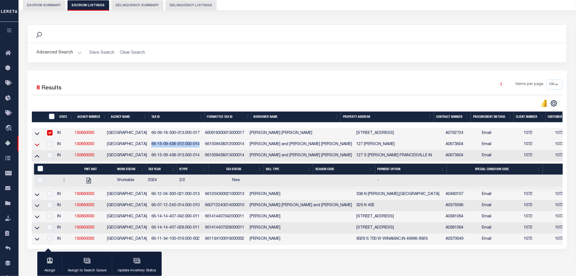
click at [37, 145] on icon at bounding box center [37, 145] width 5 height 6
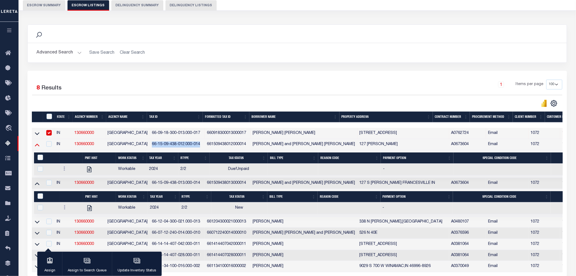
click at [37, 145] on icon at bounding box center [37, 145] width 5 height 3
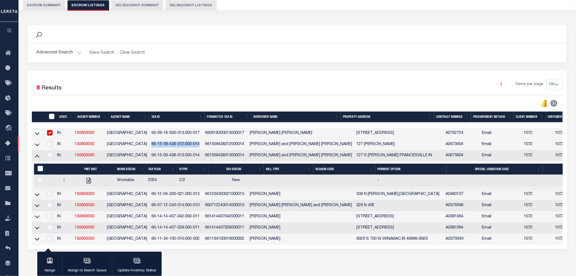
click at [53, 134] on input "checkbox" at bounding box center [49, 132] width 5 height 5
checkbox input "false"
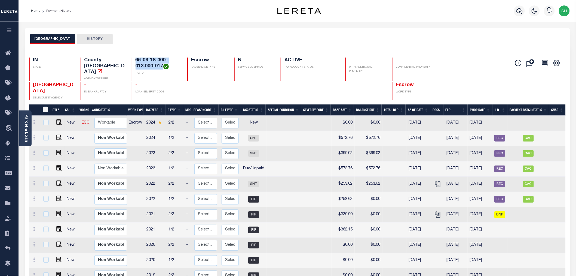
drag, startPoint x: 135, startPoint y: 60, endPoint x: 162, endPoint y: 67, distance: 28.4
click at [162, 67] on div "66-09-18-300-013.000-017 TAX ID" at bounding box center [156, 68] width 49 height 23
copy h4 "66-09-18-300-013.000-017"
click at [59, 119] on img "" at bounding box center [58, 121] width 5 height 5
checkbox input "true"
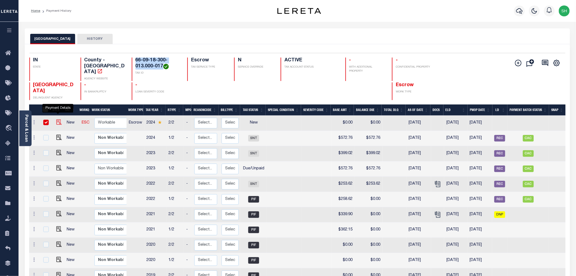
checkbox input "true"
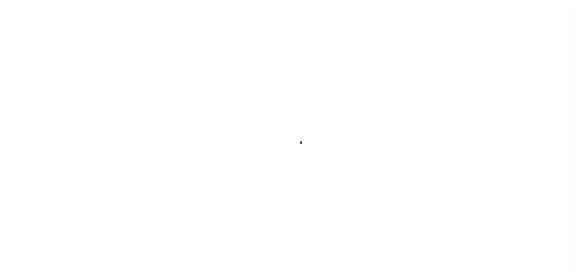
checkbox input "false"
type input "[DATE]"
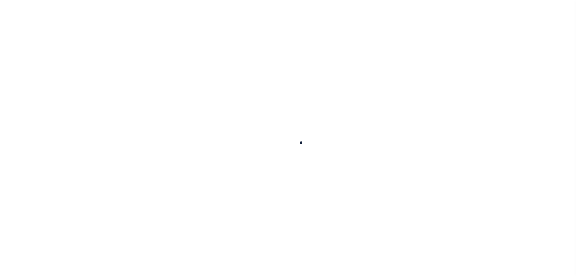
select select "NW2"
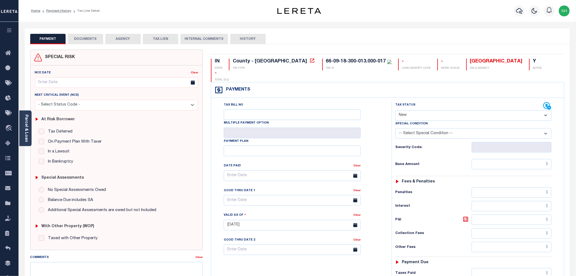
click at [78, 38] on button "DOCUMENTS" at bounding box center [85, 39] width 35 height 10
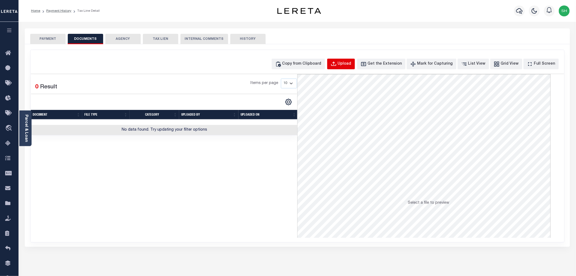
click at [350, 65] on div "Upload" at bounding box center [345, 64] width 14 height 6
select select "POP"
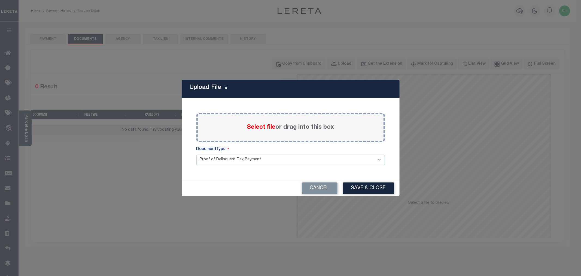
click at [256, 129] on span "Select file" at bounding box center [261, 127] width 29 height 6
click at [0, 0] on input "Select file or drag into this box" at bounding box center [0, 0] width 0 height 0
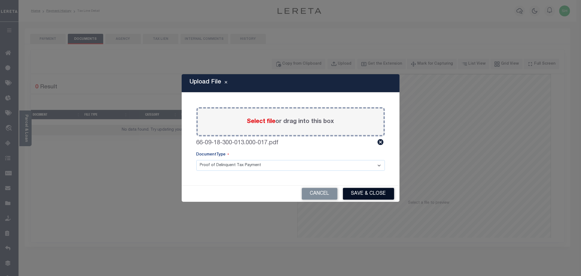
click at [372, 194] on button "Save & Close" at bounding box center [368, 194] width 51 height 12
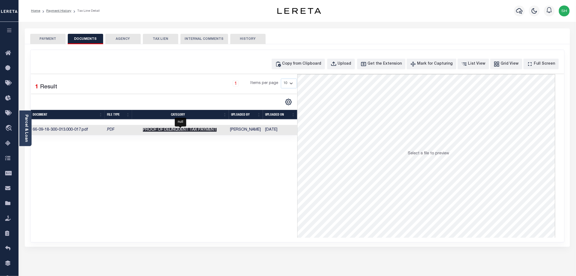
click at [173, 130] on span "Proof of Delinquent Tax Payment" at bounding box center [180, 130] width 74 height 4
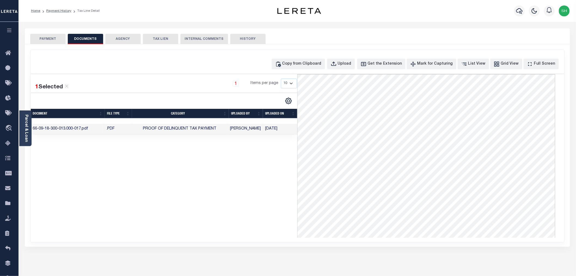
click at [50, 39] on button "PAYMENT" at bounding box center [47, 39] width 35 height 10
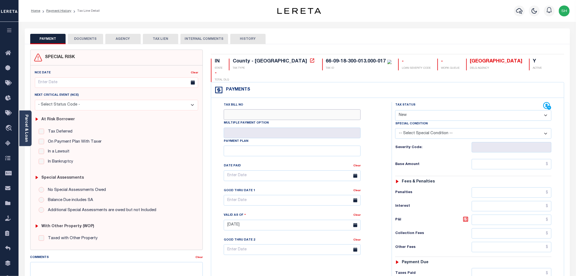
click at [237, 109] on input "Tax Bill No" at bounding box center [292, 114] width 137 height 11
click at [421, 110] on select "- Select Status Code - Open Due/Unpaid Paid Incomplete No Tax Due Internal Refu…" at bounding box center [474, 115] width 156 height 11
select select "DUE"
click at [396, 110] on select "- Select Status Code - Open Due/Unpaid Paid Incomplete No Tax Due Internal Refu…" at bounding box center [474, 115] width 156 height 11
type input "[DATE]"
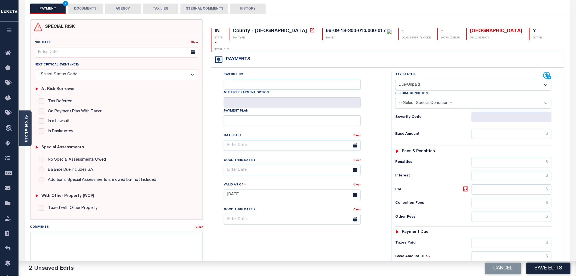
scroll to position [60, 0]
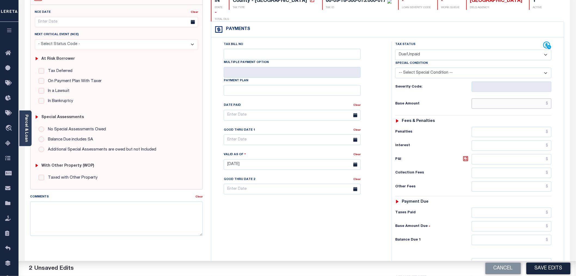
click at [478, 98] on input "text" at bounding box center [512, 103] width 80 height 10
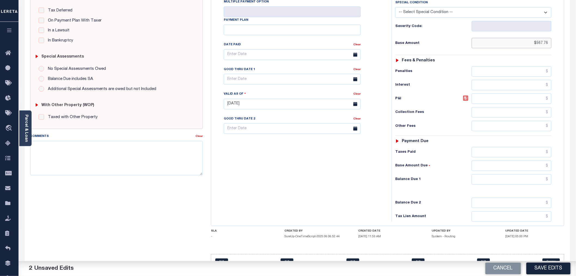
type input "$567.76"
click at [484, 174] on input "text" at bounding box center [512, 179] width 80 height 10
type input "$567.76"
click at [544, 266] on button "Save Edits" at bounding box center [549, 268] width 44 height 12
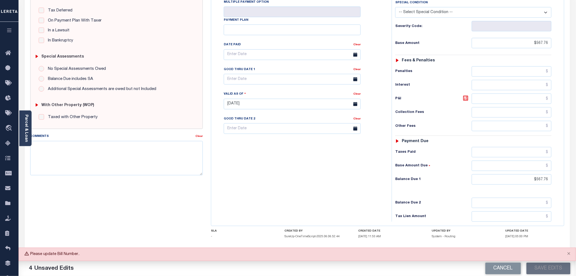
scroll to position [30, 0]
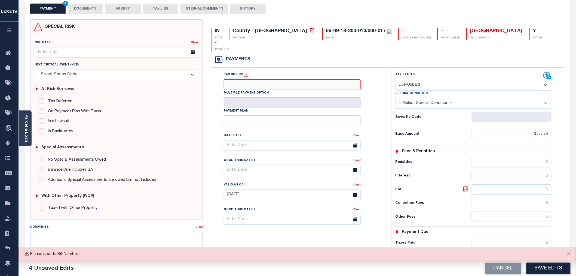
click at [241, 79] on input "Tax Bill No" at bounding box center [292, 84] width 137 height 11
type input "NA"
click at [570, 253] on button "Close" at bounding box center [569, 254] width 14 height 12
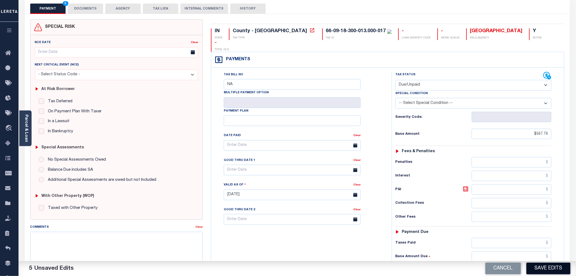
click at [547, 268] on button "Save Edits" at bounding box center [549, 268] width 44 height 12
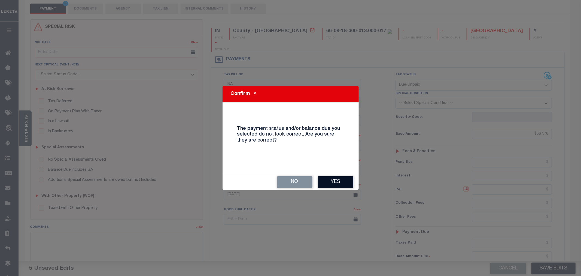
click at [337, 180] on button "Yes" at bounding box center [335, 182] width 35 height 12
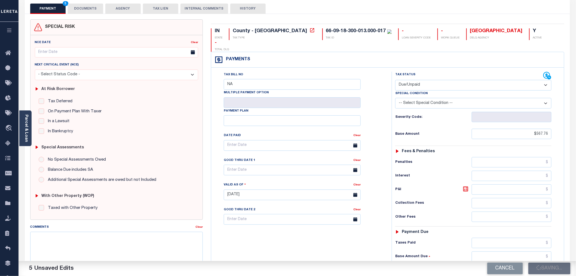
checkbox input "false"
type input "$567.76"
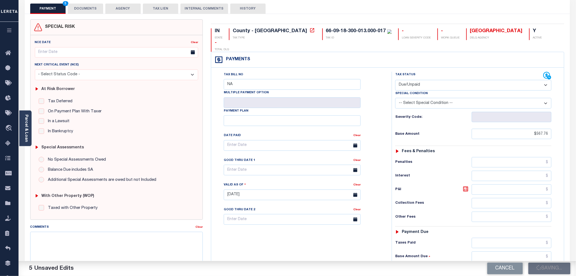
type input "$567.76"
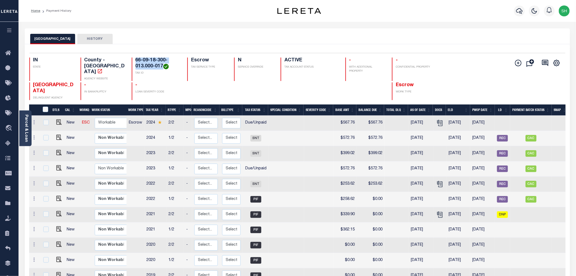
drag, startPoint x: 135, startPoint y: 59, endPoint x: 163, endPoint y: 66, distance: 28.6
click at [163, 66] on div "66-09-18-300-013.000-017 TAX ID" at bounding box center [156, 68] width 49 height 23
copy h4 "66-09-18-300-013.000-017"
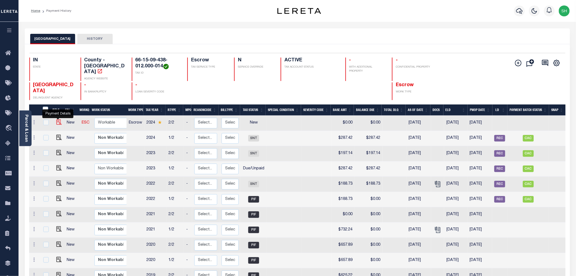
click at [59, 119] on img "" at bounding box center [58, 121] width 5 height 5
checkbox input "true"
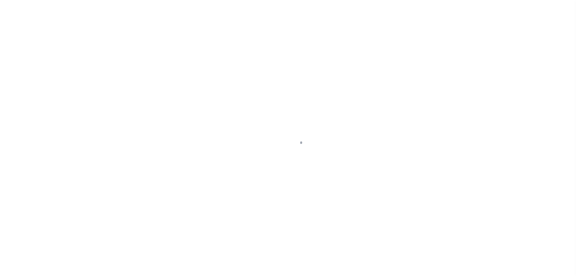
select select "NW2"
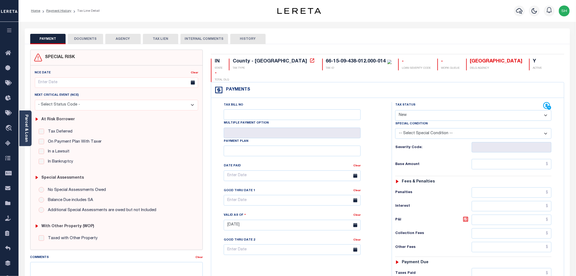
click at [92, 37] on button "DOCUMENTS" at bounding box center [85, 39] width 35 height 10
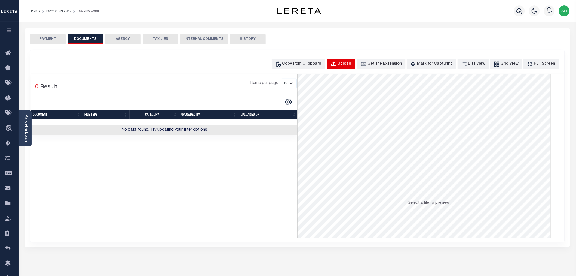
click at [352, 64] on div "Upload" at bounding box center [345, 64] width 14 height 6
select select "POP"
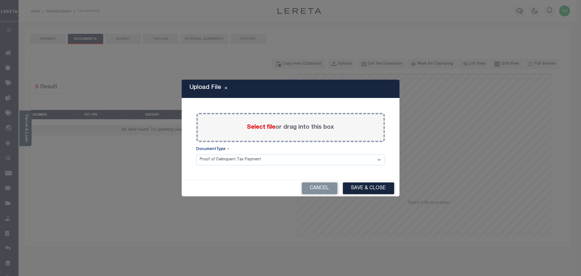
click at [254, 127] on span "Select file" at bounding box center [261, 127] width 29 height 6
click at [0, 0] on input "Select file or drag into this box" at bounding box center [0, 0] width 0 height 0
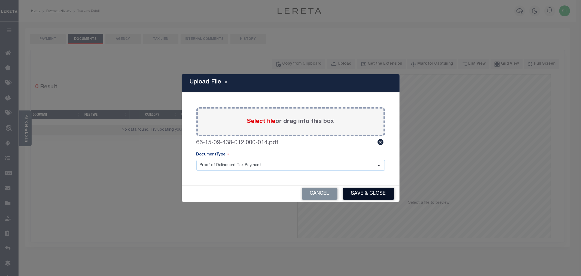
click at [364, 194] on button "Save & Close" at bounding box center [368, 194] width 51 height 12
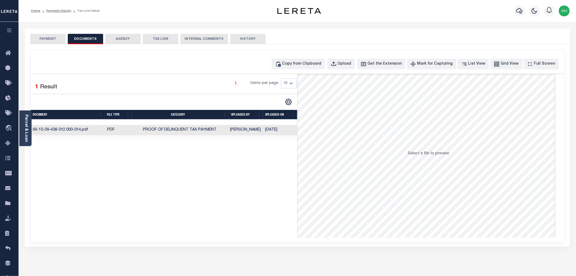
click at [224, 128] on td "Proof of Delinquent Tax Payment" at bounding box center [180, 130] width 97 height 11
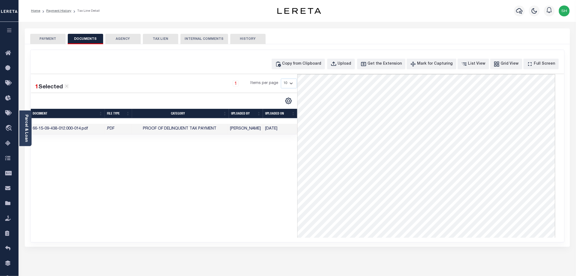
click at [46, 37] on button "PAYMENT" at bounding box center [47, 39] width 35 height 10
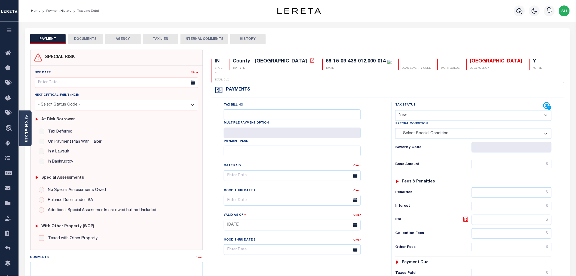
click at [414, 110] on select "- Select Status Code - Open Due/Unpaid Paid Incomplete No Tax Due Internal Refu…" at bounding box center [474, 115] width 156 height 11
select select "DUE"
click at [396, 110] on select "- Select Status Code - Open Due/Unpaid Paid Incomplete No Tax Due Internal Refu…" at bounding box center [474, 115] width 156 height 11
type input "[DATE]"
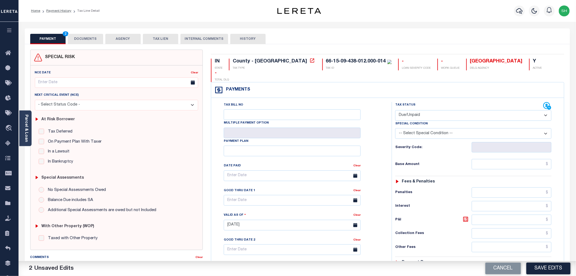
scroll to position [60, 0]
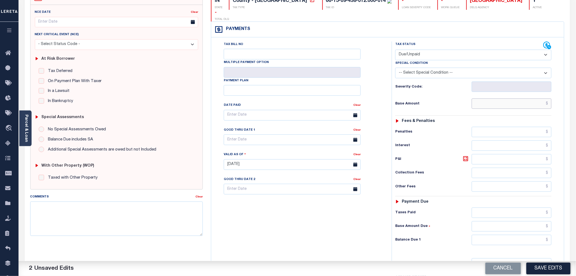
click at [483, 98] on input "text" at bounding box center [512, 103] width 80 height 10
type input "$287.42"
click at [487, 235] on input "text" at bounding box center [512, 240] width 80 height 10
type input "$287.42"
click at [252, 49] on input "Tax Bill No" at bounding box center [292, 54] width 137 height 11
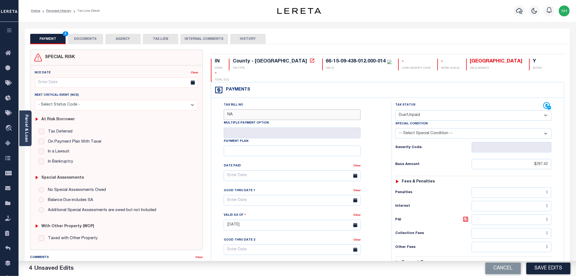
scroll to position [91, 0]
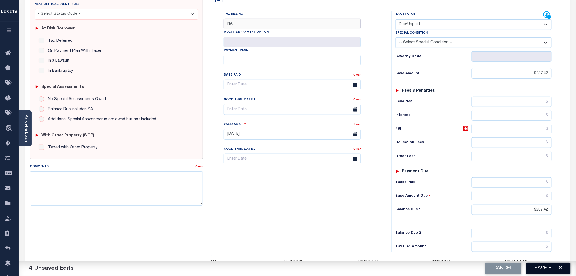
type input "NA"
click at [552, 268] on button "Save Edits" at bounding box center [549, 268] width 44 height 12
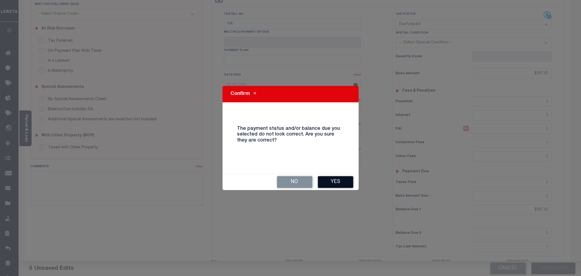
click at [336, 183] on button "Yes" at bounding box center [335, 182] width 35 height 12
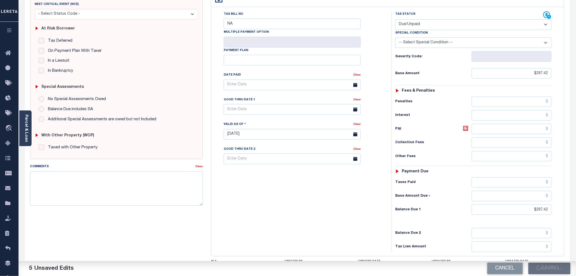
checkbox input "false"
type input "$287.42"
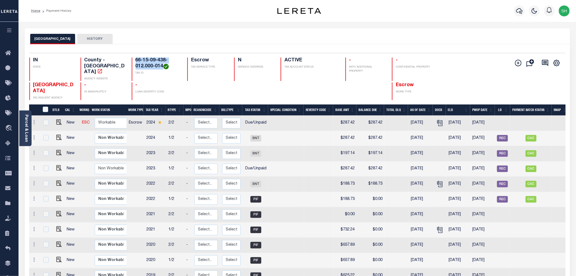
drag, startPoint x: 135, startPoint y: 58, endPoint x: 162, endPoint y: 69, distance: 29.0
click at [162, 69] on h4 "66-15-09-438-012.000-014" at bounding box center [158, 63] width 45 height 12
copy h4 "66-15-09-438-012.000-014"
